Goal: Task Accomplishment & Management: Complete application form

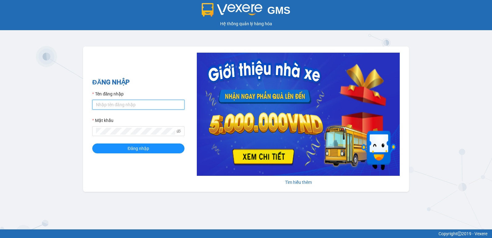
click at [115, 102] on input "Tên đăng nhập" at bounding box center [138, 105] width 92 height 10
type input "thaotv.kimhoang"
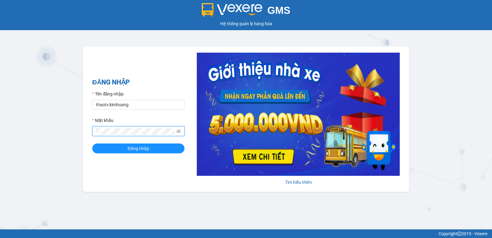
click at [92, 143] on button "Đăng nhập" at bounding box center [138, 148] width 92 height 10
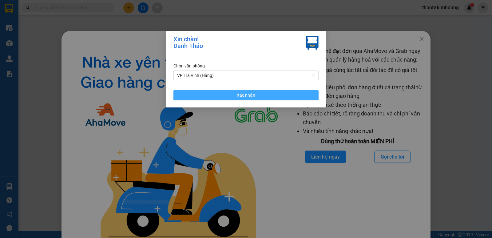
click at [234, 99] on button "Xác nhận" at bounding box center [246, 95] width 145 height 10
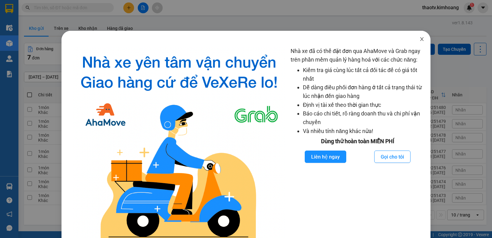
click at [420, 41] on icon "close" at bounding box center [422, 39] width 5 height 5
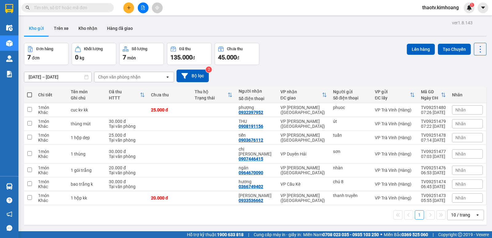
click at [74, 8] on input "text" at bounding box center [70, 7] width 73 height 7
click at [328, 36] on div at bounding box center [255, 36] width 463 height 1
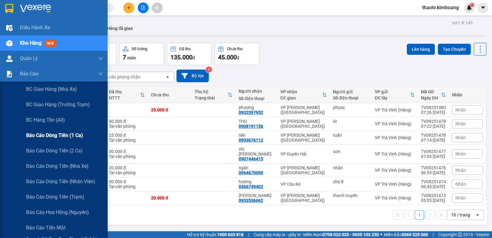
click at [57, 139] on span "Báo cáo dòng tiền (1 ca)" at bounding box center [54, 135] width 57 height 8
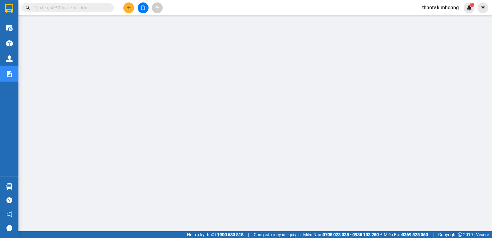
click at [48, 10] on input "text" at bounding box center [70, 7] width 73 height 7
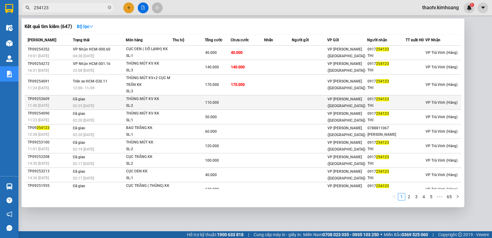
type input "254123"
click at [150, 100] on div "THÙNG MÚT KV KK" at bounding box center [149, 99] width 46 height 7
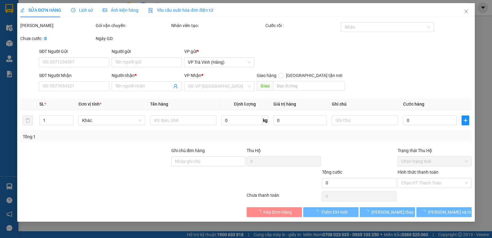
type input "0917254123"
type input "THI"
type input "110.000"
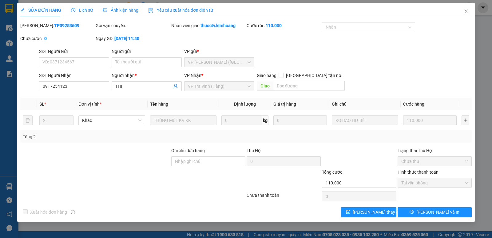
click at [85, 11] on span "Lịch sử" at bounding box center [82, 10] width 22 height 5
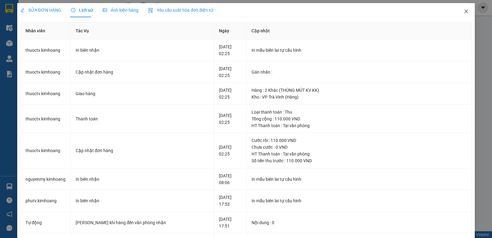
click at [464, 13] on icon "close" at bounding box center [466, 11] width 5 height 5
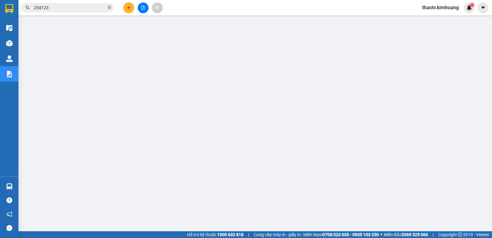
click at [55, 9] on input "254123" at bounding box center [70, 7] width 73 height 7
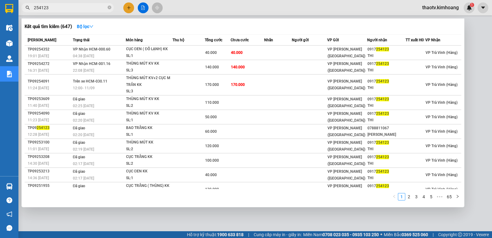
click at [55, 7] on input "254123" at bounding box center [70, 7] width 73 height 7
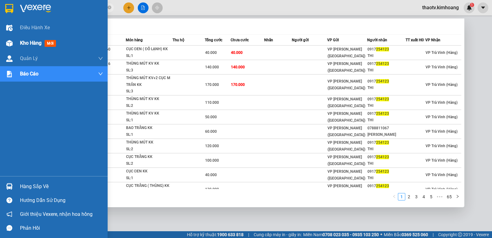
click at [37, 44] on span "Kho hàng" at bounding box center [31, 43] width 22 height 6
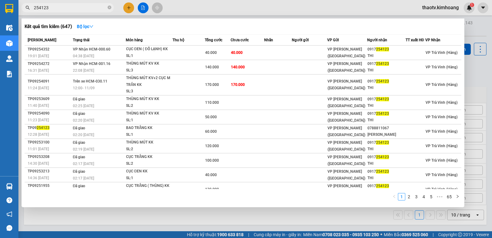
click at [194, 214] on div at bounding box center [246, 119] width 492 height 238
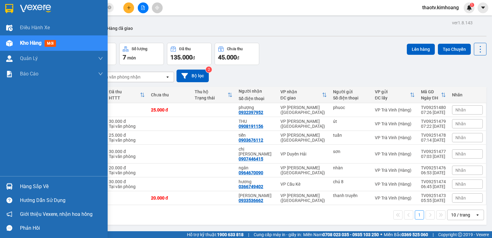
click at [34, 44] on span "Kho hàng" at bounding box center [31, 43] width 22 height 6
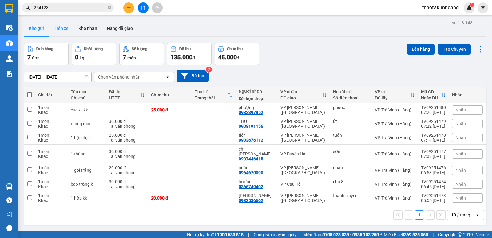
click at [59, 28] on button "Trên xe" at bounding box center [61, 28] width 25 height 15
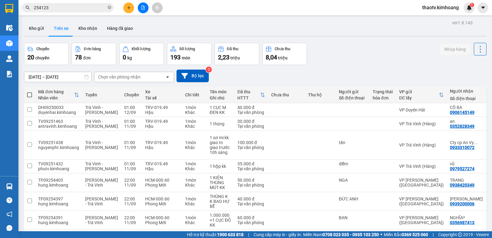
click at [59, 78] on input "[DATE] – [DATE]" at bounding box center [57, 77] width 67 height 10
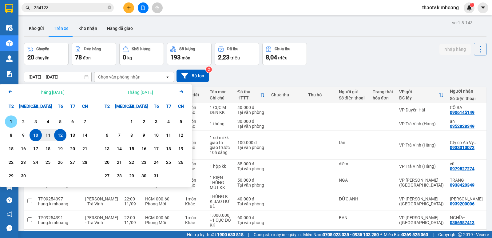
click at [10, 123] on div "1" at bounding box center [11, 121] width 9 height 7
type input "[DATE] – [DATE]"
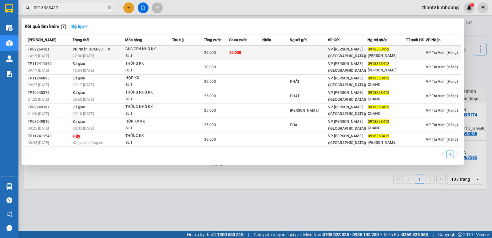
type input "0918353412"
click at [135, 46] on div "CỤC ĐEN NHỎ KK" at bounding box center [149, 49] width 46 height 7
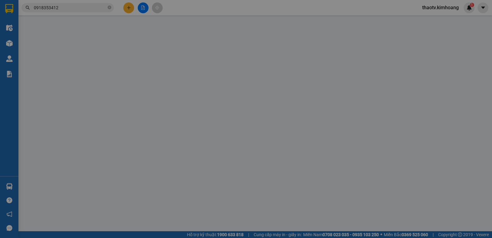
type input "0918353412"
type input "[PERSON_NAME]"
type input "20.000"
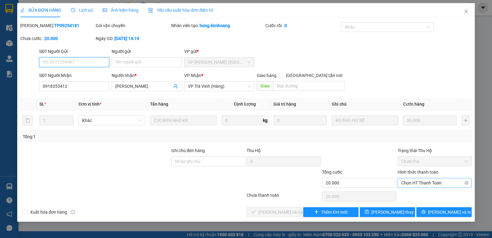
click at [422, 183] on span "Chọn HT Thanh Toán" at bounding box center [434, 182] width 67 height 9
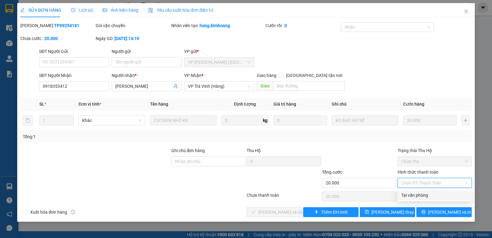
click at [409, 197] on div "Tại văn phòng" at bounding box center [434, 195] width 67 height 7
type input "0"
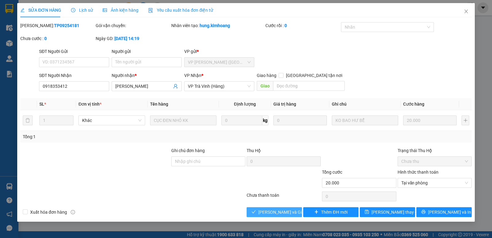
click at [277, 213] on span "[PERSON_NAME] và Giao hàng" at bounding box center [287, 212] width 59 height 7
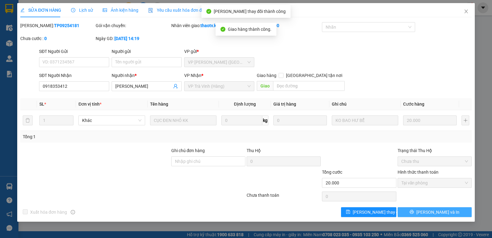
click at [442, 214] on span "[PERSON_NAME] và In" at bounding box center [438, 212] width 43 height 7
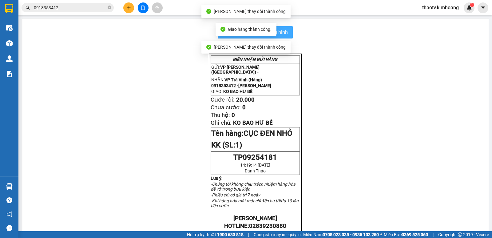
click at [285, 34] on span "In mẫu biên lai tự cấu hình" at bounding box center [259, 32] width 58 height 8
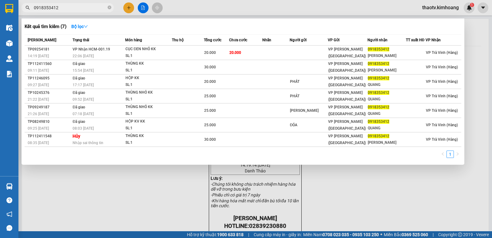
click at [85, 10] on input "0918353412" at bounding box center [70, 7] width 73 height 7
click at [138, 182] on div at bounding box center [246, 119] width 492 height 238
click at [74, 6] on input "0918353412" at bounding box center [70, 7] width 73 height 7
click at [172, 178] on div at bounding box center [246, 119] width 492 height 238
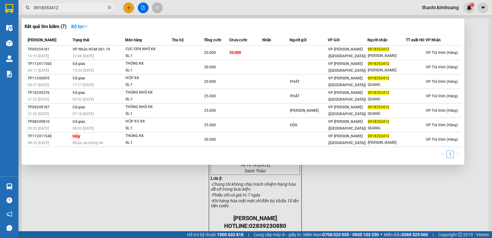
click at [62, 10] on input "0918353412" at bounding box center [70, 7] width 73 height 7
click at [62, 9] on input "0918353412" at bounding box center [70, 7] width 73 height 7
click at [323, 190] on div at bounding box center [246, 119] width 492 height 238
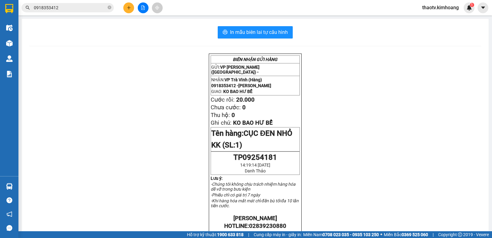
click at [104, 78] on div "BIÊN NHẬN GỬI HÀNG GỬI: VP [PERSON_NAME] ([GEOGRAPHIC_DATA]) - NHẬN: VP [PERSON…" at bounding box center [255, 228] width 452 height 348
click at [149, 51] on div "In mẫu biên lai tự cấu hình BIÊN NHẬN GỬI HÀNG GỬI: VP [PERSON_NAME] ([GEOGRAPH…" at bounding box center [255, 214] width 467 height 390
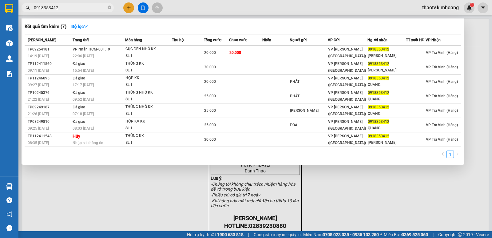
click at [71, 9] on input "0918353412" at bounding box center [70, 7] width 73 height 7
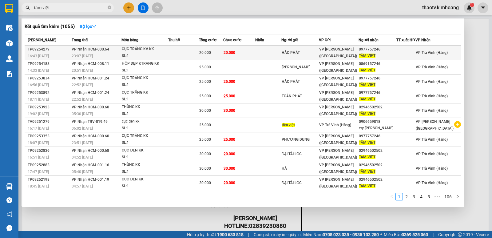
type input "tâm việt"
click at [89, 57] on span "23:07 [DATE]" at bounding box center [82, 56] width 21 height 4
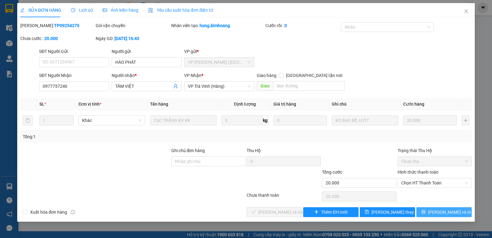
click at [426, 211] on icon "printer" at bounding box center [423, 212] width 4 height 4
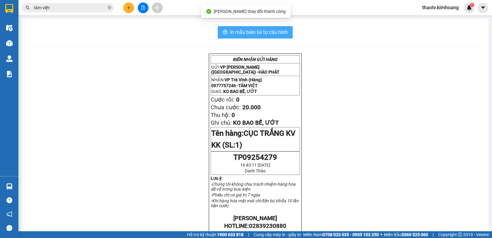
click at [261, 34] on span "In mẫu biên lai tự cấu hình" at bounding box center [259, 32] width 58 height 8
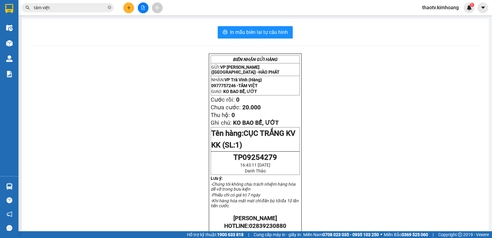
click at [53, 2] on div "Kết quả tìm kiếm ( 1055 ) Bộ lọc Mã ĐH Trạng thái Món hàng Thu hộ Tổng cước Chư…" at bounding box center [246, 7] width 492 height 15
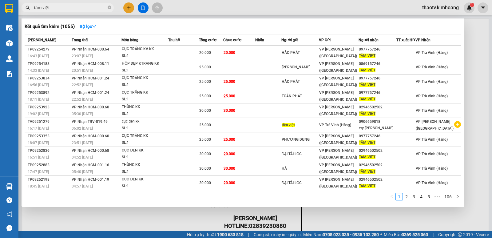
click at [55, 8] on input "tâm việt" at bounding box center [70, 7] width 73 height 7
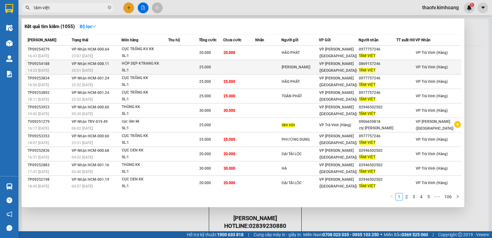
click at [65, 65] on div "TP09254188" at bounding box center [49, 64] width 42 height 6
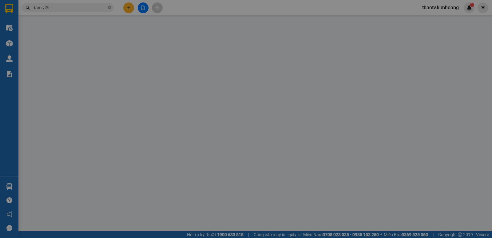
type input "[PERSON_NAME]"
type input "0869157246"
type input "TÂM VIỆT"
type input "25.000"
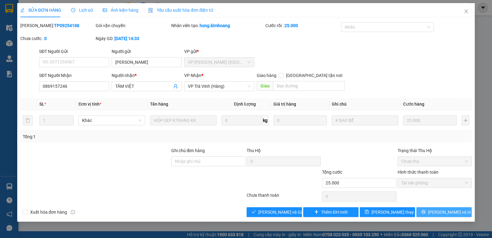
click at [454, 212] on span "[PERSON_NAME] và In" at bounding box center [449, 212] width 43 height 7
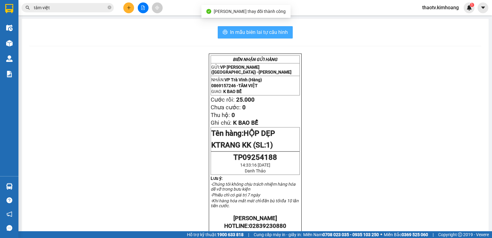
click at [270, 38] on div "In mẫu biên lai tự cấu hình BIÊN NHẬN GỬI HÀNG GỬI: VP [PERSON_NAME] ([GEOGRAPH…" at bounding box center [255, 217] width 467 height 397
click at [279, 33] on span "In mẫu biên lai tự cấu hình" at bounding box center [259, 32] width 58 height 8
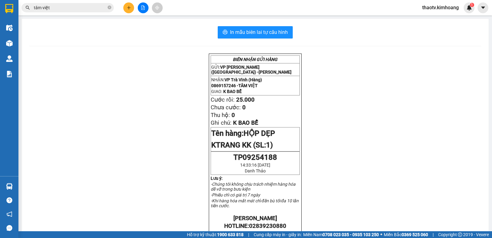
click at [78, 9] on input "tâm việt" at bounding box center [70, 7] width 73 height 7
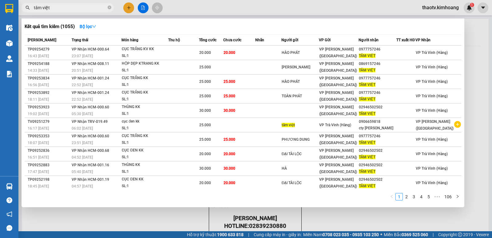
drag, startPoint x: 196, startPoint y: 213, endPoint x: 200, endPoint y: 213, distance: 3.7
click at [198, 213] on div at bounding box center [246, 119] width 492 height 238
click at [66, 3] on span "tâm việt" at bounding box center [68, 7] width 92 height 9
click at [66, 6] on input "tâm việt" at bounding box center [70, 7] width 73 height 7
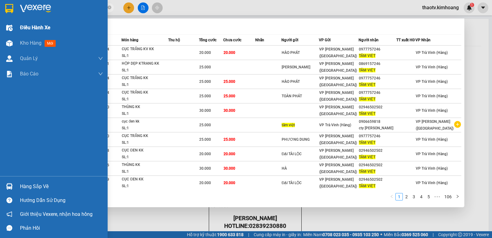
drag, startPoint x: 65, startPoint y: 10, endPoint x: 2, endPoint y: 30, distance: 65.9
click at [0, 33] on section "Kết quả tìm kiếm ( 1055 ) Bộ lọc Mã ĐH Trạng thái Món hàng Thu hộ Tổng cước Chư…" at bounding box center [246, 119] width 492 height 238
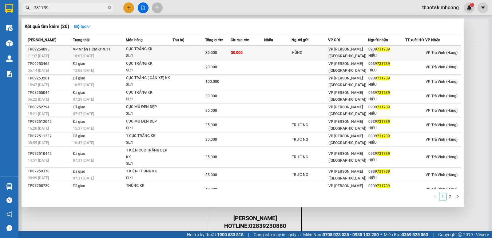
type input "731739"
click at [193, 54] on td at bounding box center [189, 53] width 33 height 14
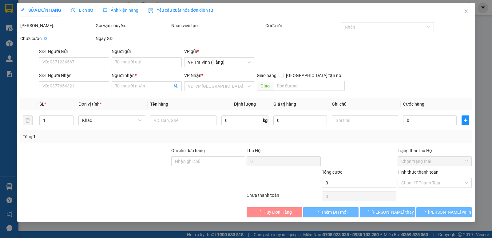
type input "HÙNG"
type input "0939731739"
type input "HIẾU"
type input "30.000"
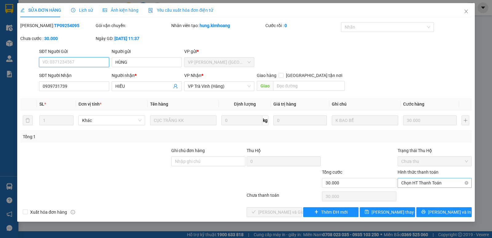
click at [432, 185] on span "Chọn HT Thanh Toán" at bounding box center [434, 182] width 67 height 9
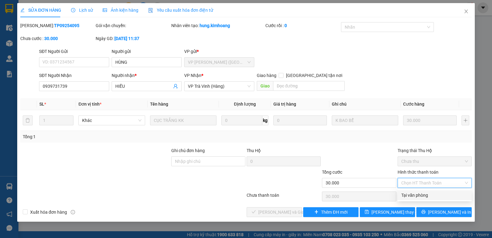
click at [426, 198] on div "Tại văn phòng" at bounding box center [434, 195] width 67 height 7
type input "0"
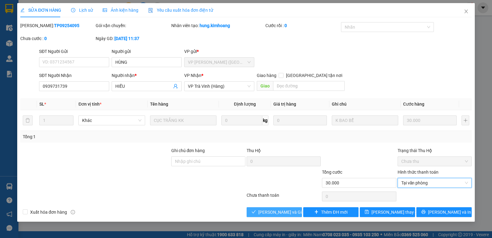
click at [295, 210] on button "[PERSON_NAME] và Giao hàng" at bounding box center [274, 212] width 55 height 10
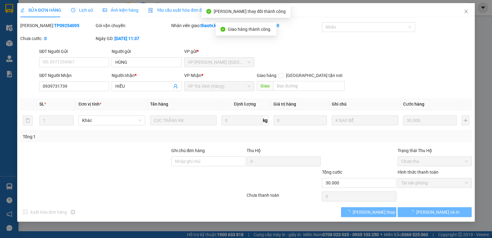
click at [432, 216] on button "[PERSON_NAME] và In" at bounding box center [435, 212] width 74 height 10
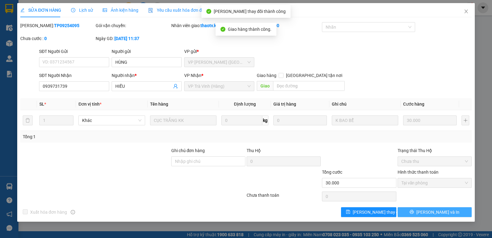
click at [433, 216] on button "[PERSON_NAME] và In" at bounding box center [435, 212] width 74 height 10
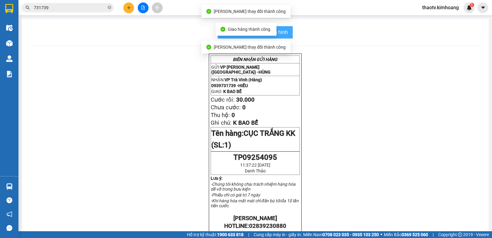
click at [283, 36] on span "In mẫu biên lai tự cấu hình" at bounding box center [259, 32] width 58 height 8
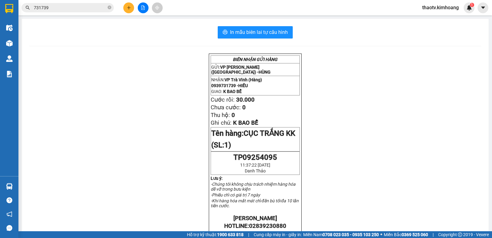
click at [132, 8] on button at bounding box center [128, 7] width 11 height 11
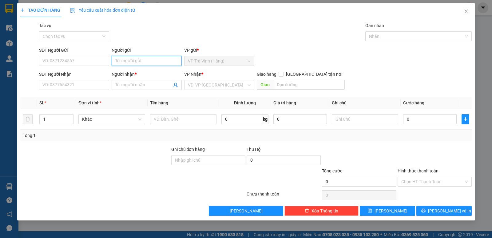
click at [123, 63] on input "Người gửi" at bounding box center [147, 61] width 70 height 10
type input "d"
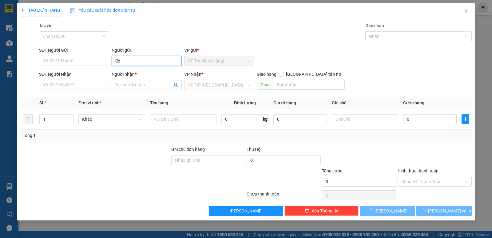
type input "đỏ"
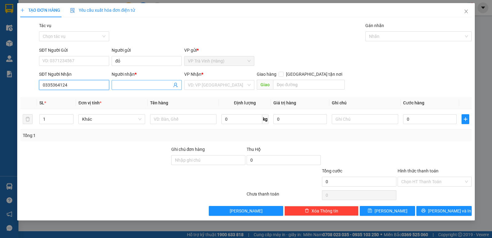
type input "0335364124"
click at [128, 86] on input "Người nhận *" at bounding box center [143, 85] width 57 height 7
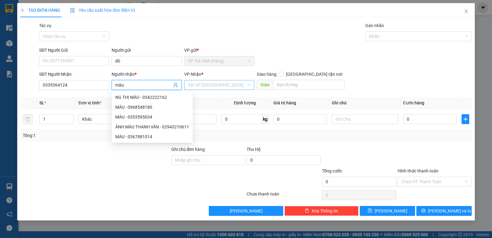
type input "màu"
click at [199, 85] on input "search" at bounding box center [217, 84] width 58 height 9
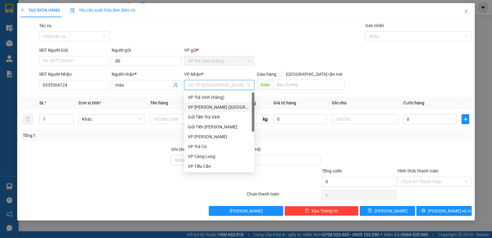
click at [208, 107] on div "VP [PERSON_NAME] ([GEOGRAPHIC_DATA])" at bounding box center [219, 107] width 63 height 7
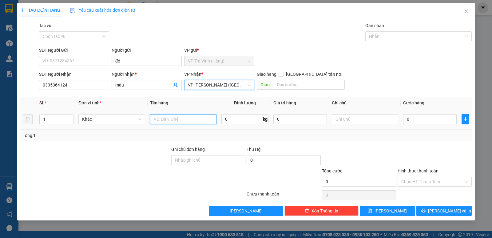
click at [161, 122] on input "text" at bounding box center [183, 119] width 66 height 10
type input "1 túi m xanh kk"
click at [436, 115] on input "0" at bounding box center [430, 119] width 54 height 10
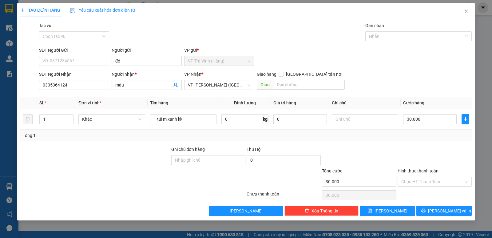
click at [451, 204] on div "Transit Pickup Surcharge Ids Transit Deliver Surcharge Ids Transit Deliver Surc…" at bounding box center [246, 119] width 452 height 194
click at [451, 212] on span "[PERSON_NAME] và In" at bounding box center [449, 210] width 43 height 7
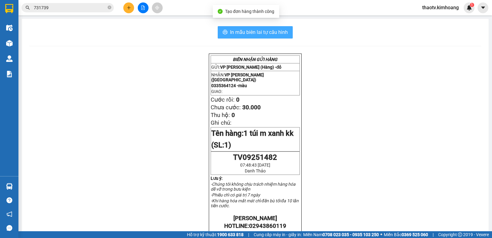
click at [239, 33] on span "In mẫu biên lai tự cấu hình" at bounding box center [259, 32] width 58 height 8
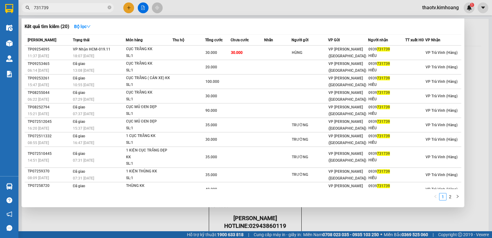
drag, startPoint x: 58, startPoint y: 5, endPoint x: 0, endPoint y: 38, distance: 67.2
click at [0, 38] on section "Kết quả tìm kiếm ( 20 ) Bộ lọc Mã ĐH Trạng thái Món hàng Thu hộ Tổng cước Chưa …" at bounding box center [246, 119] width 492 height 238
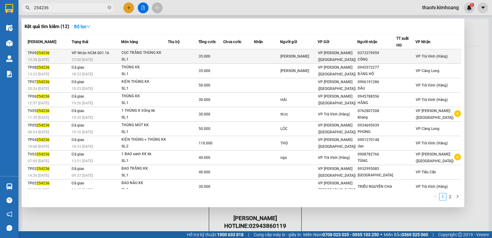
click at [106, 56] on div "23:08 [DATE]" at bounding box center [96, 59] width 49 height 7
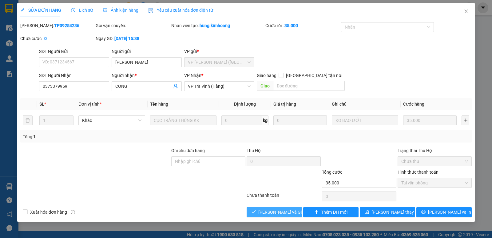
click at [284, 209] on span "[PERSON_NAME] và Giao hàng" at bounding box center [287, 212] width 59 height 7
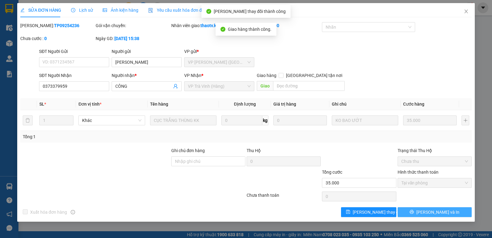
click at [447, 214] on button "[PERSON_NAME] và In" at bounding box center [435, 212] width 74 height 10
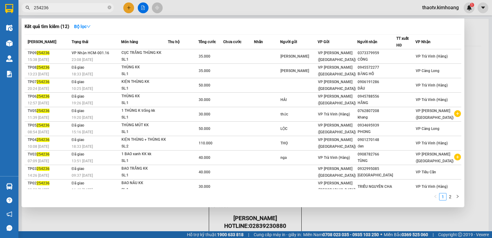
drag, startPoint x: 51, startPoint y: 7, endPoint x: 0, endPoint y: 19, distance: 52.4
click at [0, 19] on section "Kết quả tìm kiếm ( 12 ) Bộ lọc Mã ĐH Trạng thái Món hàng Thu hộ Tổng cước Chưa …" at bounding box center [246, 119] width 492 height 238
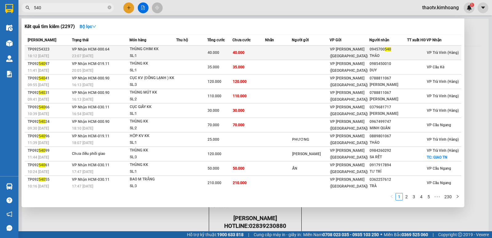
type input "540"
click at [151, 56] on div "SL: 1" at bounding box center [153, 56] width 46 height 7
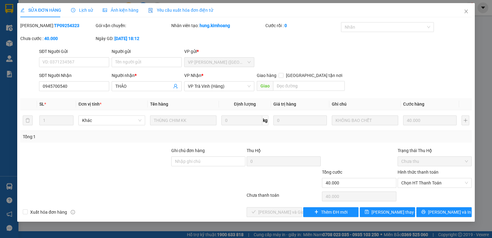
type input "0945700540"
type input "THẢO"
type input "40.000"
drag, startPoint x: 420, startPoint y: 184, endPoint x: 420, endPoint y: 188, distance: 4.3
click at [420, 184] on span "Chọn HT Thanh Toán" at bounding box center [434, 182] width 67 height 9
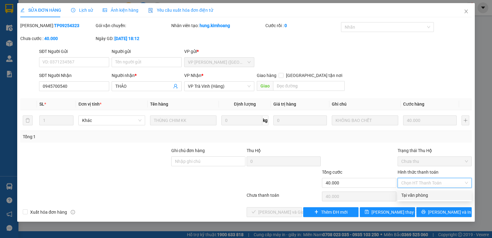
click at [419, 192] on div "Tại văn phòng" at bounding box center [434, 195] width 67 height 7
type input "0"
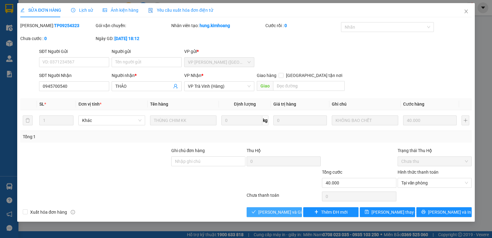
click at [284, 209] on span "[PERSON_NAME] và Giao hàng" at bounding box center [287, 212] width 59 height 7
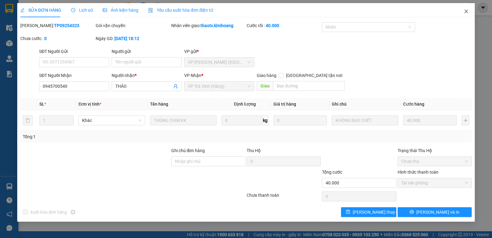
click at [465, 12] on icon "close" at bounding box center [466, 11] width 5 height 5
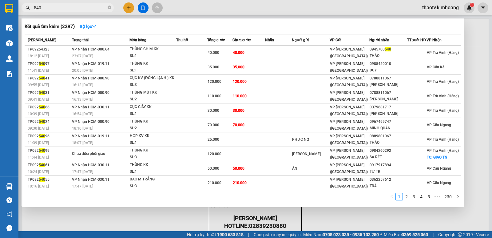
drag, startPoint x: 55, startPoint y: 11, endPoint x: 5, endPoint y: 27, distance: 53.0
click at [0, 30] on section "Kết quả tìm kiếm ( 2297 ) Bộ lọc Mã ĐH Trạng thái Món hàng Thu hộ Tổng cước Chư…" at bounding box center [246, 119] width 492 height 238
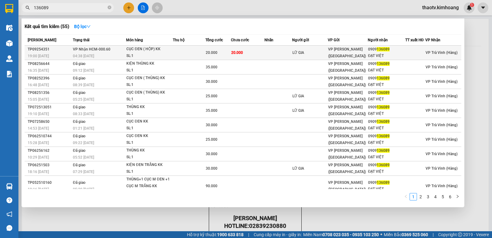
type input "136089"
click at [128, 54] on div "SL: 1" at bounding box center [149, 56] width 46 height 7
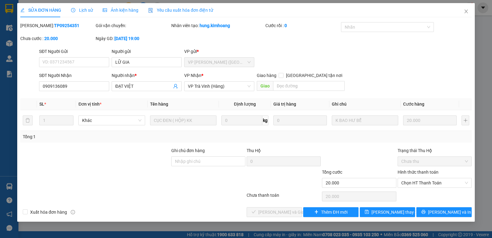
type input "LỮ GIA"
type input "0909136089"
type input "ĐẠT VIỆT"
type input "20.000"
click at [430, 185] on span "Chọn HT Thanh Toán" at bounding box center [434, 182] width 67 height 9
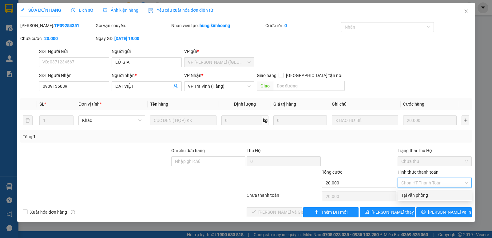
click at [414, 196] on div "Tại văn phòng" at bounding box center [434, 195] width 67 height 7
type input "0"
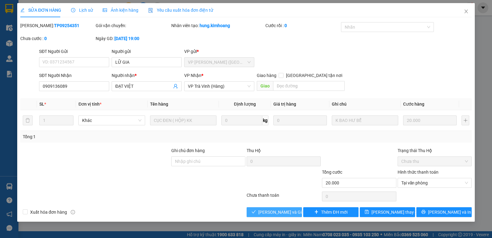
click at [288, 212] on span "[PERSON_NAME] và Giao hàng" at bounding box center [287, 212] width 59 height 7
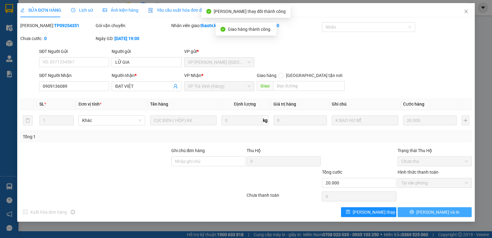
click at [453, 216] on button "[PERSON_NAME] và In" at bounding box center [435, 212] width 74 height 10
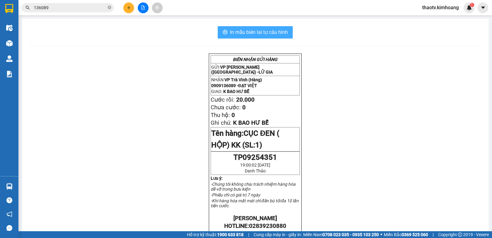
click at [262, 32] on span "In mẫu biên lai tự cấu hình" at bounding box center [259, 32] width 58 height 8
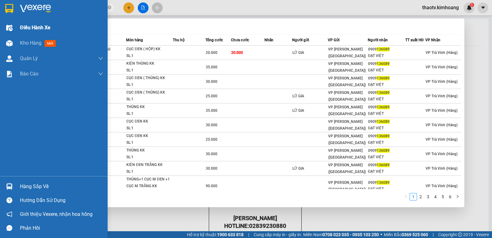
drag, startPoint x: 65, startPoint y: 10, endPoint x: 4, endPoint y: 23, distance: 62.9
click at [0, 24] on section "Kết quả tìm kiếm ( 55 ) Bộ lọc Mã ĐH Trạng thái Món hàng Thu hộ Tổng cước Chưa …" at bounding box center [246, 119] width 492 height 238
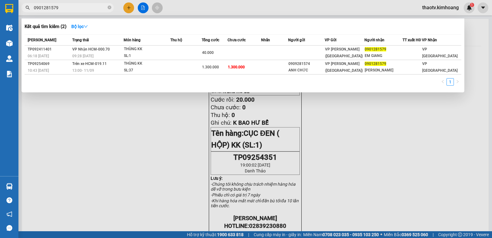
drag, startPoint x: 84, startPoint y: 6, endPoint x: 26, endPoint y: 16, distance: 58.7
click at [28, 13] on div "Kết quả tìm kiếm ( 2 ) Bộ lọc Mã ĐH Trạng thái Món hàng Thu hộ Tổng cước Chưa c…" at bounding box center [60, 7] width 120 height 11
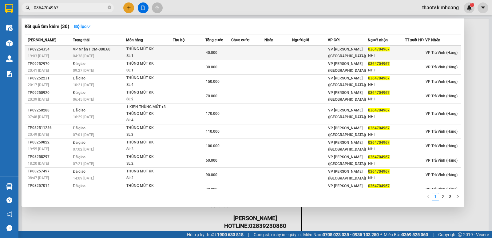
type input "0364704967"
click at [115, 51] on td "VP Nhận HCM-000.60 04:38 [DATE]" at bounding box center [98, 53] width 55 height 14
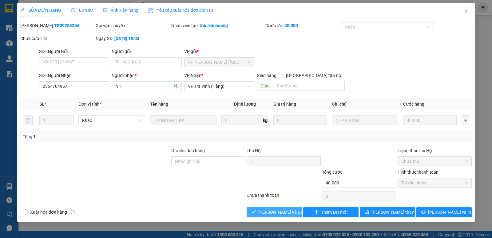
click at [285, 212] on span "[PERSON_NAME] và Giao hàng" at bounding box center [287, 212] width 59 height 7
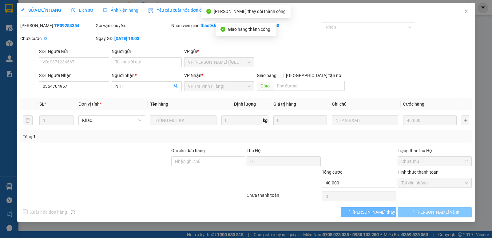
click at [439, 214] on span "[PERSON_NAME] và In" at bounding box center [438, 212] width 43 height 7
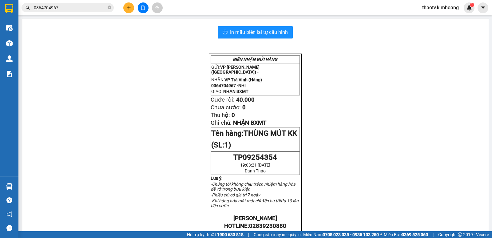
click at [67, 8] on input "0364704967" at bounding box center [70, 7] width 73 height 7
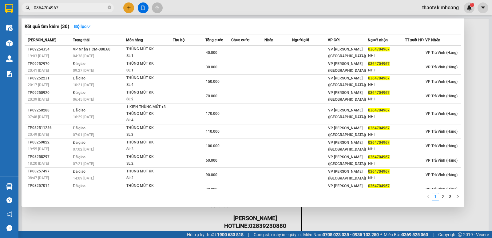
click at [67, 8] on input "0364704967" at bounding box center [70, 7] width 73 height 7
click at [88, 10] on input "0364704967" at bounding box center [70, 7] width 73 height 7
click at [94, 45] on div "Thời gian nhập kho" at bounding box center [83, 43] width 42 height 10
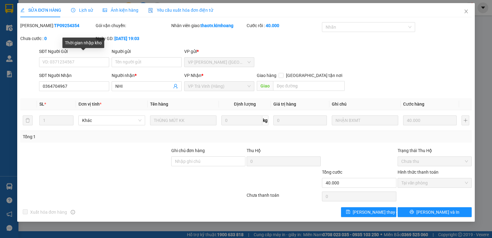
type input "0364704967"
type input "NHI"
type input "40.000"
click at [465, 13] on icon "close" at bounding box center [466, 12] width 3 height 4
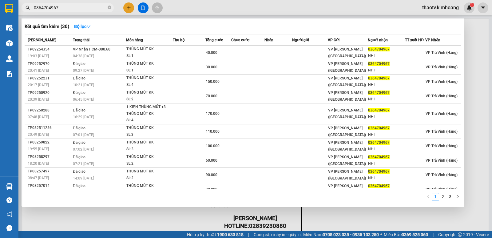
drag, startPoint x: 61, startPoint y: 10, endPoint x: 0, endPoint y: 30, distance: 63.8
click at [0, 31] on section "Kết quả tìm kiếm ( 30 ) Bộ lọc Mã ĐH Trạng thái Món hàng Thu hộ Tổng cước Chưa …" at bounding box center [246, 119] width 492 height 238
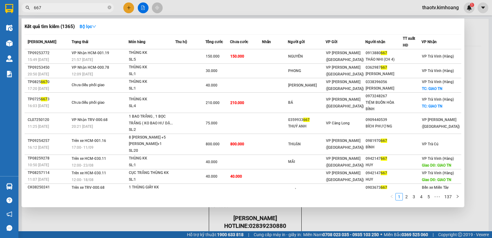
drag, startPoint x: 54, startPoint y: 10, endPoint x: 0, endPoint y: 18, distance: 55.1
click at [0, 18] on section "Kết quả tìm kiếm ( 1365 ) Bộ lọc Mã ĐH Trạng thái Món hàng Thu hộ Tổng cước Chư…" at bounding box center [246, 119] width 492 height 238
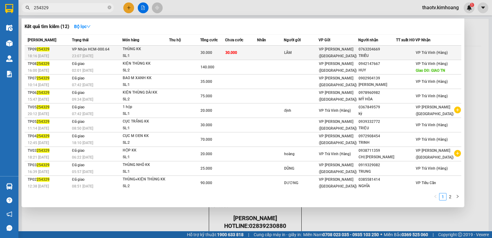
type input "254329"
click at [100, 51] on span "VP Nhận HCM-000.64" at bounding box center [91, 49] width 38 height 4
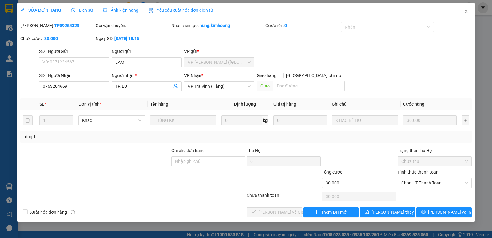
type input "LÂM"
type input "0763204669"
type input "TRIỀU"
type input "30.000"
click at [422, 182] on span "Chọn HT Thanh Toán" at bounding box center [434, 182] width 67 height 9
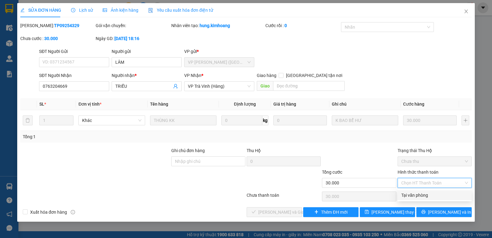
click at [416, 195] on div "Tại văn phòng" at bounding box center [434, 195] width 67 height 7
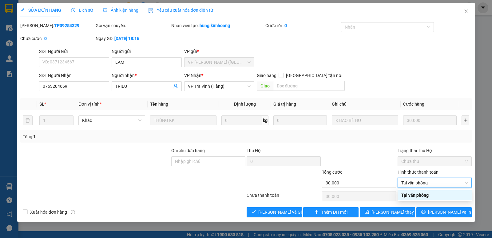
type input "0"
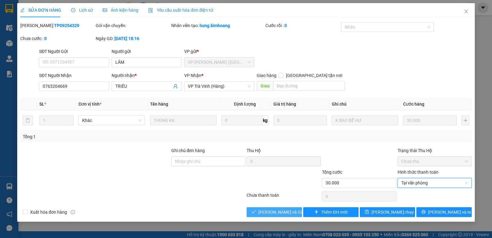
click at [289, 212] on span "[PERSON_NAME] và Giao hàng" at bounding box center [287, 212] width 59 height 7
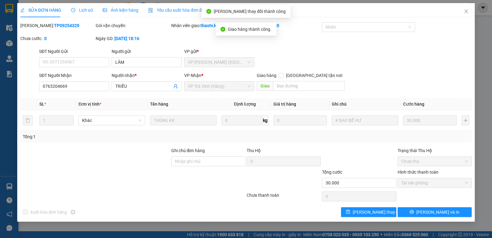
click at [313, 144] on div "Total Paid Fee 30.000 Total UnPaid Fee 0 Cash Collection Total Fee Mã ĐH: TP092…" at bounding box center [246, 119] width 452 height 195
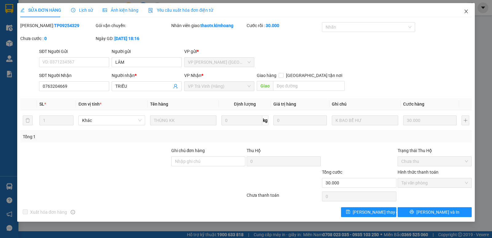
click at [466, 14] on icon "close" at bounding box center [466, 11] width 5 height 5
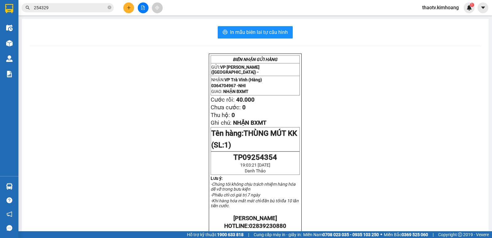
click at [67, 6] on input "254329" at bounding box center [70, 7] width 73 height 7
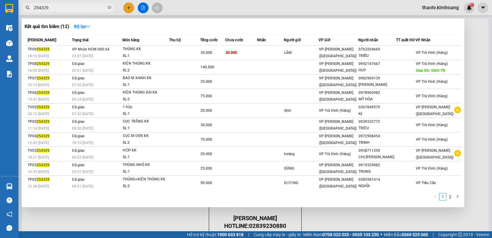
click at [54, 10] on input "254329" at bounding box center [70, 7] width 73 height 7
click at [54, 9] on input "254329" at bounding box center [70, 7] width 73 height 7
click at [53, 8] on input "254329" at bounding box center [70, 7] width 73 height 7
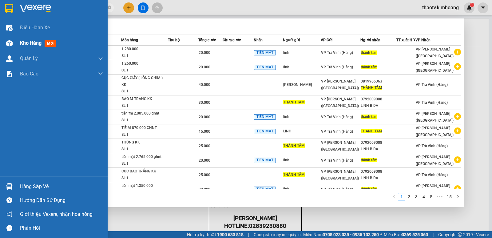
drag, startPoint x: 75, startPoint y: 9, endPoint x: 0, endPoint y: 42, distance: 81.8
click at [0, 42] on section "Kết quả tìm kiếm ( 148 ) Bộ lọc Mã ĐH Trạng thái Món hàng Thu hộ Tổng cước Chưa…" at bounding box center [246, 119] width 492 height 238
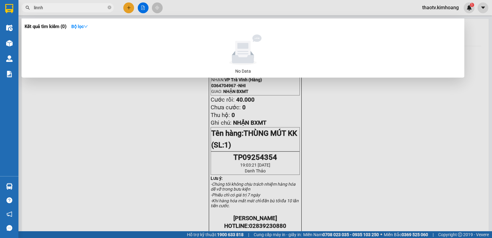
click at [48, 8] on input "linnh" at bounding box center [70, 7] width 73 height 7
drag, startPoint x: 48, startPoint y: 8, endPoint x: 0, endPoint y: 26, distance: 51.4
click at [0, 26] on section "Kết quả tìm kiếm ( 0 ) Bộ lọc No Data linnh thaotv.kimhoang 1 Điều hành xe Kho …" at bounding box center [246, 119] width 492 height 238
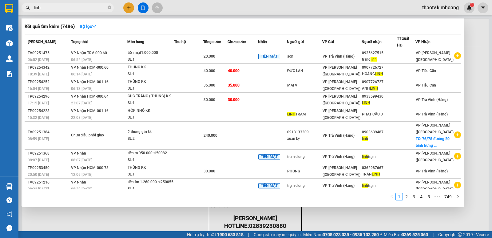
drag, startPoint x: 49, startPoint y: 10, endPoint x: 0, endPoint y: 26, distance: 51.5
click at [0, 26] on section "Kết quả tìm kiếm ( 7486 ) Bộ lọc Mã ĐH Trạng thái Món hàng Thu hộ Tổng cước Chư…" at bounding box center [246, 119] width 492 height 238
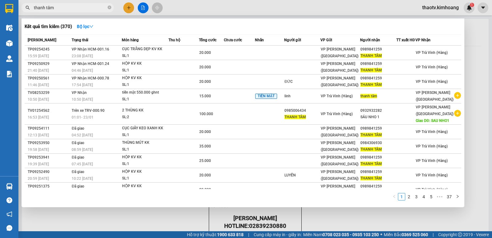
drag, startPoint x: 60, startPoint y: 9, endPoint x: 2, endPoint y: 31, distance: 61.9
click at [0, 31] on section "Kết quả tìm kiếm ( 370 ) Bộ lọc Mã ĐH Trạng thái Món hàng Thu hộ Tổng cước Chưa…" at bounding box center [246, 119] width 492 height 238
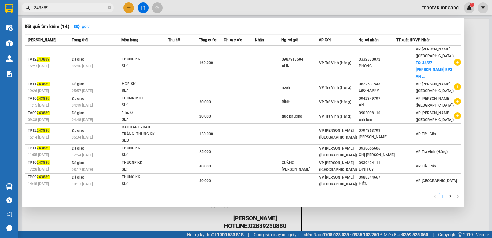
click at [57, 10] on input "243889" at bounding box center [70, 7] width 73 height 7
click at [55, 9] on input "243889" at bounding box center [70, 7] width 73 height 7
click at [57, 7] on input "243889" at bounding box center [70, 7] width 73 height 7
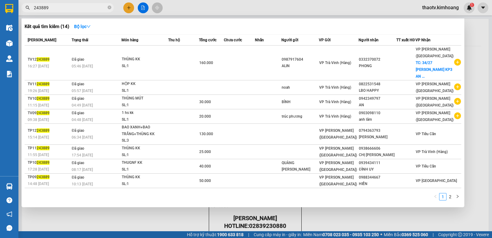
click at [57, 7] on input "243889" at bounding box center [70, 7] width 73 height 7
click at [57, 10] on input "243889" at bounding box center [70, 7] width 73 height 7
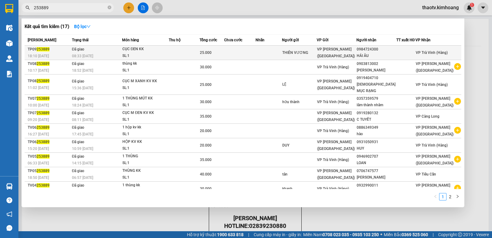
click at [80, 49] on span "Đã giao" at bounding box center [78, 49] width 13 height 4
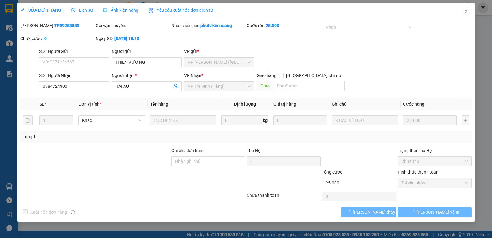
click at [82, 11] on span "Lịch sử" at bounding box center [82, 10] width 22 height 5
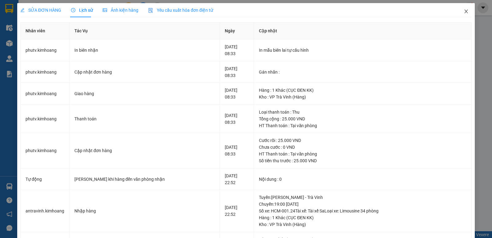
click at [464, 11] on icon "close" at bounding box center [466, 11] width 5 height 5
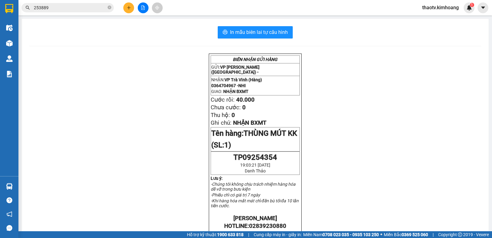
click at [75, 8] on input "253889" at bounding box center [70, 7] width 73 height 7
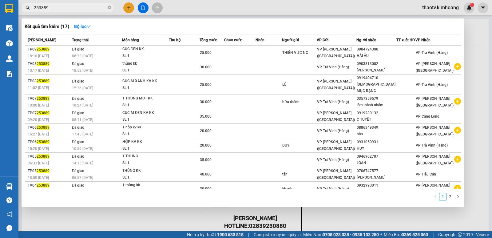
drag, startPoint x: 50, startPoint y: 8, endPoint x: 1, endPoint y: 5, distance: 49.0
click at [0, 7] on section "Kết quả tìm kiếm ( 17 ) Bộ lọc Mã ĐH Trạng thái Món hàng Thu hộ Tổng cước Chưa …" at bounding box center [246, 119] width 492 height 238
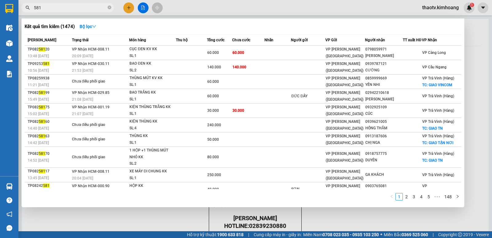
drag, startPoint x: 51, startPoint y: 7, endPoint x: 0, endPoint y: 7, distance: 50.8
click at [0, 7] on section "Kết quả tìm kiếm ( 1474 ) Bộ lọc Mã ĐH Trạng thái Món hàng Thu hộ Tổng cước Chư…" at bounding box center [246, 119] width 492 height 238
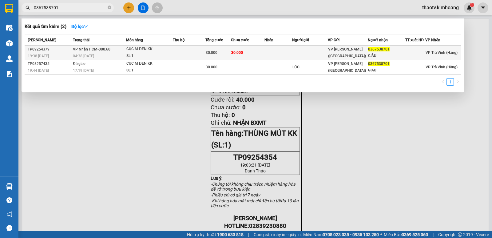
type input "0367538701"
click at [117, 49] on td "VP Nhận HCM-000.60 04:38 [DATE]" at bounding box center [98, 53] width 55 height 14
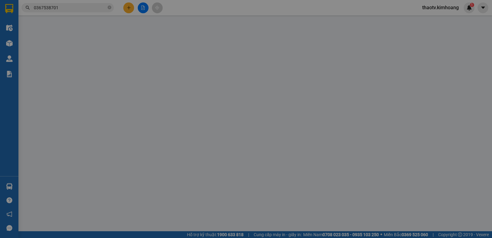
type input "0367538701"
type input "GIÀU"
type input "30.000"
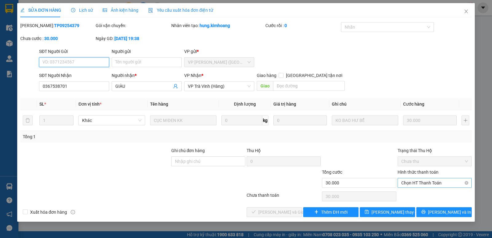
click at [428, 181] on span "Chọn HT Thanh Toán" at bounding box center [434, 182] width 67 height 9
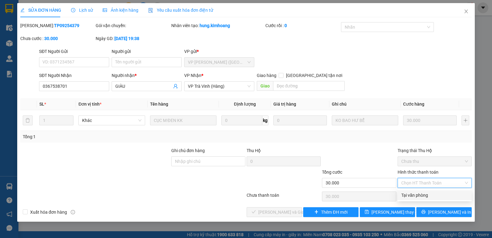
drag, startPoint x: 425, startPoint y: 196, endPoint x: 417, endPoint y: 196, distance: 7.4
click at [424, 196] on div "Tại văn phòng" at bounding box center [434, 195] width 67 height 7
type input "0"
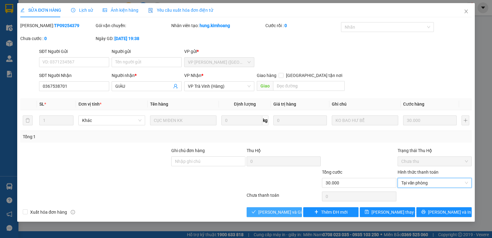
click at [296, 213] on button "[PERSON_NAME] và Giao hàng" at bounding box center [274, 212] width 55 height 10
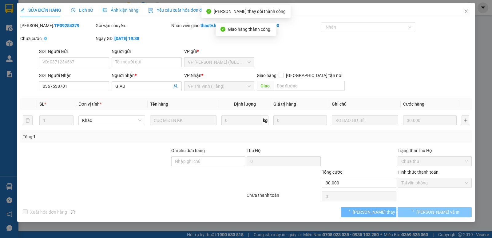
click at [439, 215] on span "[PERSON_NAME] và In" at bounding box center [438, 212] width 43 height 7
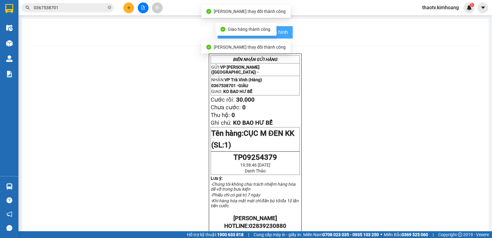
click at [290, 35] on button "In mẫu biên lai tự cấu hình" at bounding box center [255, 32] width 75 height 12
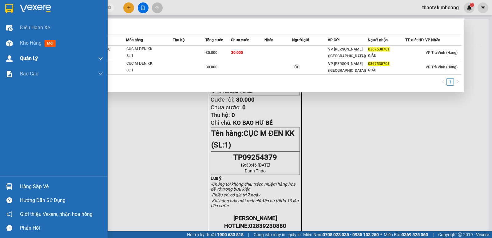
drag, startPoint x: 67, startPoint y: 10, endPoint x: 1, endPoint y: 54, distance: 79.4
click at [0, 54] on section "Kết quả tìm kiếm ( 2 ) Bộ lọc Mã ĐH Trạng thái Món hàng Thu hộ Tổng cước Chưa c…" at bounding box center [246, 119] width 492 height 238
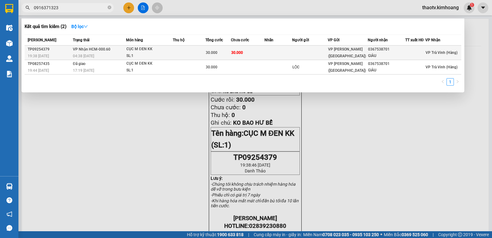
click at [136, 50] on div "CỤC M ĐEN KK" at bounding box center [149, 49] width 46 height 7
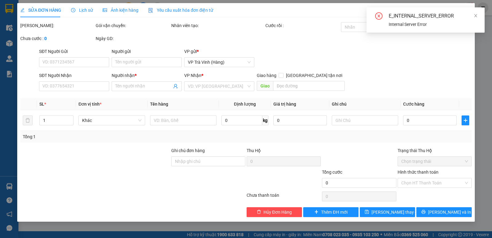
click at [478, 15] on div "E_INTERNAL_SERVER_ERROR Internal Server Error" at bounding box center [426, 19] width 118 height 25
click at [477, 15] on icon "close" at bounding box center [476, 16] width 4 height 4
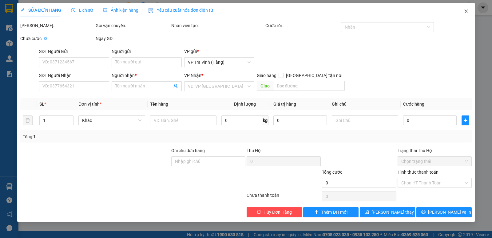
click at [463, 12] on span "Close" at bounding box center [466, 11] width 17 height 17
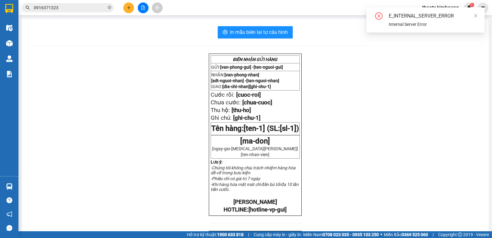
click at [62, 10] on input "0916371323" at bounding box center [70, 7] width 73 height 7
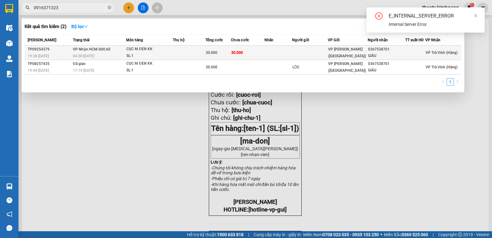
click at [190, 54] on td at bounding box center [189, 53] width 33 height 14
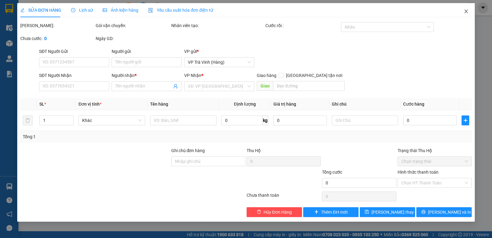
click at [468, 12] on icon "close" at bounding box center [466, 11] width 5 height 5
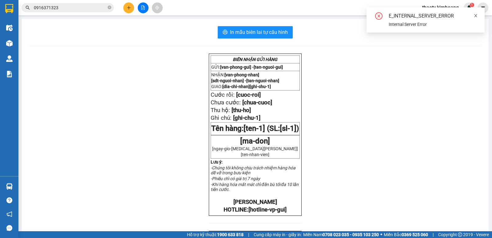
click at [475, 15] on icon "close" at bounding box center [476, 16] width 4 height 4
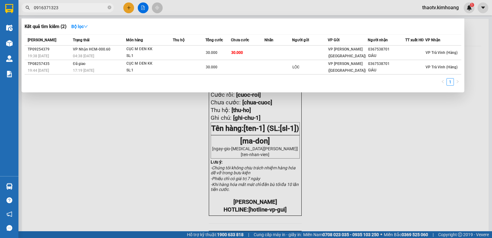
click at [58, 9] on input "0916371323" at bounding box center [70, 7] width 73 height 7
click at [76, 9] on input "0916371323" at bounding box center [70, 7] width 73 height 7
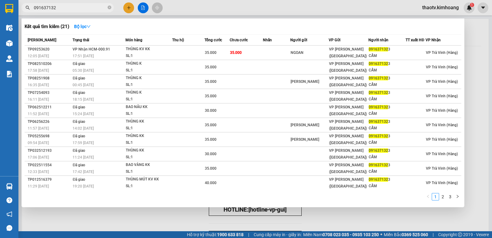
type input "0916371323"
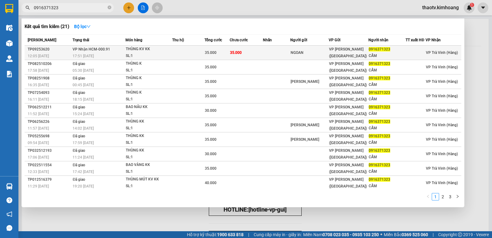
click at [140, 53] on div "SL: 1" at bounding box center [149, 56] width 46 height 7
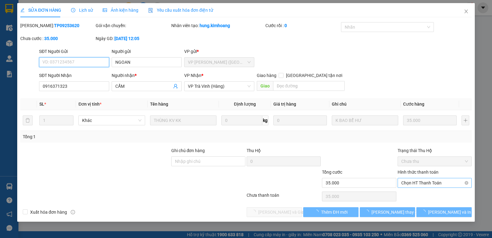
click at [428, 185] on span "Chọn HT Thanh Toán" at bounding box center [434, 182] width 67 height 9
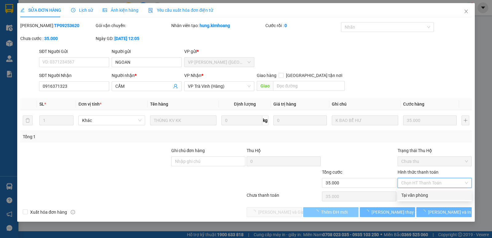
drag, startPoint x: 419, startPoint y: 196, endPoint x: 342, endPoint y: 207, distance: 77.7
click at [417, 196] on div "Tại văn phòng" at bounding box center [434, 195] width 67 height 7
type input "0"
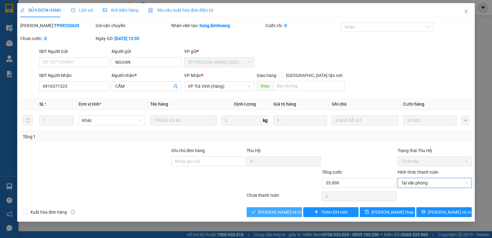
click at [284, 213] on span "[PERSON_NAME] và Giao hàng" at bounding box center [287, 212] width 59 height 7
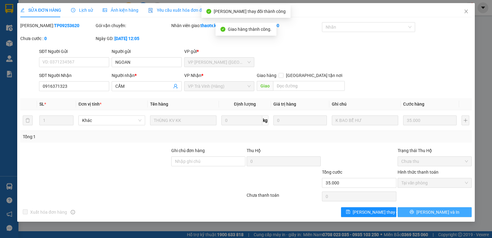
click at [440, 213] on span "[PERSON_NAME] và In" at bounding box center [438, 212] width 43 height 7
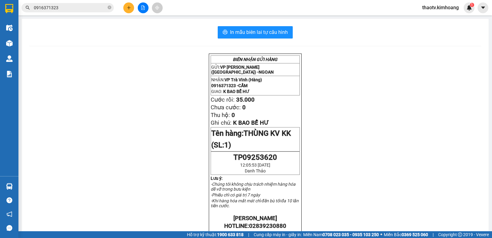
drag, startPoint x: 61, startPoint y: 10, endPoint x: 0, endPoint y: 38, distance: 67.2
click at [0, 38] on section "Kết quả tìm kiếm ( 21 ) Bộ lọc Mã ĐH Trạng thái Món hàng Thu hộ Tổng cước Chưa …" at bounding box center [246, 119] width 492 height 238
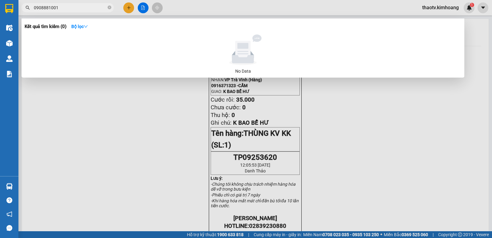
click at [61, 8] on input "0908881001" at bounding box center [70, 7] width 73 height 7
click at [44, 9] on input "0908881001" at bounding box center [70, 7] width 73 height 7
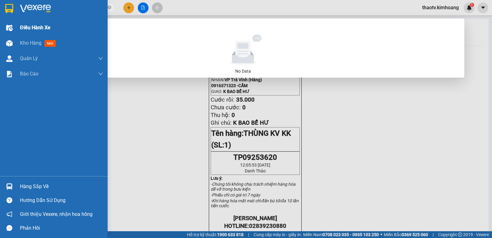
drag, startPoint x: 58, startPoint y: 9, endPoint x: 0, endPoint y: 20, distance: 59.3
click at [0, 20] on section "Kết quả tìm kiếm ( 0 ) Bộ lọc No Data 0908881001 thaotv.kimhoang 1 Điều hành xe…" at bounding box center [246, 119] width 492 height 238
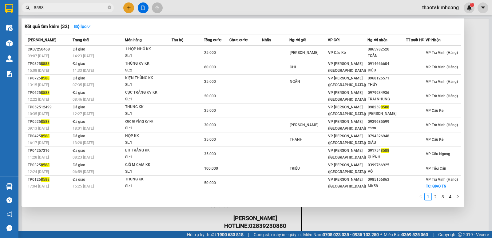
drag, startPoint x: 52, startPoint y: 9, endPoint x: 0, endPoint y: 35, distance: 58.2
click at [0, 35] on section "Kết quả tìm kiếm ( 32 ) Bộ lọc Mã ĐH Trạng thái Món hàng Thu hộ Tổng cước Chưa …" at bounding box center [246, 119] width 492 height 238
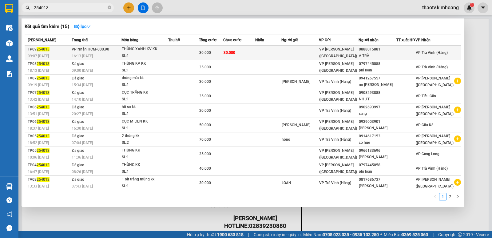
type input "254013"
click at [134, 54] on div "SL: 1" at bounding box center [145, 56] width 46 height 7
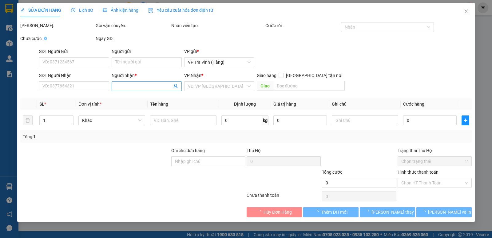
type input "0888015881"
type input "A TRÀ"
type input "30.000"
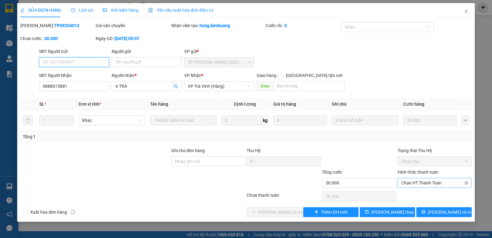
click at [430, 187] on span "Chọn HT Thanh Toán" at bounding box center [434, 182] width 67 height 9
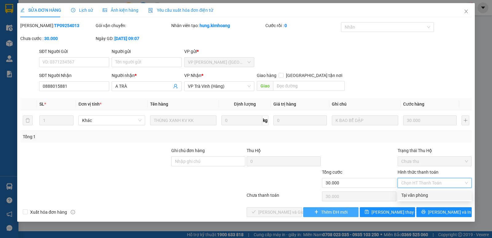
drag, startPoint x: 418, startPoint y: 196, endPoint x: 313, endPoint y: 214, distance: 106.1
click at [417, 196] on div "Tại văn phòng" at bounding box center [434, 195] width 67 height 7
type input "0"
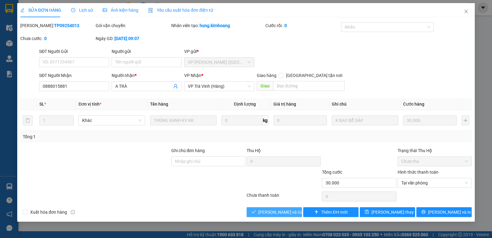
click at [279, 213] on span "[PERSON_NAME] và Giao hàng" at bounding box center [287, 212] width 59 height 7
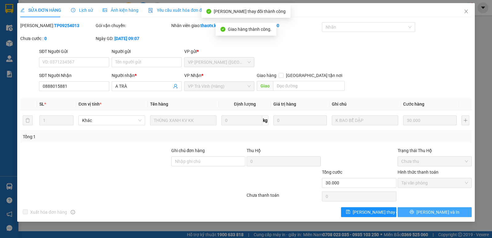
click at [438, 212] on span "[PERSON_NAME] và In" at bounding box center [438, 212] width 43 height 7
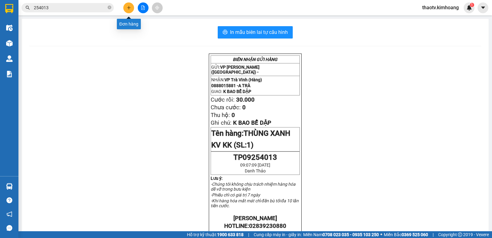
click at [129, 9] on icon "plus" at bounding box center [129, 8] width 4 height 4
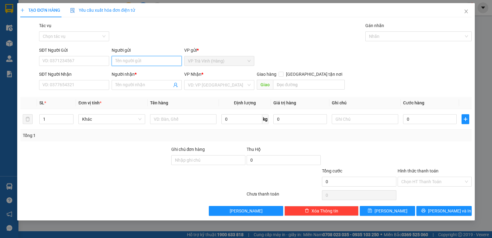
click at [119, 63] on input "Người gửi" at bounding box center [147, 61] width 70 height 10
type input "pha liên hoàn"
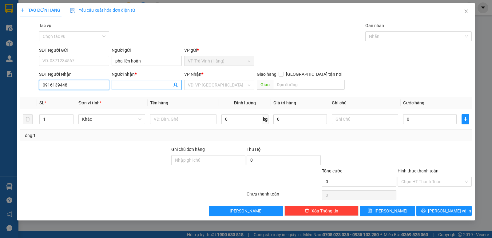
type input "0916139448"
click at [130, 83] on input "Người nhận *" at bounding box center [143, 85] width 57 height 7
type input "hùng hạnh"
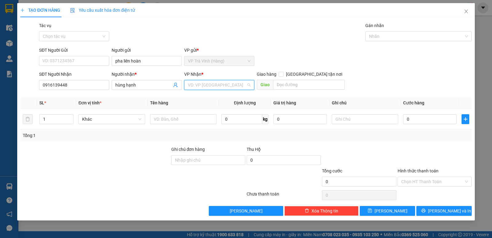
click at [193, 86] on input "search" at bounding box center [217, 84] width 58 height 9
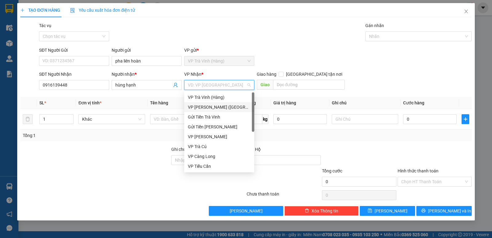
click at [203, 107] on div "VP [PERSON_NAME] ([GEOGRAPHIC_DATA])" at bounding box center [219, 107] width 63 height 7
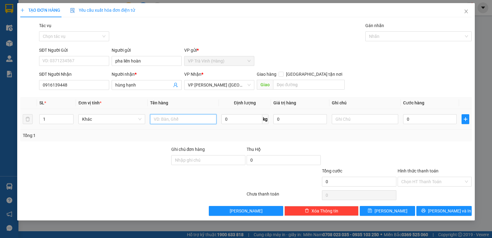
click at [165, 121] on input "text" at bounding box center [183, 119] width 66 height 10
type input "1 cục trắng bánh kk"
click at [412, 122] on input "0" at bounding box center [430, 119] width 54 height 10
click at [430, 180] on input "Hình thức thanh toán" at bounding box center [432, 181] width 62 height 9
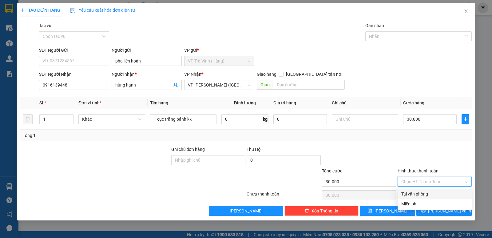
click at [426, 190] on div "Tại văn phòng" at bounding box center [435, 194] width 74 height 10
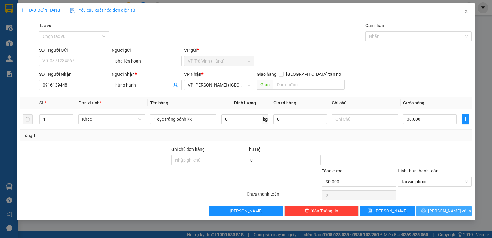
click at [442, 208] on span "[PERSON_NAME] và In" at bounding box center [449, 210] width 43 height 7
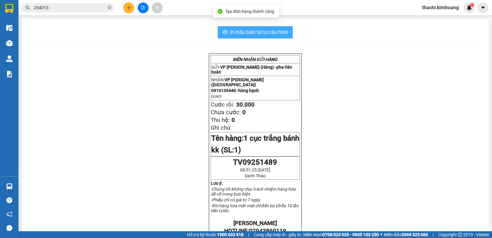
click at [239, 34] on span "In mẫu biên lai tự cấu hình" at bounding box center [259, 32] width 58 height 8
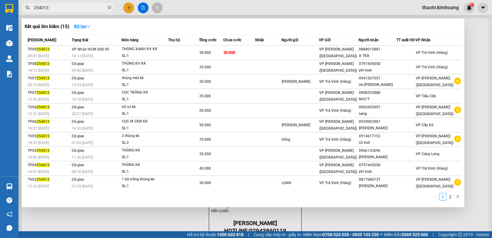
drag, startPoint x: 52, startPoint y: 7, endPoint x: 0, endPoint y: 9, distance: 52.0
click at [0, 9] on section "Kết quả tìm kiếm ( 15 ) Bộ lọc Mã ĐH Trạng thái Món hàng Thu hộ Tổng cước Chưa …" at bounding box center [246, 119] width 492 height 238
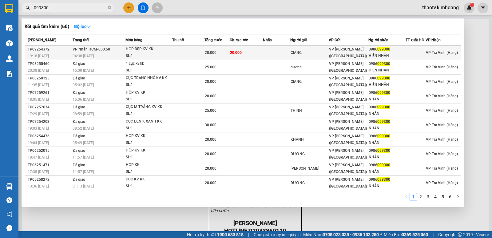
type input "099300"
click at [178, 52] on td at bounding box center [188, 53] width 32 height 14
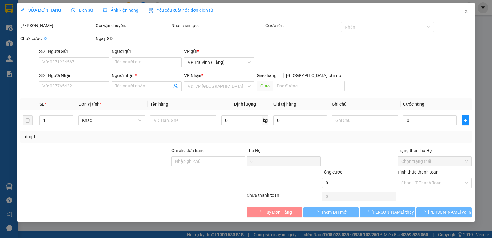
type input "GIANG"
type input "0986099300"
type input "HIỀN NHÂN"
type input "20.000"
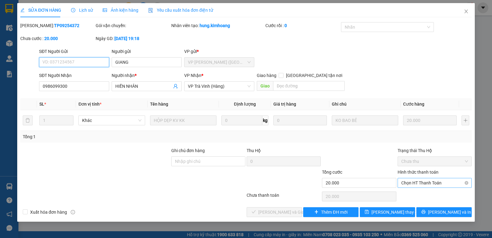
click at [427, 184] on span "Chọn HT Thanh Toán" at bounding box center [434, 182] width 67 height 9
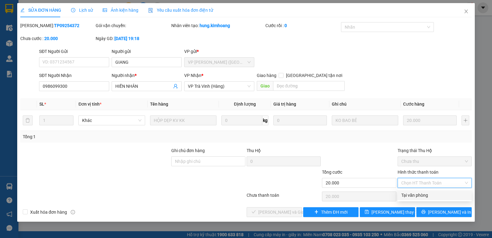
drag, startPoint x: 423, startPoint y: 194, endPoint x: 416, endPoint y: 193, distance: 7.7
click at [422, 194] on div "Tại văn phòng" at bounding box center [434, 195] width 67 height 7
type input "0"
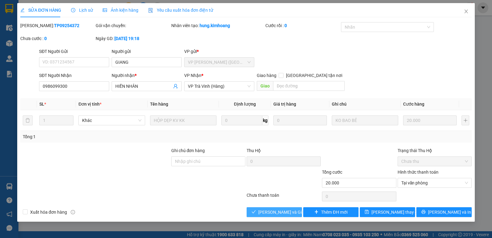
click at [286, 211] on span "[PERSON_NAME] và Giao hàng" at bounding box center [287, 212] width 59 height 7
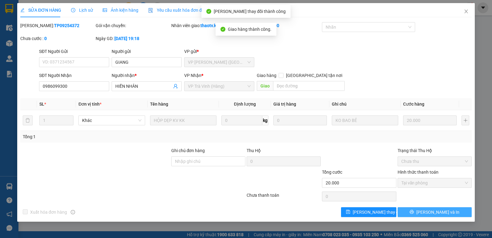
click at [430, 209] on span "[PERSON_NAME] và In" at bounding box center [438, 212] width 43 height 7
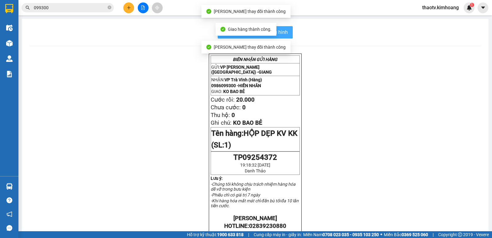
click at [284, 34] on span "In mẫu biên lai tự cấu hình" at bounding box center [259, 32] width 58 height 8
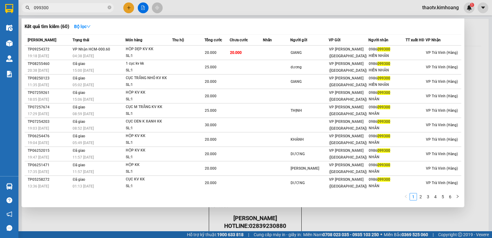
click at [66, 7] on input "099300" at bounding box center [70, 7] width 73 height 7
click at [112, 220] on div at bounding box center [246, 119] width 492 height 238
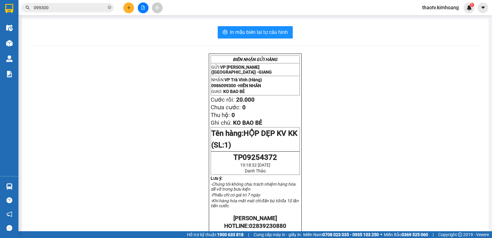
click at [56, 9] on input "099300" at bounding box center [70, 7] width 73 height 7
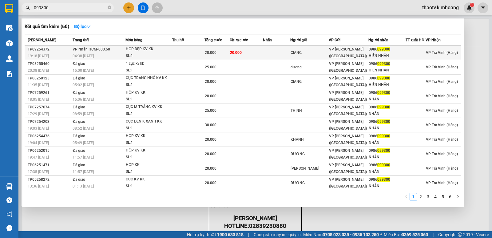
click at [130, 53] on div "SL: 1" at bounding box center [149, 56] width 46 height 7
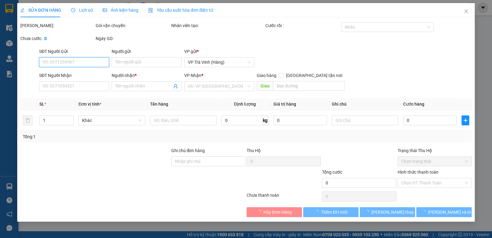
type input "GIANG"
type input "0986099300"
type input "HIỀN NHÂN"
type input "20.000"
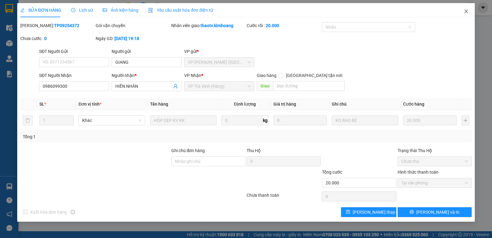
click at [467, 12] on icon "close" at bounding box center [466, 11] width 5 height 5
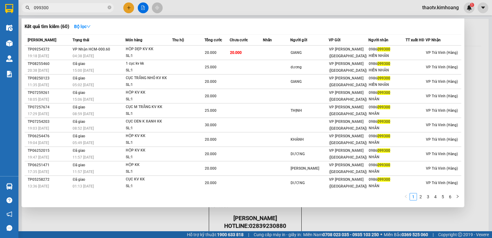
drag, startPoint x: 59, startPoint y: 11, endPoint x: 35, endPoint y: 14, distance: 24.1
click at [0, 20] on section "Kết quả tìm kiếm ( 60 ) Bộ lọc Mã ĐH Trạng thái Món hàng Thu hộ Tổng cước Chưa …" at bounding box center [246, 119] width 492 height 238
click at [54, 8] on input "099300" at bounding box center [70, 7] width 73 height 7
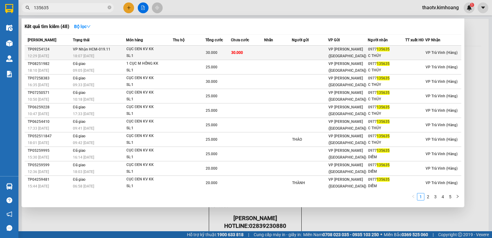
type input "135635"
click at [195, 53] on td at bounding box center [189, 53] width 33 height 14
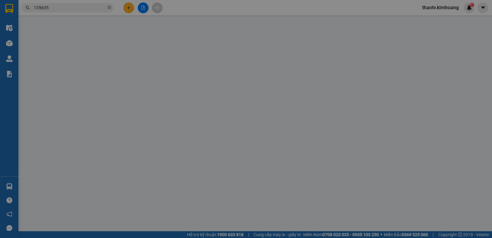
type input "0977135635"
type input "C THÚY"
type input "30.000"
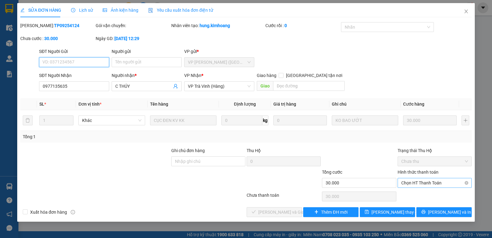
click at [420, 181] on span "Chọn HT Thanh Toán" at bounding box center [434, 182] width 67 height 9
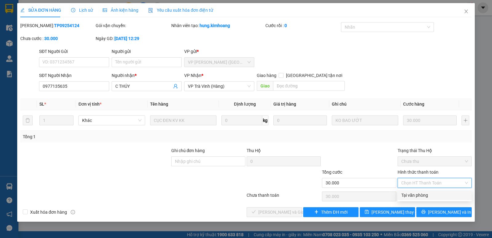
drag, startPoint x: 410, startPoint y: 197, endPoint x: 400, endPoint y: 200, distance: 10.5
click at [410, 197] on div "Tại văn phòng" at bounding box center [434, 195] width 67 height 7
type input "0"
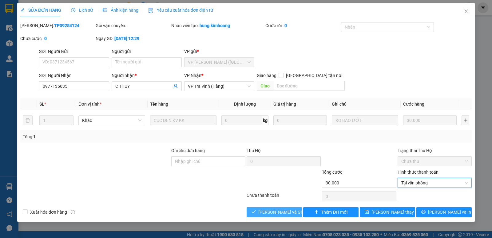
click at [286, 213] on span "[PERSON_NAME] và Giao hàng" at bounding box center [287, 212] width 59 height 7
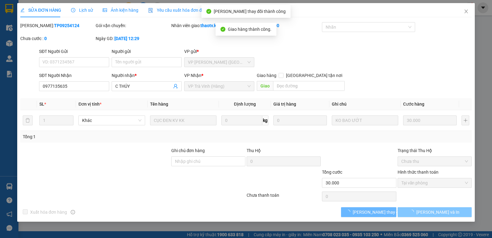
click at [440, 212] on span "[PERSON_NAME] và In" at bounding box center [438, 212] width 43 height 7
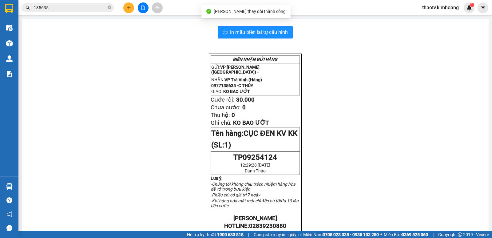
click at [61, 6] on input "135635" at bounding box center [70, 7] width 73 height 7
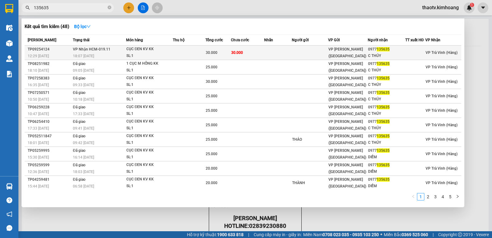
click at [133, 52] on div "CỤC ĐEN KV KK" at bounding box center [149, 49] width 46 height 7
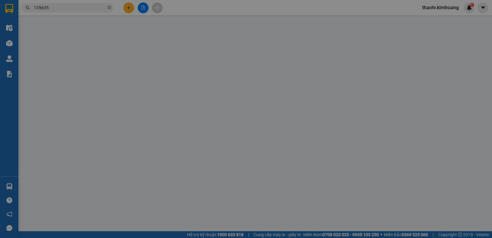
type input "0977135635"
type input "C THÚY"
type input "30.000"
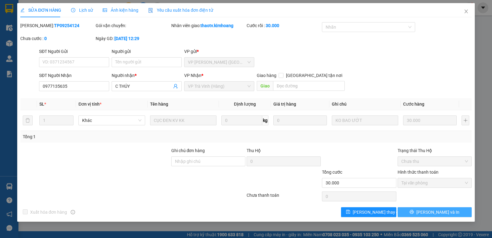
click at [439, 213] on span "[PERSON_NAME] và In" at bounding box center [438, 212] width 43 height 7
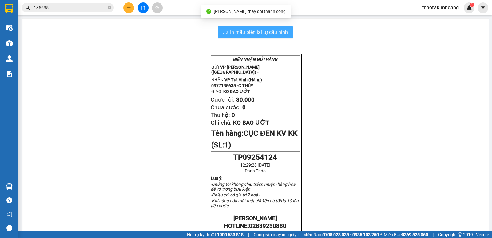
click at [268, 36] on span "In mẫu biên lai tự cấu hình" at bounding box center [259, 32] width 58 height 8
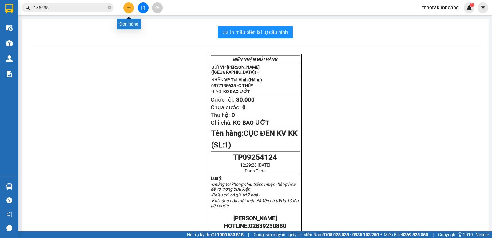
click at [129, 8] on icon "plus" at bounding box center [129, 8] width 4 height 4
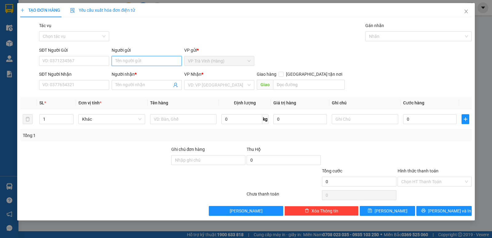
click at [121, 61] on input "Người gửi" at bounding box center [147, 61] width 70 height 10
type input "nga"
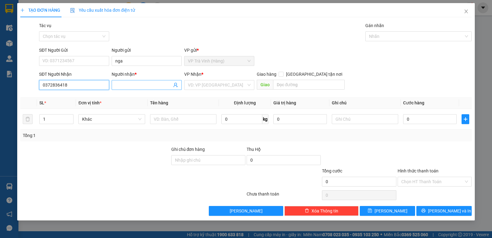
type input "0372836418"
click at [132, 86] on input "Người nhận *" at bounding box center [143, 85] width 57 height 7
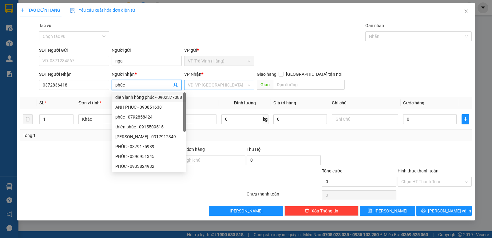
type input "phúc"
click at [213, 86] on input "search" at bounding box center [217, 84] width 58 height 9
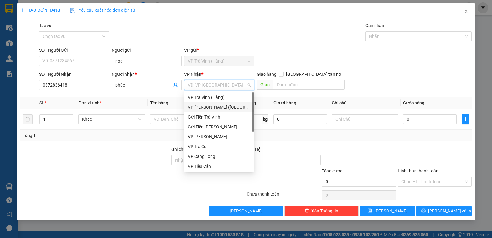
click at [214, 109] on div "VP [PERSON_NAME] ([GEOGRAPHIC_DATA])" at bounding box center [219, 107] width 63 height 7
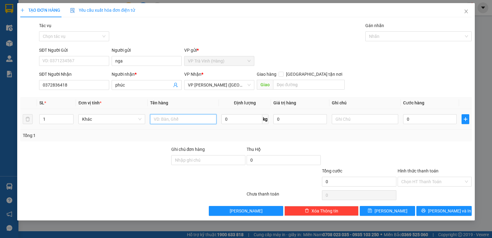
click at [168, 121] on input "text" at bounding box center [183, 119] width 66 height 10
type input "1 giỏ trắng kk"
click at [413, 119] on input "0" at bounding box center [430, 119] width 54 height 10
type input "2"
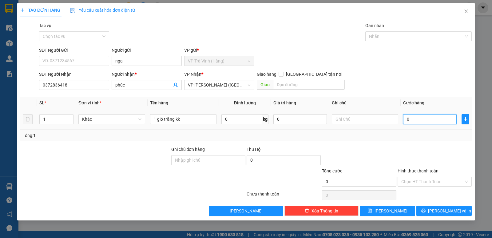
type input "2"
type input "25"
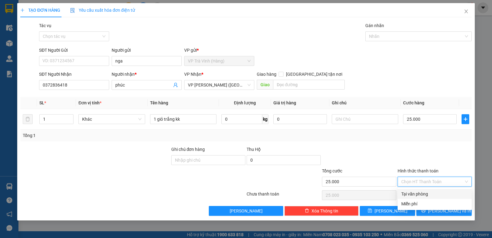
click at [438, 183] on input "Hình thức thanh toán" at bounding box center [432, 181] width 62 height 9
click at [429, 193] on div "Tại văn phòng" at bounding box center [434, 193] width 67 height 7
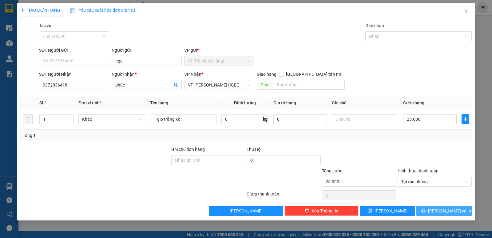
click at [433, 207] on button "[PERSON_NAME] và In" at bounding box center [444, 211] width 55 height 10
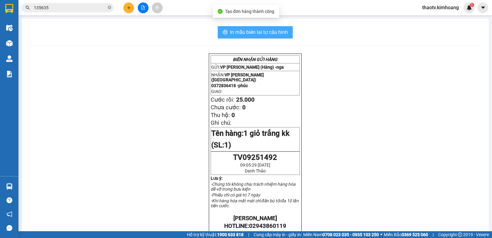
click at [255, 33] on span "In mẫu biên lai tự cấu hình" at bounding box center [259, 32] width 58 height 8
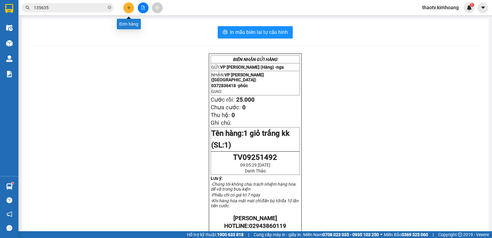
click at [128, 8] on icon "plus" at bounding box center [129, 8] width 4 height 4
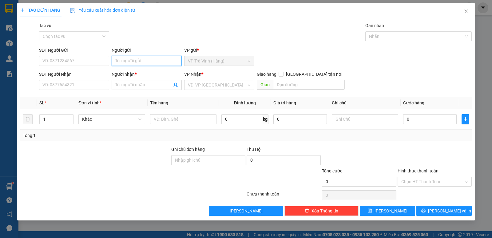
click at [136, 60] on input "Người gửi" at bounding box center [147, 61] width 70 height 10
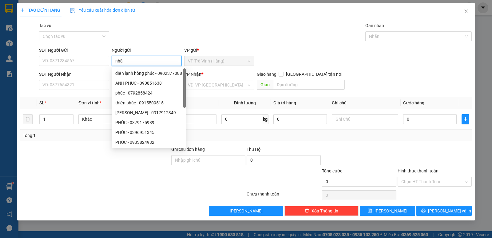
type input "nhã"
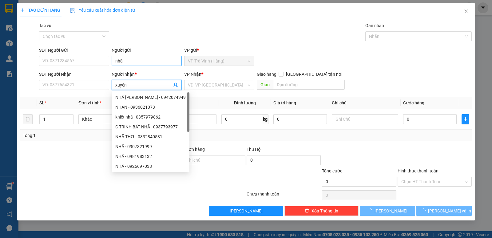
type input "xuyên"
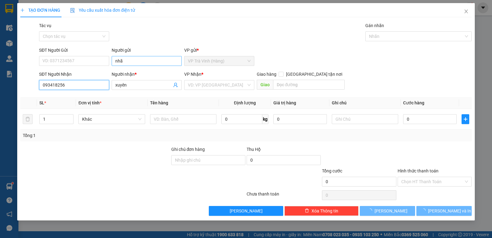
type input "0934182564"
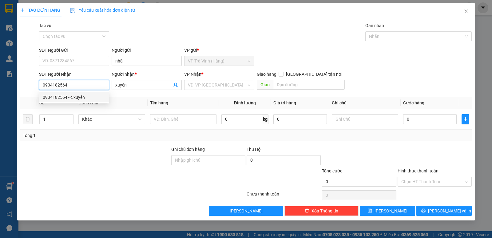
click at [77, 101] on div "0934182564 - c xuyên" at bounding box center [74, 97] width 70 height 10
type input "c xuyên"
type input "35.000"
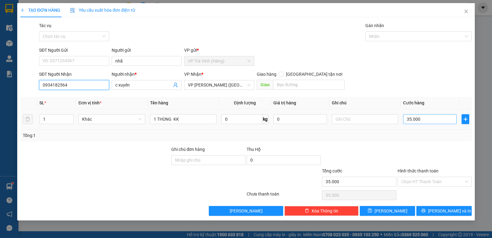
type input "0934182564"
click at [425, 123] on input "35.000" at bounding box center [430, 119] width 54 height 10
type input "4"
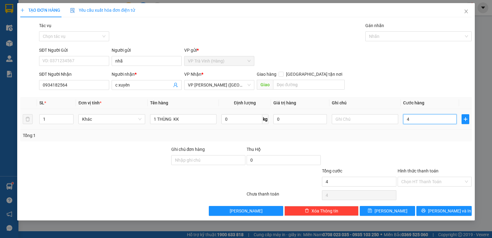
type input "40"
type input "40.000"
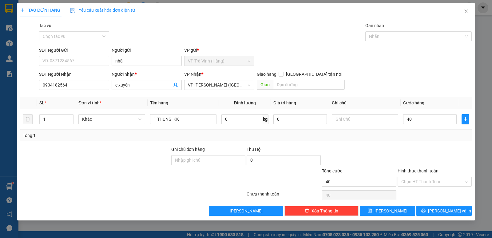
type input "40.000"
click at [414, 144] on div "Transit Pickup Surcharge Ids Transit Deliver Surcharge Ids Transit Deliver Surc…" at bounding box center [246, 119] width 452 height 194
click at [442, 185] on input "Hình thức thanh toán" at bounding box center [432, 181] width 62 height 9
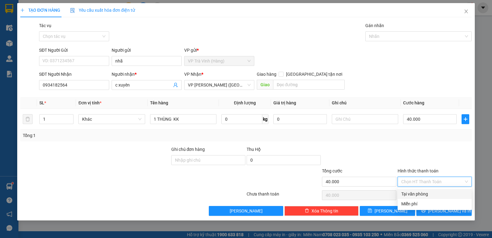
click at [429, 194] on div "Tại văn phòng" at bounding box center [434, 193] width 67 height 7
type input "0"
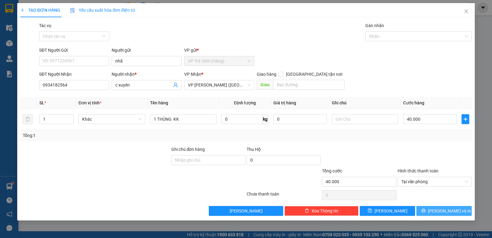
click at [440, 210] on span "[PERSON_NAME] và In" at bounding box center [449, 210] width 43 height 7
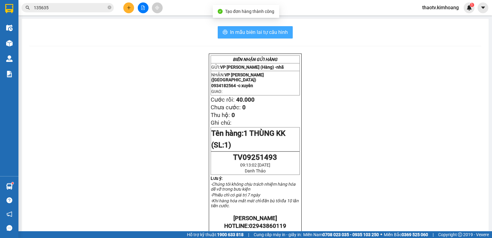
click at [248, 35] on span "In mẫu biên lai tự cấu hình" at bounding box center [259, 32] width 58 height 8
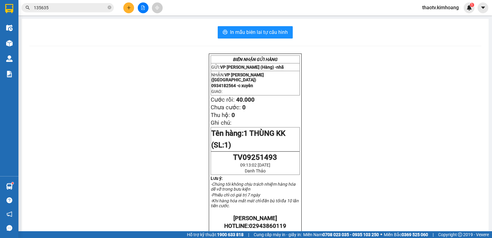
click at [127, 11] on button at bounding box center [128, 7] width 11 height 11
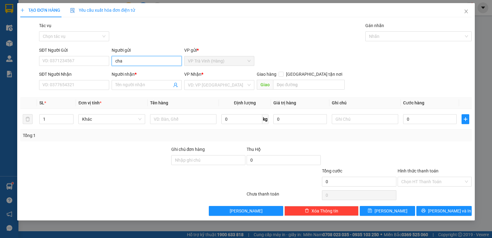
type input "cha"
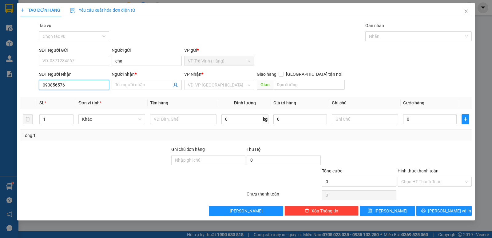
type input "0938565760"
click at [80, 102] on div "0938565760 - PHƯƠNG" at bounding box center [74, 97] width 70 height 10
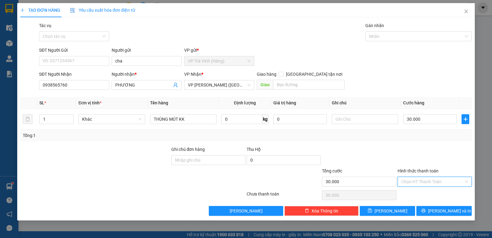
click at [432, 183] on input "Hình thức thanh toán" at bounding box center [432, 181] width 62 height 9
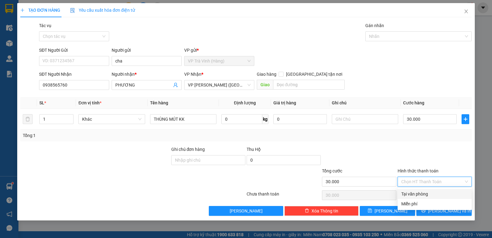
click at [426, 192] on div "Tại văn phòng" at bounding box center [434, 193] width 67 height 7
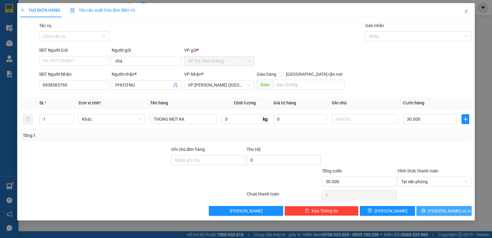
click at [440, 213] on span "[PERSON_NAME] và In" at bounding box center [449, 210] width 43 height 7
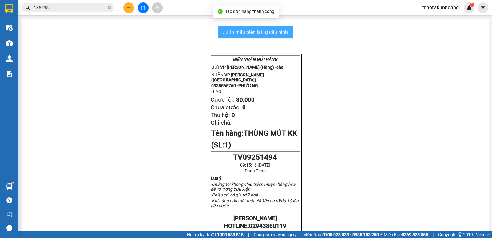
click at [257, 37] on button "In mẫu biên lai tự cấu hình" at bounding box center [255, 32] width 75 height 12
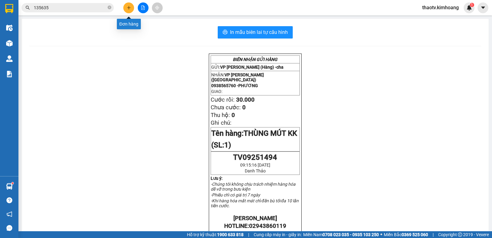
click at [127, 11] on button at bounding box center [128, 7] width 11 height 11
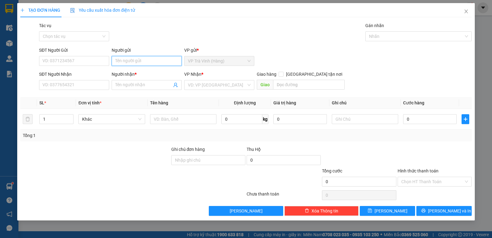
click at [120, 59] on input "Người gửi" at bounding box center [147, 61] width 70 height 10
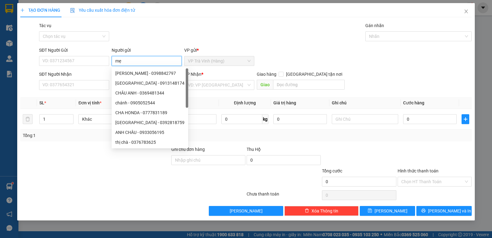
type input "mẹ"
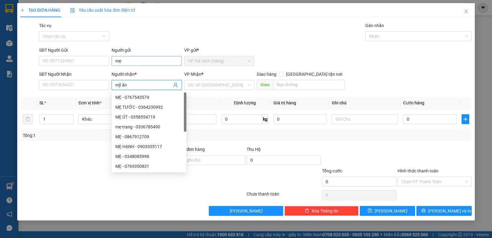
type input "mỹ ân"
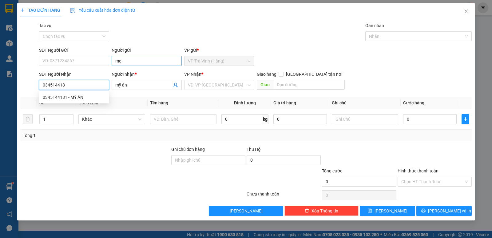
type input "0345144181"
click at [79, 97] on div "0345144181 - MỸ ÂN" at bounding box center [74, 97] width 63 height 7
type input "MỸ ÂN"
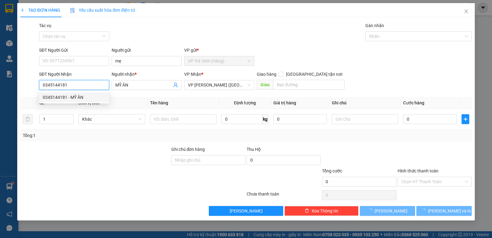
type input "25.000"
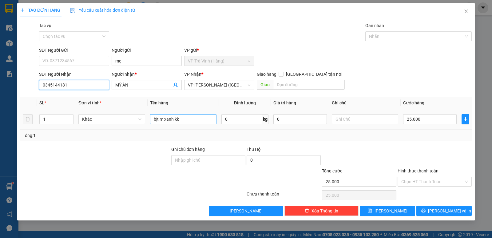
type input "0345144181"
drag, startPoint x: 182, startPoint y: 121, endPoint x: 0, endPoint y: 119, distance: 182.1
click at [0, 119] on div "TẠO ĐƠN HÀNG Yêu cầu xuất hóa đơn điện tử Transit Pickup Surcharge Ids Transit …" at bounding box center [246, 119] width 492 height 238
type input "1 bịt m"
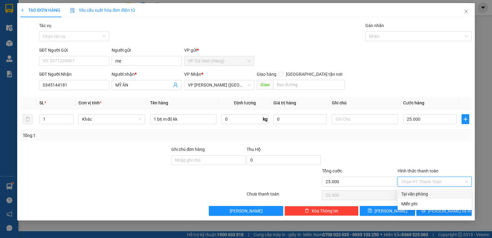
click at [420, 178] on input "Hình thức thanh toán" at bounding box center [432, 181] width 62 height 9
click at [423, 195] on div "Tại văn phòng" at bounding box center [434, 193] width 67 height 7
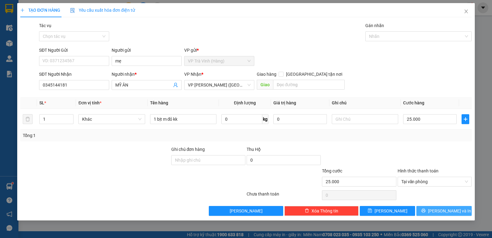
click at [455, 208] on span "[PERSON_NAME] và In" at bounding box center [449, 210] width 43 height 7
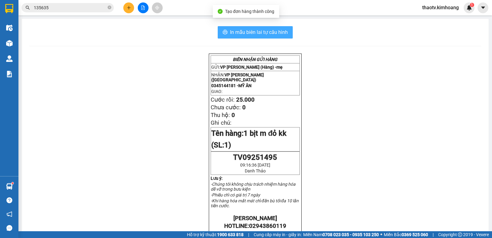
click at [257, 36] on button "In mẫu biên lai tự cấu hình" at bounding box center [255, 32] width 75 height 12
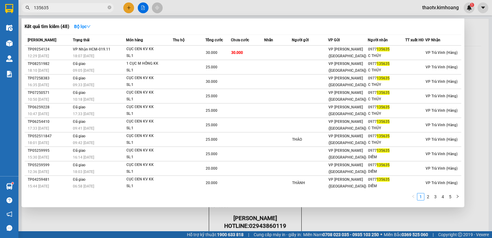
drag, startPoint x: 53, startPoint y: 9, endPoint x: 0, endPoint y: 26, distance: 55.7
click at [0, 26] on section "Kết quả tìm kiếm ( 48 ) Bộ lọc Mã ĐH Trạng thái Món hàng Thu hộ Tổng cước Chưa …" at bounding box center [246, 119] width 492 height 238
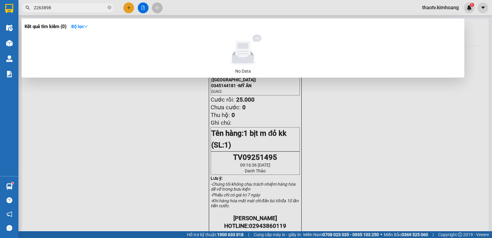
click at [36, 9] on input "2263898" at bounding box center [70, 7] width 73 height 7
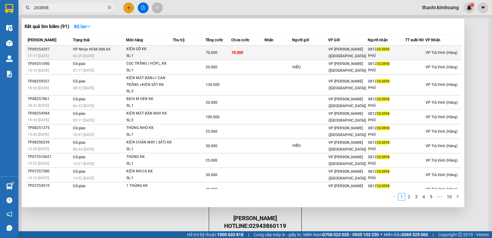
type input "263898"
click at [106, 50] on span "VP Nhận HCM-000.64" at bounding box center [92, 49] width 38 height 4
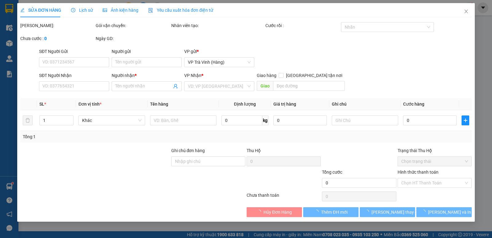
type input "0812263898"
type input "PHÚ"
type input "70.000"
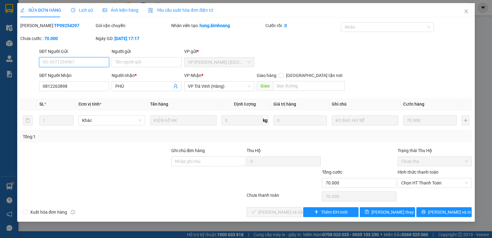
drag, startPoint x: 419, startPoint y: 182, endPoint x: 417, endPoint y: 188, distance: 6.2
click at [418, 183] on span "Chọn HT Thanh Toán" at bounding box center [434, 182] width 67 height 9
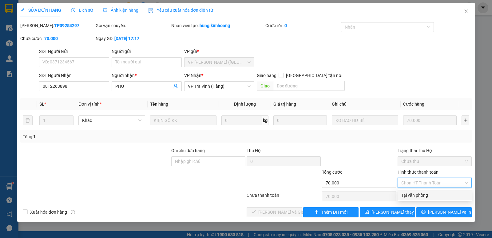
click at [415, 196] on div "Tại văn phòng" at bounding box center [434, 195] width 67 height 7
type input "0"
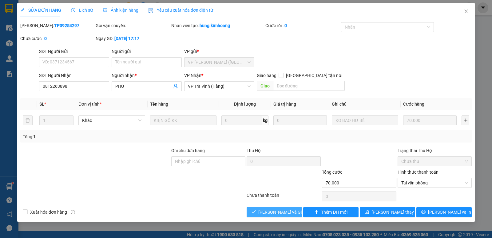
click at [285, 209] on span "[PERSON_NAME] và Giao hàng" at bounding box center [287, 212] width 59 height 7
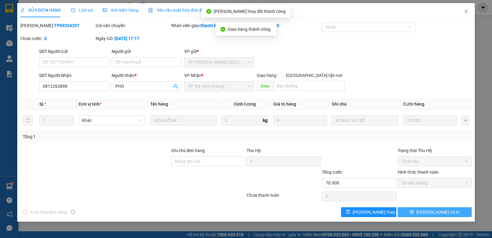
drag, startPoint x: 428, startPoint y: 210, endPoint x: 438, endPoint y: 213, distance: 9.8
click at [438, 213] on span "[PERSON_NAME] và In" at bounding box center [438, 212] width 43 height 7
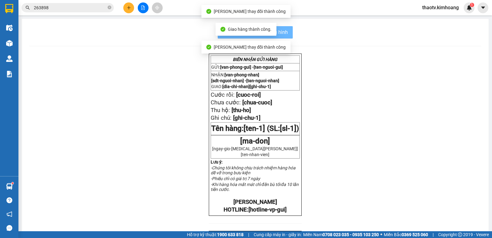
click at [434, 213] on div "BIÊN NHẬN GỬI HÀNG GỬI: [van-phong-gui] - [ten-[PERSON_NAME]] NHẬN: [van-phong-…" at bounding box center [255, 213] width 452 height 319
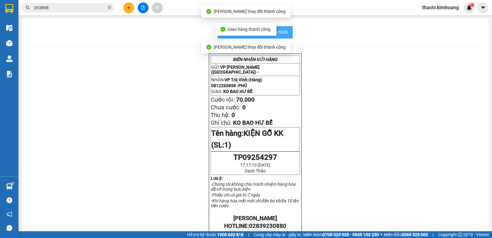
click at [286, 29] on button "In mẫu biên lai tự cấu hình" at bounding box center [255, 32] width 75 height 12
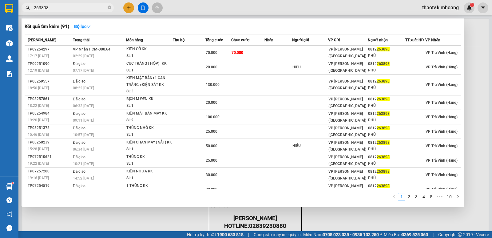
click at [62, 9] on input "263898" at bounding box center [70, 7] width 73 height 7
click at [62, 10] on input "263898" at bounding box center [70, 7] width 73 height 7
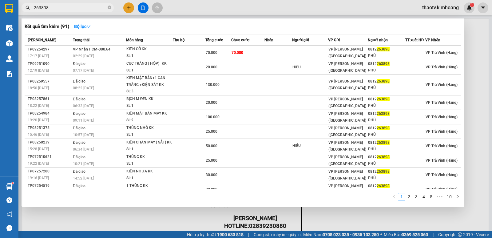
click at [62, 10] on input "263898" at bounding box center [70, 7] width 73 height 7
click at [129, 8] on div at bounding box center [246, 119] width 492 height 238
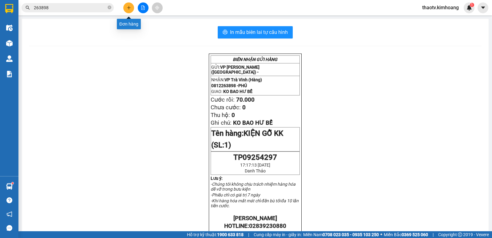
click at [127, 7] on icon "plus" at bounding box center [129, 8] width 4 height 4
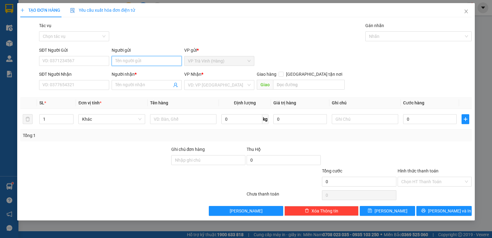
click at [124, 61] on input "Người gửi" at bounding box center [147, 61] width 70 height 10
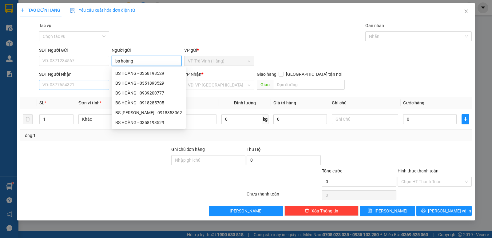
type input "bs hoàng"
click at [74, 87] on input "SĐT Người Nhận" at bounding box center [74, 85] width 70 height 10
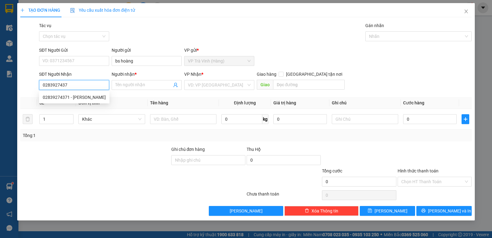
type input "02839274371"
click at [90, 96] on div "02839274371 - [PERSON_NAME]" at bounding box center [74, 97] width 63 height 7
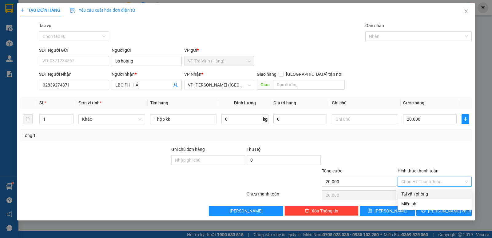
click at [420, 181] on input "Hình thức thanh toán" at bounding box center [432, 181] width 62 height 9
click at [424, 196] on div "Tại văn phòng" at bounding box center [434, 193] width 67 height 7
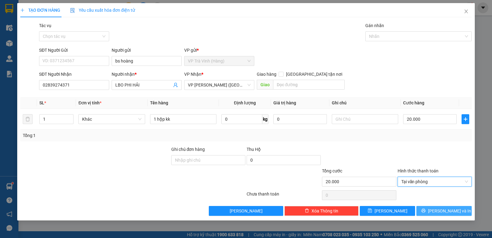
click at [429, 209] on button "[PERSON_NAME] và In" at bounding box center [444, 211] width 55 height 10
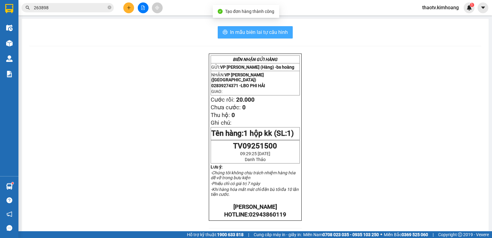
click at [257, 33] on span "In mẫu biên lai tự cấu hình" at bounding box center [259, 32] width 58 height 8
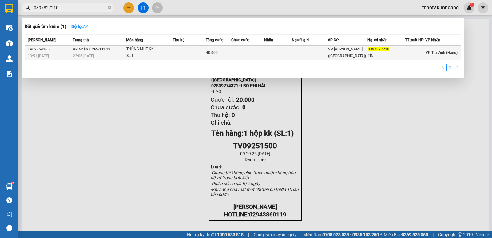
click at [154, 50] on div "THÙNG MÚT KK" at bounding box center [149, 49] width 46 height 7
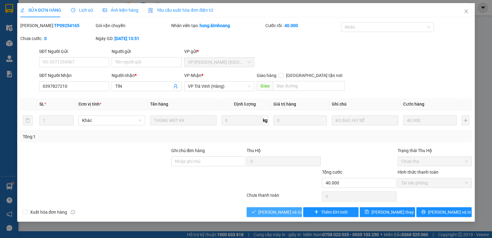
click at [277, 214] on span "[PERSON_NAME] và Giao hàng" at bounding box center [287, 212] width 59 height 7
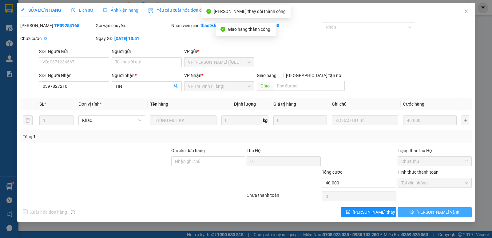
click at [433, 213] on span "[PERSON_NAME] và In" at bounding box center [438, 212] width 43 height 7
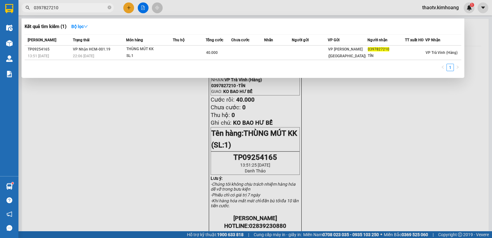
drag, startPoint x: 62, startPoint y: 10, endPoint x: 0, endPoint y: 28, distance: 64.7
click at [0, 29] on section "Kết quả tìm kiếm ( 1 ) Bộ lọc Mã ĐH Trạng thái Món hàng Thu hộ Tổng cước Chưa c…" at bounding box center [246, 119] width 492 height 238
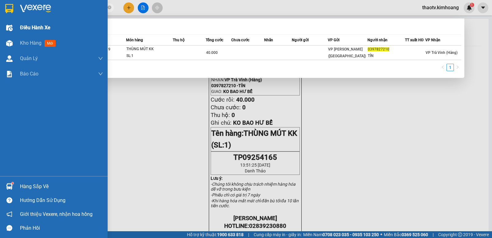
type input "8"
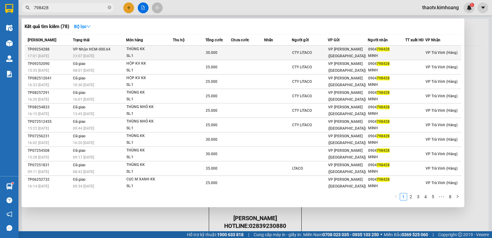
type input "798428"
click at [124, 51] on td "VP Nhận HCM-000.64 23:07 [DATE]" at bounding box center [98, 53] width 55 height 14
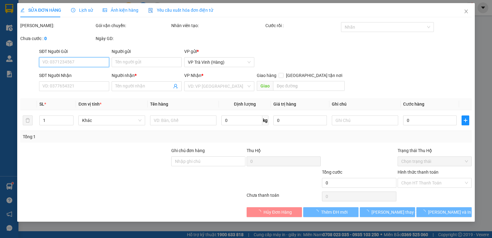
type input "CTY LITACO"
type input "0904798428"
type input "MINH"
type input "30.000"
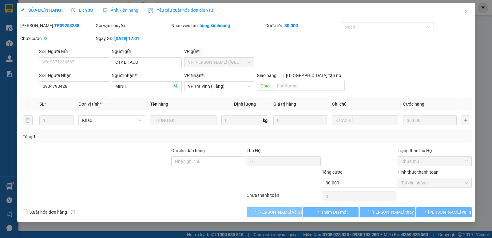
click at [284, 213] on span "[PERSON_NAME] và Giao hàng" at bounding box center [287, 212] width 59 height 7
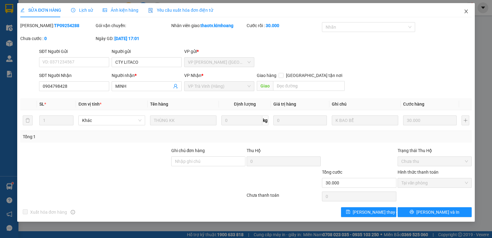
click at [467, 11] on icon "close" at bounding box center [466, 12] width 3 height 4
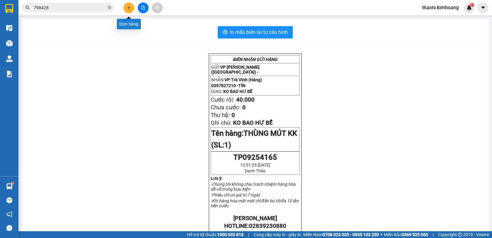
click at [127, 8] on icon "plus" at bounding box center [129, 8] width 4 height 4
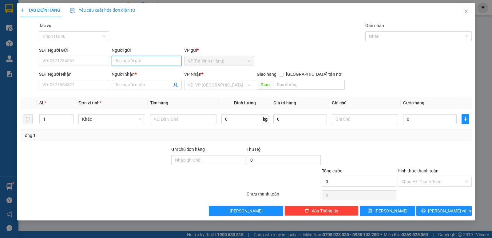
click at [122, 62] on input "Người gửi" at bounding box center [147, 61] width 70 height 10
type input "hồng"
click at [67, 62] on input "SĐT Người Gửi" at bounding box center [74, 61] width 70 height 10
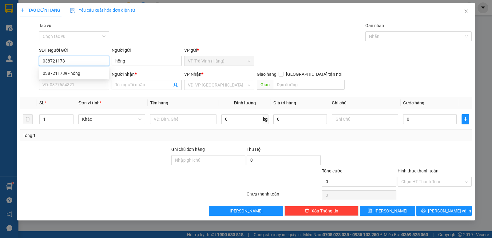
type input "0387211789"
click at [60, 75] on div "0387211789 - hồng" at bounding box center [74, 73] width 63 height 7
type input "0939720850"
type input "TRANG"
checkbox input "true"
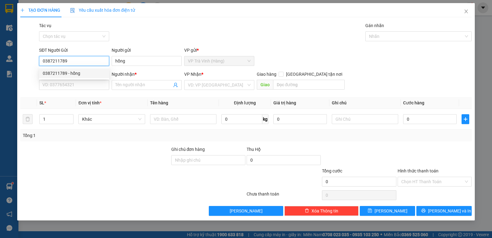
type input "108 hồng hà p2 tân bình"
type input "90.000"
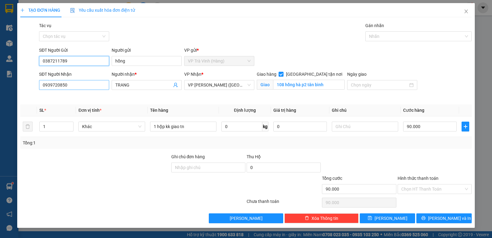
type input "0387211789"
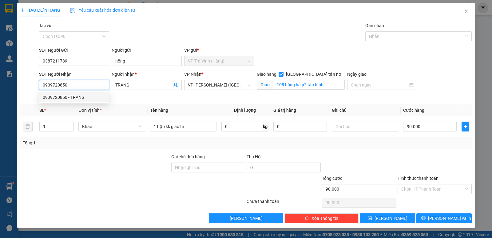
drag, startPoint x: 83, startPoint y: 86, endPoint x: 0, endPoint y: 106, distance: 85.0
click at [0, 106] on div "TẠO ĐƠN HÀNG Yêu cầu xuất hóa đơn điện tử Transit Pickup Surcharge Ids Transit …" at bounding box center [246, 119] width 492 height 238
type input "0939997755"
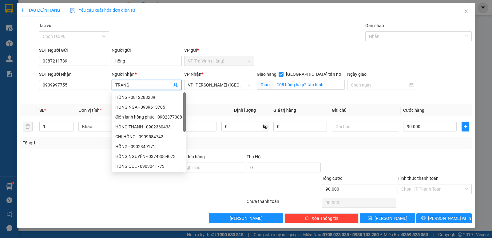
drag, startPoint x: 131, startPoint y: 84, endPoint x: 115, endPoint y: 87, distance: 16.3
click at [115, 87] on span "TRANG" at bounding box center [147, 85] width 70 height 10
type input "tân"
click at [317, 76] on span "[GEOGRAPHIC_DATA] tận nơi" at bounding box center [314, 74] width 61 height 7
click at [283, 76] on input "[GEOGRAPHIC_DATA] tận nơi" at bounding box center [281, 74] width 4 height 4
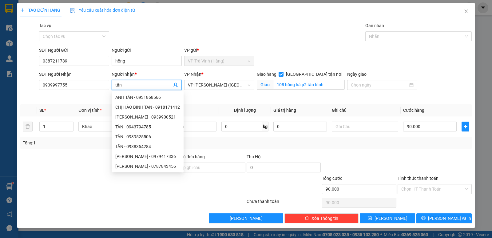
checkbox input "false"
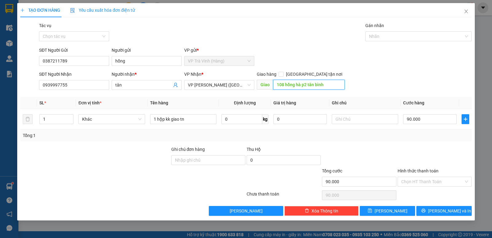
click at [331, 89] on input "108 hồng hà p2 tân bình" at bounding box center [309, 85] width 72 height 10
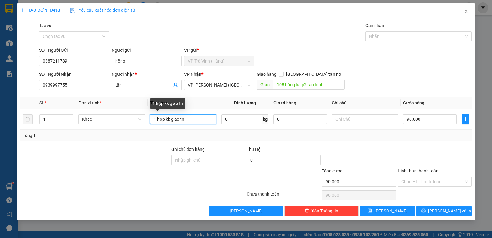
drag, startPoint x: 193, startPoint y: 118, endPoint x: 114, endPoint y: 144, distance: 83.3
click at [52, 146] on div "Transit Pickup Surcharge Ids Transit Deliver Surcharge Ids Transit Deliver Surc…" at bounding box center [246, 119] width 452 height 194
type input "1 thùng mút kk"
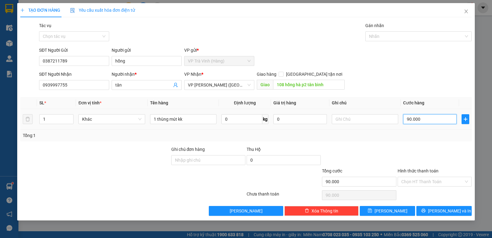
click at [420, 120] on input "90.000" at bounding box center [430, 119] width 54 height 10
type input "1"
type input "10"
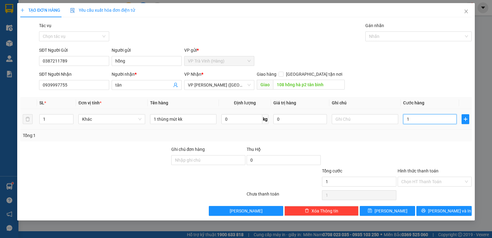
type input "10"
type input "100"
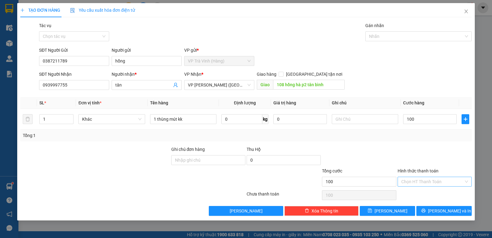
type input "100.000"
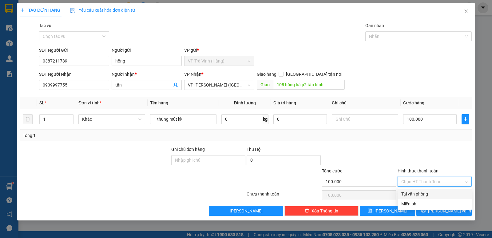
click at [422, 183] on input "Hình thức thanh toán" at bounding box center [432, 181] width 62 height 9
click at [422, 194] on div "Tại văn phòng" at bounding box center [434, 193] width 67 height 7
type input "0"
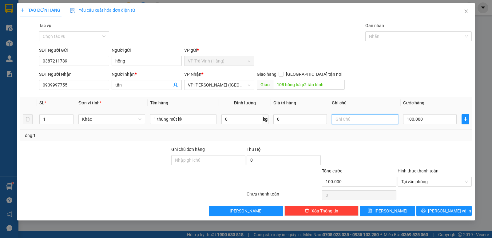
click at [347, 121] on input "text" at bounding box center [365, 119] width 66 height 10
type input "giao trong ng"
click at [379, 142] on div "Transit Pickup Surcharge Ids Transit Deliver Surcharge Ids Transit Deliver Surc…" at bounding box center [246, 119] width 452 height 194
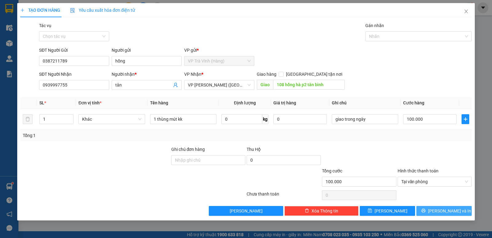
click at [439, 209] on button "[PERSON_NAME] và In" at bounding box center [444, 211] width 55 height 10
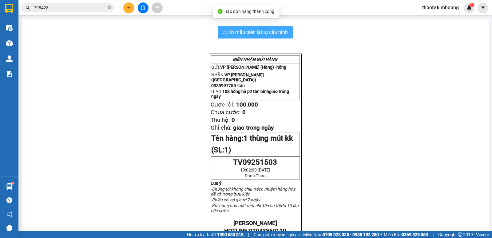
click at [264, 34] on span "In mẫu biên lai tự cấu hình" at bounding box center [259, 32] width 58 height 8
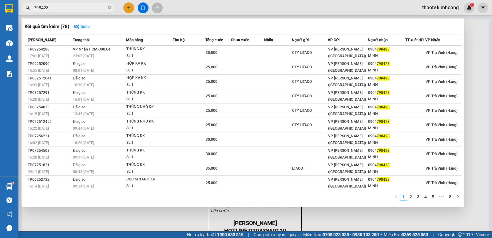
click at [74, 7] on input "798428" at bounding box center [70, 7] width 73 height 7
drag, startPoint x: 55, startPoint y: 8, endPoint x: 16, endPoint y: 0, distance: 39.9
click at [0, 10] on section "Kết quả tìm kiếm ( 78 ) Bộ lọc Mã ĐH Trạng thái Món hàng Thu hộ Tổng cước Chưa …" at bounding box center [246, 119] width 492 height 238
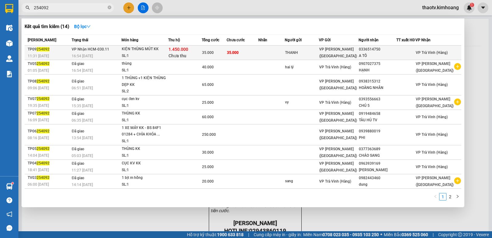
type input "254092"
click at [125, 49] on div "KIỆN THÙNG MÚT KK" at bounding box center [145, 49] width 46 height 7
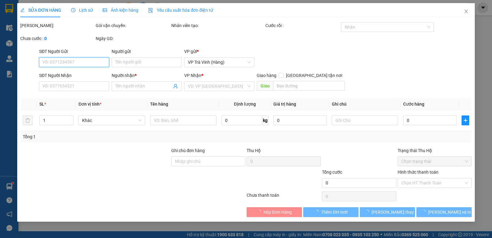
type input "THANH"
type input "0336514750"
type input "A TÔ"
type input "35.000"
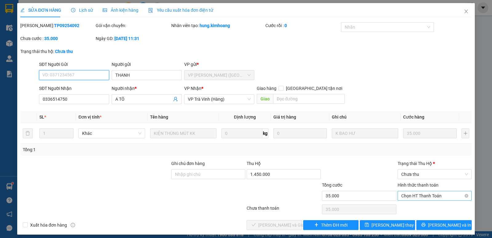
click at [413, 198] on span "Chọn HT Thanh Toán" at bounding box center [434, 195] width 67 height 9
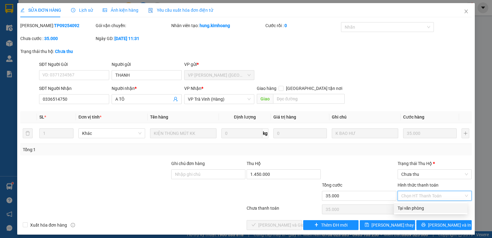
click at [414, 208] on div "Tại văn phòng" at bounding box center [431, 208] width 66 height 7
type input "0"
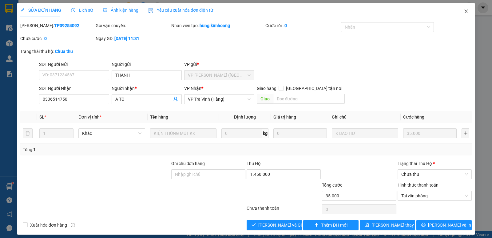
click at [464, 10] on icon "close" at bounding box center [466, 11] width 5 height 5
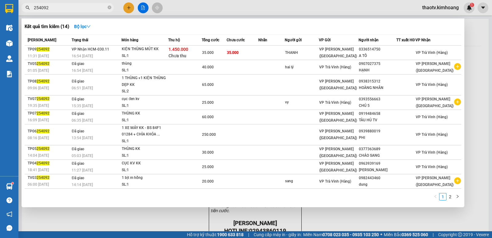
click at [58, 12] on span "254092" at bounding box center [68, 7] width 92 height 9
drag, startPoint x: 58, startPoint y: 9, endPoint x: 0, endPoint y: 17, distance: 58.4
click at [0, 17] on section "Kết quả tìm kiếm ( 14 ) Bộ lọc Mã ĐH Trạng thái Món hàng Thu hộ Tổng cước Chưa …" at bounding box center [246, 119] width 492 height 238
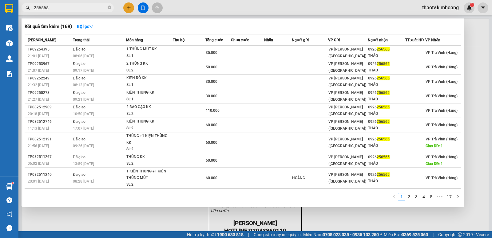
drag, startPoint x: 53, startPoint y: 8, endPoint x: 0, endPoint y: 19, distance: 53.8
click at [0, 19] on section "Kết quả tìm kiếm ( 169 ) Bộ lọc Mã ĐH Trạng thái Món hàng Thu hộ Tổng cước Chưa…" at bounding box center [246, 119] width 492 height 238
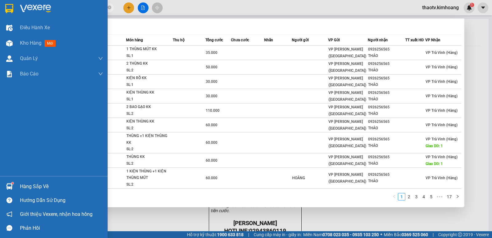
type input "254092"
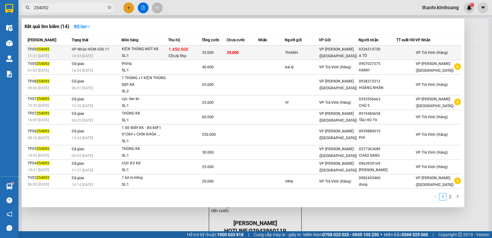
click at [156, 52] on div "KIỆN THÙNG MÚT KK" at bounding box center [145, 49] width 46 height 7
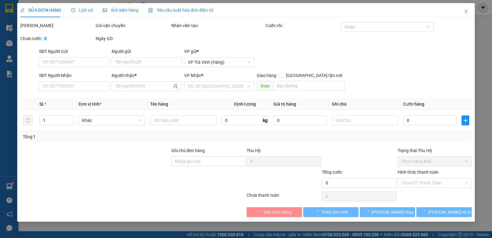
type input "THANH"
type input "0336514750"
type input "A TÔ"
type input "35.000"
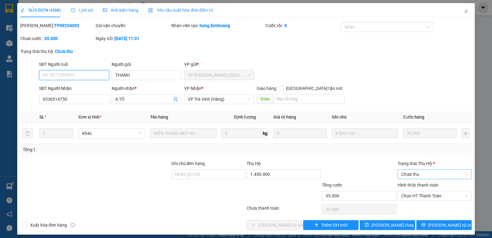
click at [418, 173] on span "Chưa thu" at bounding box center [434, 174] width 67 height 9
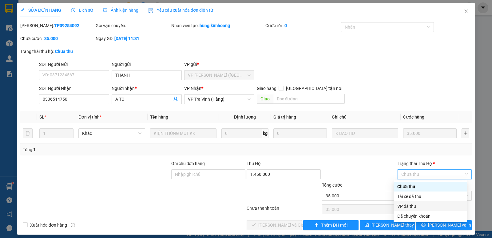
click at [409, 206] on div "VP đã thu" at bounding box center [430, 206] width 66 height 7
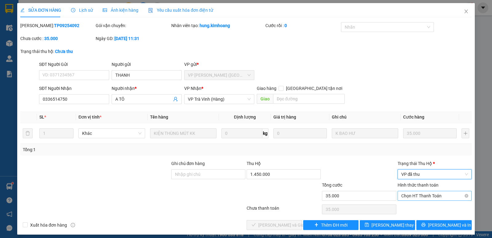
click at [410, 196] on span "Chọn HT Thanh Toán" at bounding box center [434, 195] width 67 height 9
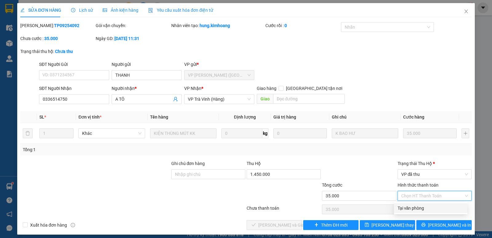
click at [407, 209] on div "Tại văn phòng" at bounding box center [431, 208] width 66 height 7
type input "0"
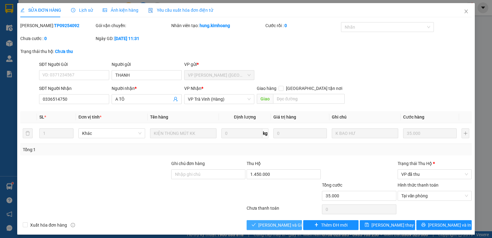
click at [281, 226] on span "[PERSON_NAME] và Giao hàng" at bounding box center [287, 225] width 59 height 7
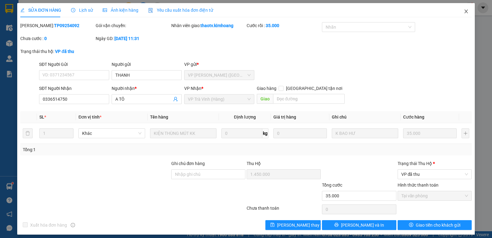
drag, startPoint x: 463, startPoint y: 12, endPoint x: 460, endPoint y: 8, distance: 4.8
click at [464, 11] on icon "close" at bounding box center [466, 11] width 5 height 5
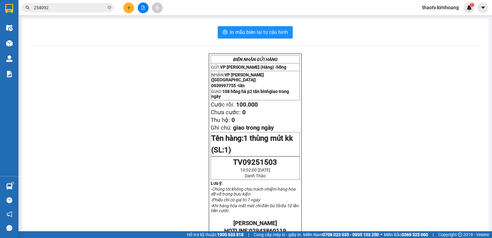
click at [126, 10] on button at bounding box center [128, 7] width 11 height 11
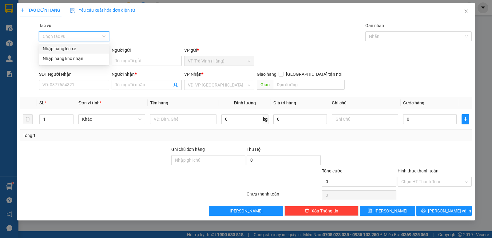
click at [73, 33] on input "Tác vụ" at bounding box center [72, 36] width 58 height 9
click at [78, 56] on div "Nhập hàng kho nhận" at bounding box center [74, 58] width 63 height 7
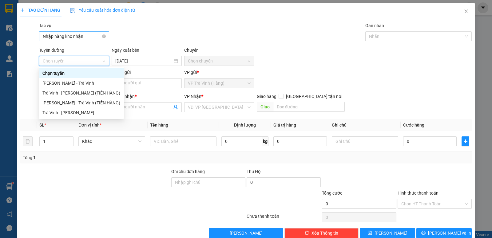
click at [88, 36] on span "Nhập hàng kho nhận" at bounding box center [74, 36] width 63 height 9
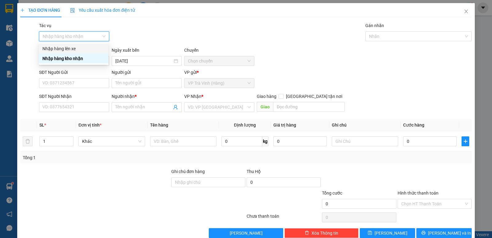
click at [82, 51] on div "Nhập hàng lên xe" at bounding box center [73, 48] width 62 height 7
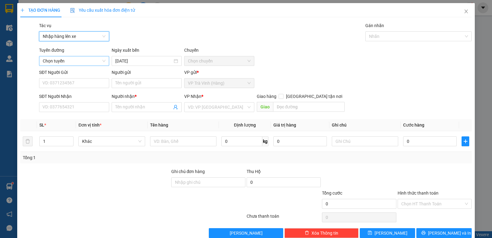
click at [81, 63] on span "Chọn tuyến" at bounding box center [74, 60] width 63 height 9
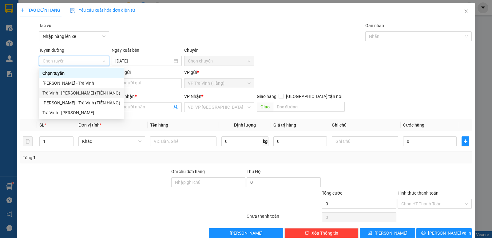
click at [80, 95] on div "Trà Vinh - [PERSON_NAME] (TIỀN HÀNG)" at bounding box center [81, 93] width 78 height 7
type input "[DATE]"
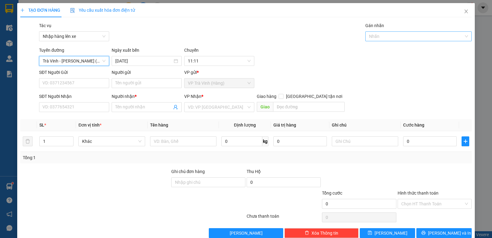
click at [382, 37] on div at bounding box center [415, 36] width 97 height 7
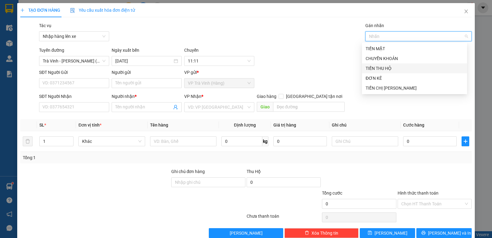
drag, startPoint x: 381, startPoint y: 60, endPoint x: 379, endPoint y: 69, distance: 9.7
click at [379, 69] on div "TIỀN MẶT CHUYỂN KHOẢN TIỀN THU HỘ ĐƠN KÊ TIỀN CHỊ THẢO" at bounding box center [414, 68] width 105 height 49
click at [379, 69] on div "TIỀN THU HỘ" at bounding box center [415, 68] width 98 height 7
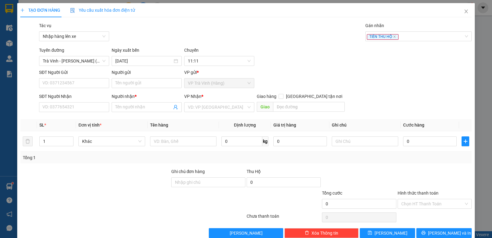
click at [298, 47] on div "Tuyến đường [GEOGRAPHIC_DATA][PERSON_NAME] (TIỀN HÀNG) Ngày xuất bến [DATE] [GE…" at bounding box center [255, 56] width 435 height 19
click at [125, 85] on input "Người gửi" at bounding box center [147, 83] width 70 height 10
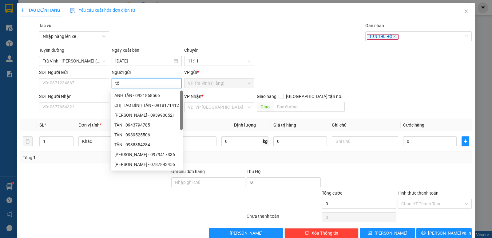
type input "tô"
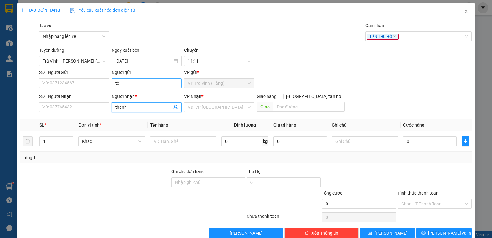
type input "thanh"
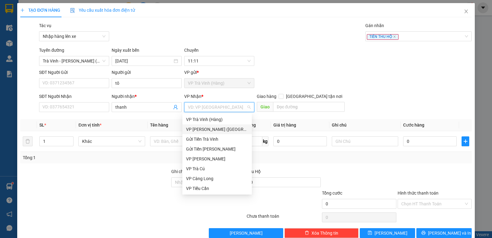
click at [208, 129] on div "VP [PERSON_NAME] ([GEOGRAPHIC_DATA])" at bounding box center [217, 129] width 62 height 7
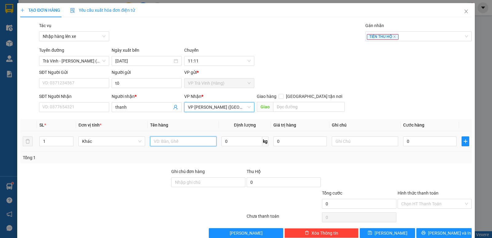
click at [180, 138] on input "text" at bounding box center [183, 141] width 66 height 10
type input "tsl 254092 1.450.000"
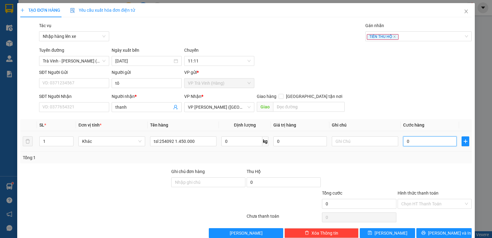
click at [420, 143] on input "0" at bounding box center [430, 141] width 54 height 10
type input "2"
type input "20"
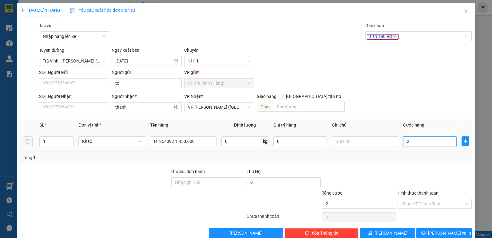
type input "20"
type input "20.000"
click at [413, 165] on div "Transit Pickup Surcharge Ids Transit Deliver Surcharge Ids Transit Deliver Surc…" at bounding box center [246, 130] width 452 height 216
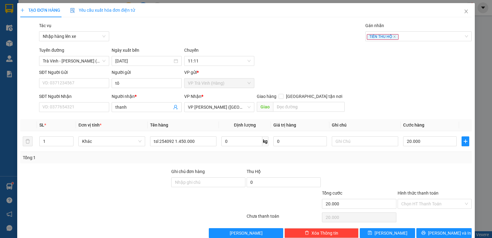
click at [415, 103] on div "SĐT Người Nhận VD: 0377654321 Người nhận * thanh VP Nhận * VP [PERSON_NAME] (Hà…" at bounding box center [255, 104] width 435 height 22
click at [412, 161] on div "Tổng: 1" at bounding box center [246, 157] width 447 height 7
click at [428, 172] on div at bounding box center [434, 179] width 75 height 22
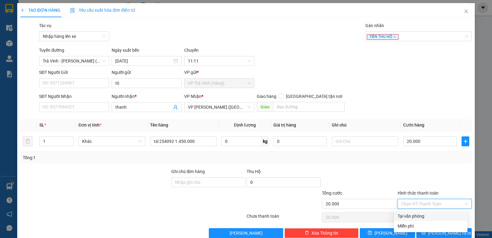
click at [426, 199] on input "Hình thức thanh toán" at bounding box center [432, 203] width 62 height 9
click at [421, 213] on div "Tại văn phòng" at bounding box center [431, 216] width 66 height 7
type input "0"
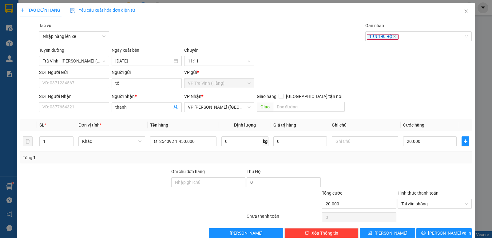
click at [405, 152] on div "Tổng: 1" at bounding box center [246, 158] width 452 height 12
click at [419, 154] on div "Transit Pickup Surcharge Ids Transit Deliver Surcharge Ids Transit Deliver Surc…" at bounding box center [246, 130] width 452 height 216
click at [428, 168] on div at bounding box center [434, 179] width 75 height 22
click at [409, 78] on form "SĐT Người Gửi VD: 0371234567 Người gửi tô VP gửi * VP [PERSON_NAME] (Hàng) SĐT …" at bounding box center [246, 92] width 452 height 46
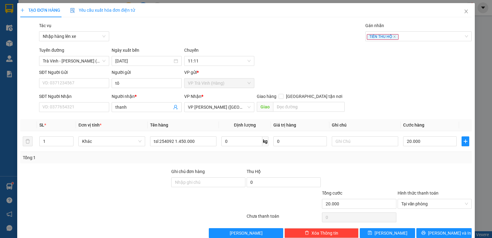
click at [415, 76] on div "SĐT Người Gửi VD: 0371234567 Người gửi tô VP gửi * VP [PERSON_NAME] (Hàng)" at bounding box center [255, 80] width 435 height 22
click at [424, 69] on div "SĐT Người Gửi VD: 0371234567 Người gửi tô VP gửi * VP [PERSON_NAME] (Hàng)" at bounding box center [255, 80] width 435 height 22
click at [416, 69] on div "SĐT Người Gửi VD: 0371234567 Người gửi tô VP gửi * VP [PERSON_NAME] (Hàng)" at bounding box center [255, 80] width 435 height 22
click at [417, 69] on div "SĐT Người Gửi VD: 0371234567 Người gửi tô VP gửi * VP [PERSON_NAME] (Hàng)" at bounding box center [255, 80] width 435 height 22
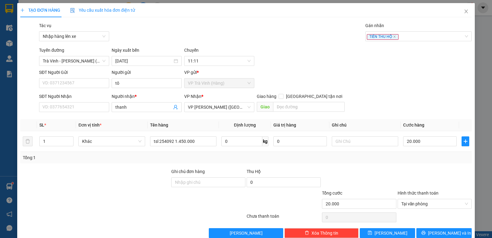
click at [417, 69] on div "SĐT Người Gửi VD: 0371234567 Người gửi tô VP gửi * VP [PERSON_NAME] (Hàng)" at bounding box center [255, 80] width 435 height 22
click at [412, 69] on div "SĐT Người Gửi VD: 0371234567 Người gửi tô VP gửi * VP [PERSON_NAME] (Hàng)" at bounding box center [255, 80] width 435 height 22
click at [295, 6] on div "TẠO ĐƠN HÀNG Yêu cầu xuất hóa đơn điện tử Transit Pickup Surcharge Ids Transit …" at bounding box center [246, 120] width 452 height 235
click at [431, 10] on div "TẠO ĐƠN HÀNG Yêu cầu xuất hóa đơn điện tử Transit Pickup Surcharge Ids Transit …" at bounding box center [246, 120] width 452 height 235
drag, startPoint x: 453, startPoint y: 4, endPoint x: 450, endPoint y: 17, distance: 13.6
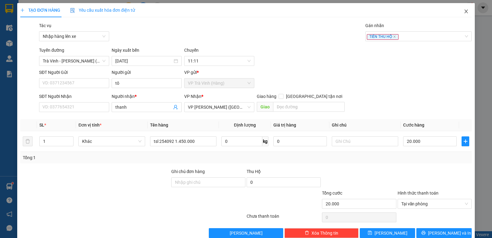
click at [450, 17] on div "TẠO ĐƠN HÀNG Yêu cầu xuất hóa đơn điện tử Transit Pickup Surcharge Ids Transit …" at bounding box center [246, 122] width 458 height 239
click at [266, 28] on div "Tác vụ Nhập hàng lên xe Gán nhãn TIỀN THU HỘ" at bounding box center [255, 33] width 435 height 22
click at [429, 70] on div "SĐT Người Gửi VD: 0371234567 Người gửi tô VP gửi * VP [PERSON_NAME] (Hàng)" at bounding box center [255, 80] width 435 height 22
drag, startPoint x: 425, startPoint y: 12, endPoint x: 424, endPoint y: 20, distance: 8.0
click at [425, 22] on div "Gán nhãn TIỀN THU HỘ" at bounding box center [418, 33] width 106 height 22
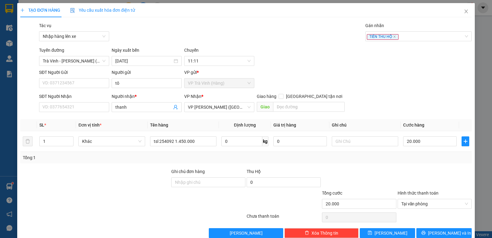
click at [313, 31] on div "Tác vụ Nhập hàng lên xe Gán nhãn TIỀN THU HỘ" at bounding box center [255, 33] width 435 height 22
click at [433, 231] on button "[PERSON_NAME] và In" at bounding box center [444, 233] width 55 height 10
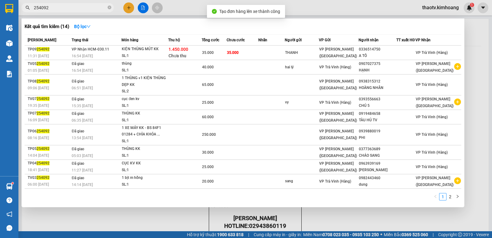
click at [58, 9] on input "254092" at bounding box center [70, 7] width 73 height 7
click at [54, 6] on input "254092" at bounding box center [70, 7] width 73 height 7
click at [182, 222] on div at bounding box center [246, 119] width 492 height 238
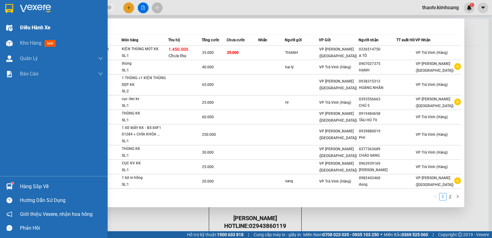
drag, startPoint x: 56, startPoint y: 6, endPoint x: 9, endPoint y: 31, distance: 53.0
click at [0, 32] on section "Kết quả tìm kiếm ( 14 ) Bộ lọc Mã ĐH Trạng thái Món hàng Thu hộ Tổng cước Chưa …" at bounding box center [246, 119] width 492 height 238
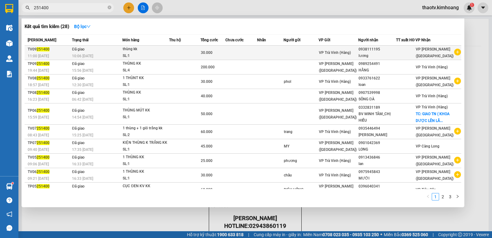
type input "251400"
click at [156, 52] on div "thùng kk" at bounding box center [146, 49] width 46 height 7
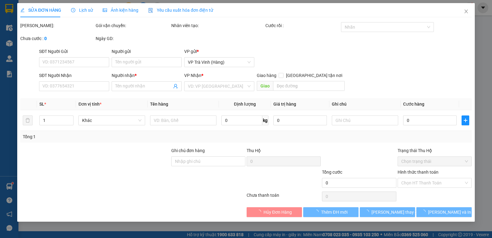
type input "0938111195"
type input "lương"
type input "30.000"
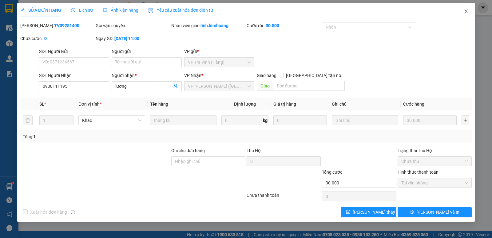
click at [466, 11] on icon "close" at bounding box center [466, 12] width 3 height 4
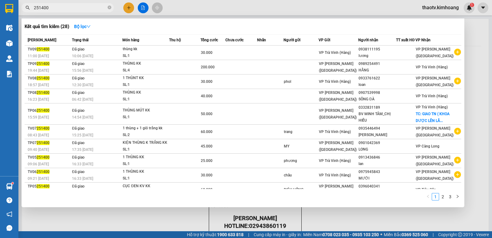
drag, startPoint x: 56, startPoint y: 6, endPoint x: 8, endPoint y: 25, distance: 51.8
click at [0, 28] on section "Kết quả tìm kiếm ( 28 ) Bộ lọc Mã ĐH Trạng thái Món hàng Thu hộ Tổng cước Chưa …" at bounding box center [246, 119] width 492 height 238
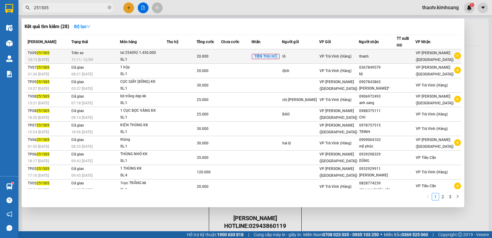
type input "251505"
click at [158, 50] on div "tsl 254092 1.450.000" at bounding box center [143, 53] width 46 height 7
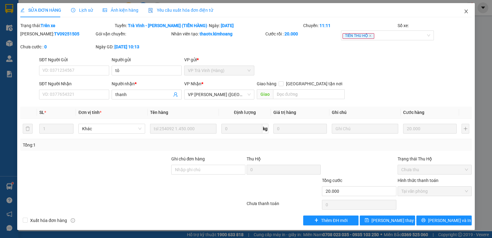
click at [467, 10] on icon "close" at bounding box center [466, 11] width 5 height 5
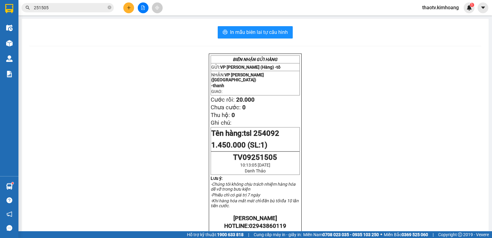
click at [90, 8] on input "251505" at bounding box center [70, 7] width 73 height 7
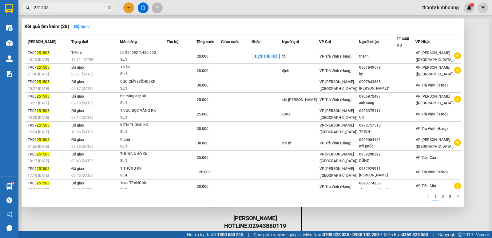
click at [143, 6] on div at bounding box center [246, 119] width 492 height 238
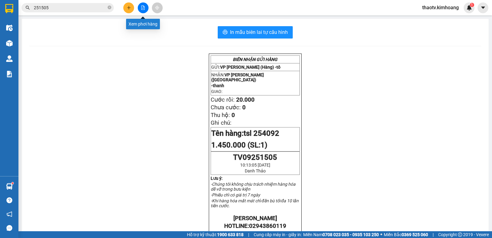
click at [143, 6] on icon "file-add" at bounding box center [143, 8] width 4 height 4
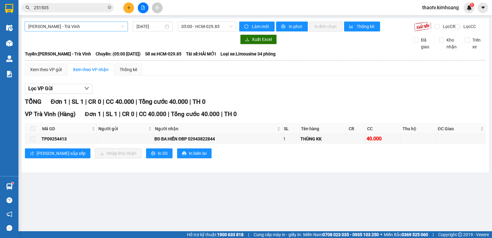
click at [76, 26] on span "[PERSON_NAME] - Trà Vinh" at bounding box center [76, 26] width 96 height 9
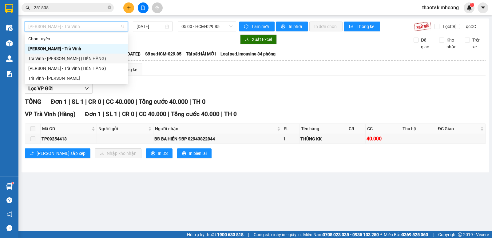
click at [74, 60] on div "Trà Vinh - [PERSON_NAME] (TIỀN HÀNG)" at bounding box center [76, 58] width 96 height 7
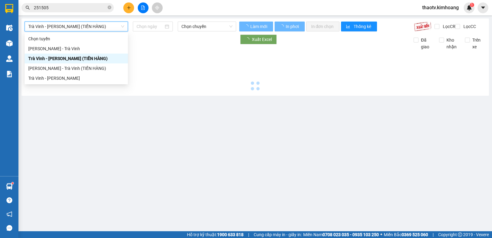
type input "[DATE]"
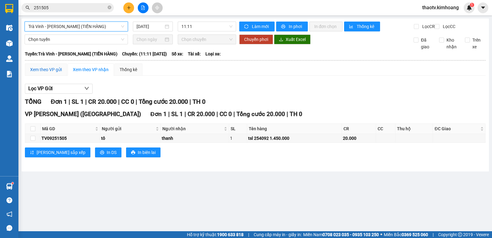
click at [51, 73] on div "Xem theo VP gửi" at bounding box center [46, 69] width 32 height 7
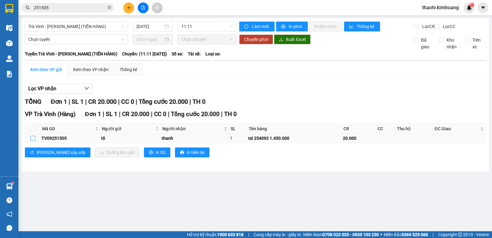
click at [33, 141] on input "checkbox" at bounding box center [32, 138] width 5 height 5
checkbox input "true"
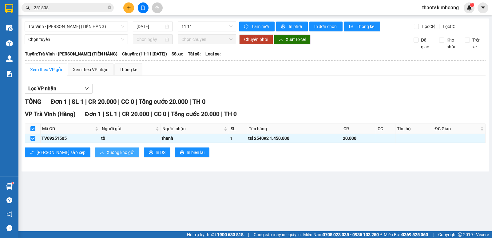
click at [98, 157] on button "Xuống kho gửi" at bounding box center [117, 152] width 44 height 10
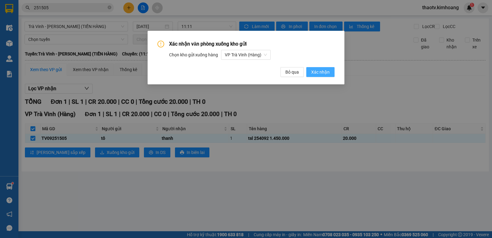
click at [313, 76] on button "Xác nhận" at bounding box center [320, 72] width 28 height 10
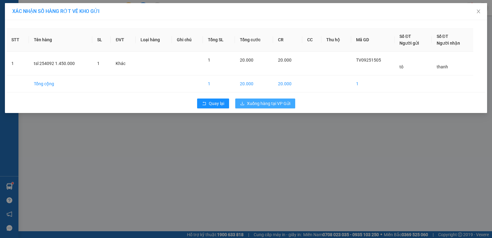
click at [254, 105] on span "Xuống hàng tại VP Gửi" at bounding box center [268, 103] width 43 height 7
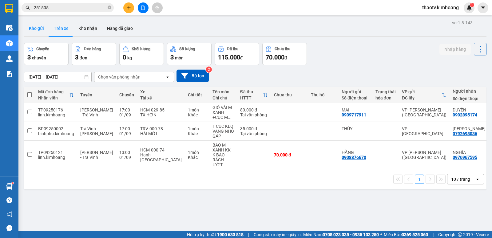
click at [39, 28] on button "Kho gửi" at bounding box center [36, 28] width 25 height 15
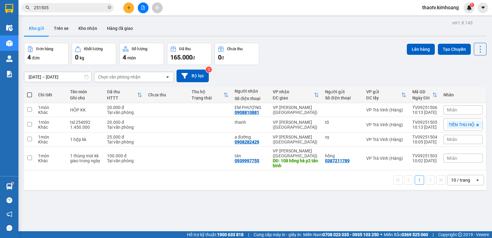
click at [477, 126] on icon at bounding box center [478, 125] width 2 height 2
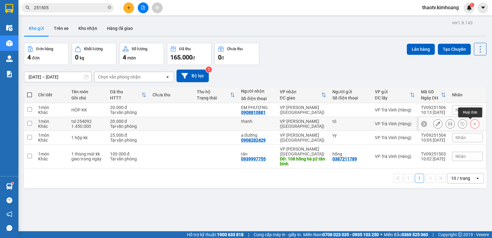
click at [473, 124] on icon at bounding box center [475, 124] width 4 height 4
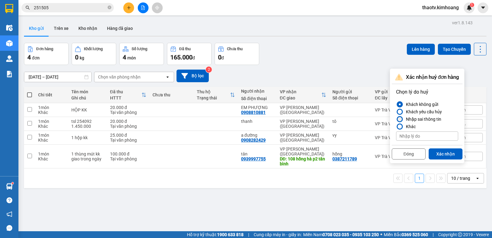
click at [400, 118] on div at bounding box center [400, 119] width 4 height 4
click at [396, 119] on input "Nhập sai thông tin" at bounding box center [396, 119] width 0 height 0
click at [409, 155] on button "Đóng" at bounding box center [409, 153] width 34 height 11
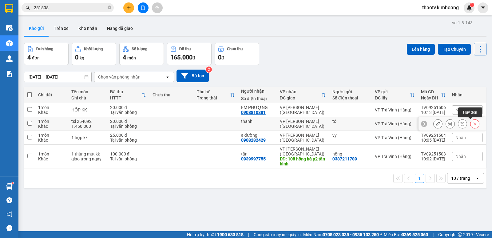
click at [473, 124] on icon at bounding box center [475, 124] width 4 height 4
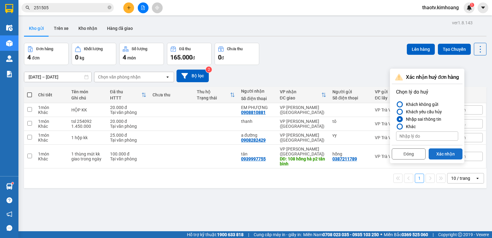
click at [442, 151] on button "Xác nhận" at bounding box center [446, 153] width 34 height 11
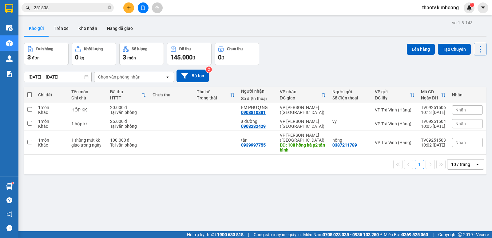
click at [279, 18] on div "ver 1.8.143 Kho gửi Trên xe Kho nhận Hàng đã giao Đơn hàng 3 đơn Khối lượng 0 k…" at bounding box center [256, 137] width 468 height 238
click at [208, 191] on div "ver 1.8.143 Kho gửi Trên xe Kho nhận Hàng đã giao Đơn hàng 3 đơn Khối lượng 0 k…" at bounding box center [256, 137] width 468 height 238
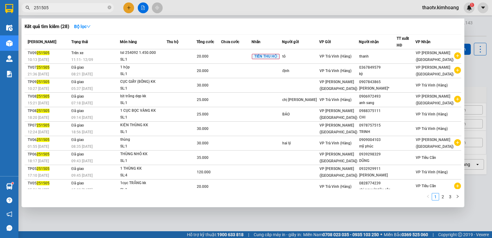
click at [62, 11] on span "251505" at bounding box center [68, 7] width 92 height 9
click at [237, 220] on div at bounding box center [246, 119] width 492 height 238
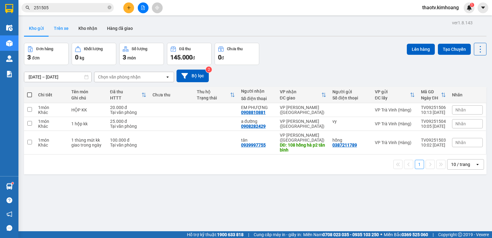
click at [62, 27] on button "Trên xe" at bounding box center [61, 28] width 25 height 15
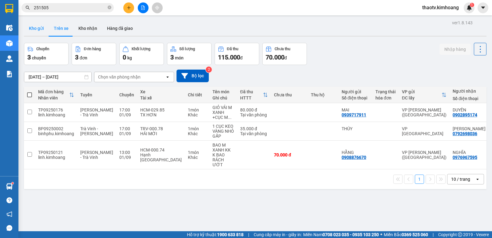
click at [36, 27] on button "Kho gửi" at bounding box center [36, 28] width 25 height 15
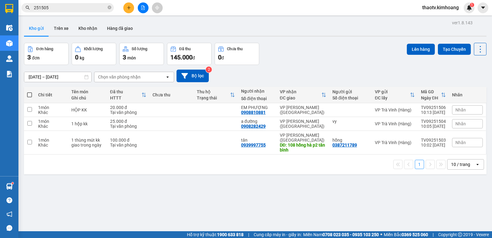
click at [129, 8] on icon "plus" at bounding box center [128, 7] width 3 height 0
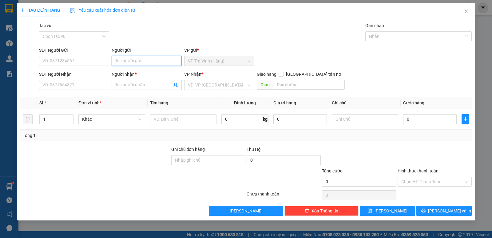
click at [123, 58] on input "Người gửi" at bounding box center [147, 61] width 70 height 10
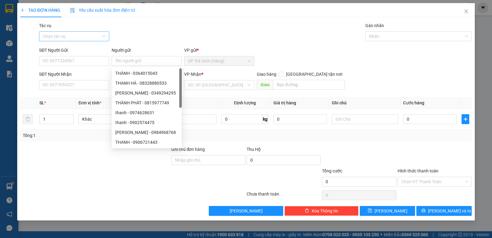
click at [82, 35] on input "Tác vụ" at bounding box center [72, 36] width 58 height 9
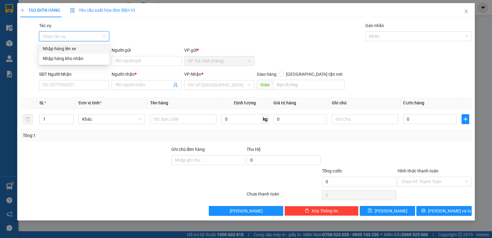
click at [76, 50] on div "Nhập hàng lên xe" at bounding box center [74, 48] width 63 height 7
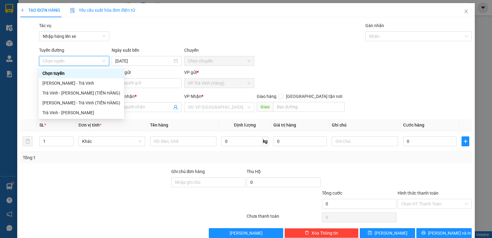
click at [152, 72] on div "Người gửi" at bounding box center [147, 72] width 70 height 7
click at [152, 78] on input "Người gửi" at bounding box center [147, 83] width 70 height 10
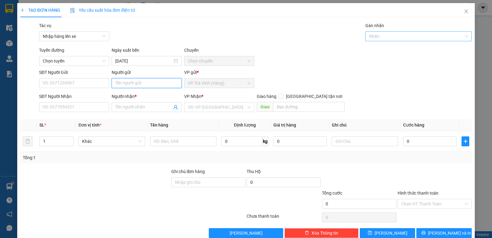
click at [391, 36] on div at bounding box center [415, 36] width 97 height 7
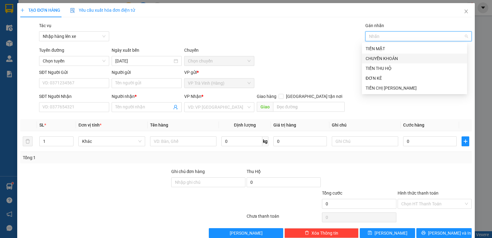
click at [381, 58] on div "CHUYỂN KHOẢN" at bounding box center [415, 58] width 98 height 7
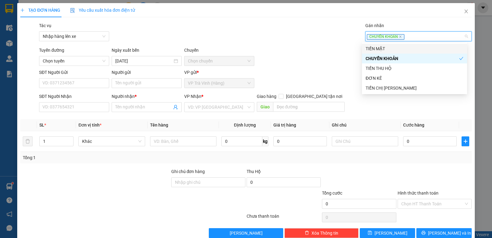
click at [398, 37] on span "CHUYỂN KHOẢN" at bounding box center [386, 37] width 38 height 6
click at [399, 37] on icon "close" at bounding box center [400, 36] width 3 height 3
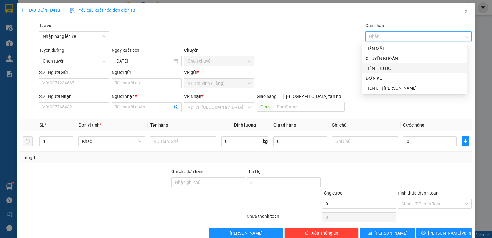
click at [381, 69] on div "TIỀN THU HỘ" at bounding box center [415, 68] width 98 height 7
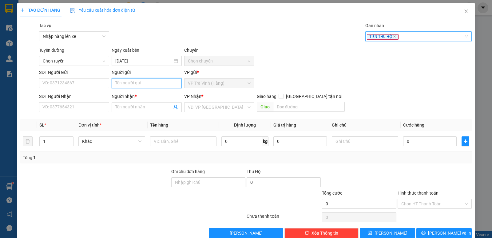
click at [136, 87] on input "Người gửi" at bounding box center [147, 83] width 70 height 10
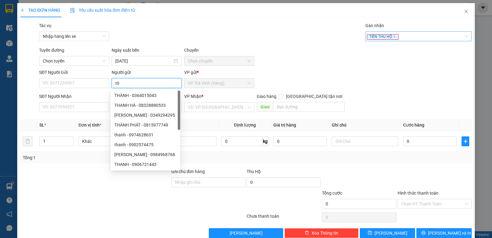
type input "tô"
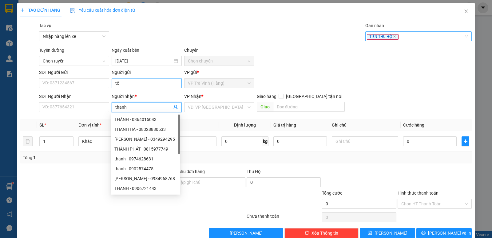
type input "thanh"
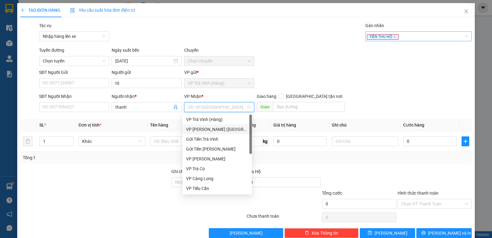
click at [206, 129] on div "VP [PERSON_NAME] ([GEOGRAPHIC_DATA])" at bounding box center [217, 129] width 62 height 7
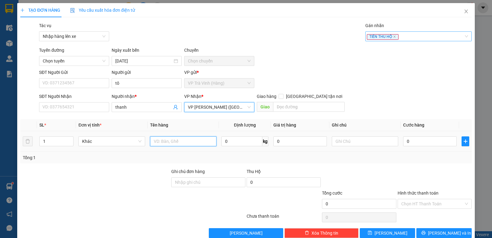
click at [169, 145] on input "text" at bounding box center [183, 141] width 66 height 10
type input "tsl 254092 1.450.000"
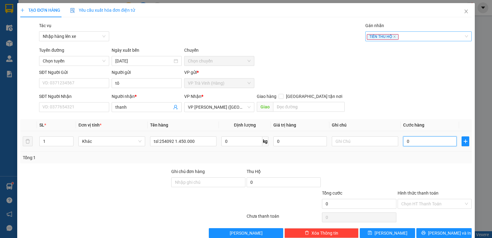
click at [407, 142] on input "0" at bounding box center [430, 141] width 54 height 10
type input "2"
type input "20"
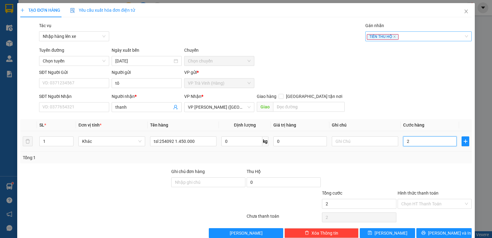
type input "20"
click at [445, 230] on span "[PERSON_NAME] và In" at bounding box center [449, 233] width 43 height 7
click at [81, 62] on span "Chọn tuyến" at bounding box center [74, 60] width 63 height 9
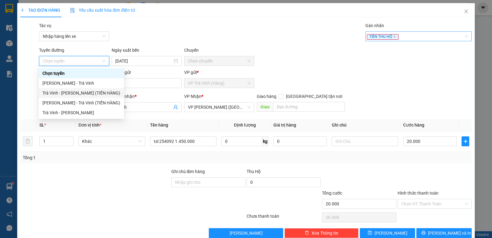
click at [82, 94] on div "Trà Vinh - [PERSON_NAME] (TIỀN HÀNG)" at bounding box center [81, 93] width 78 height 7
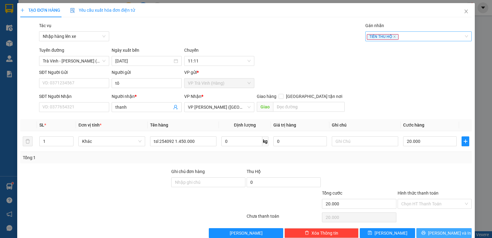
click at [441, 230] on span "[PERSON_NAME] và In" at bounding box center [449, 233] width 43 height 7
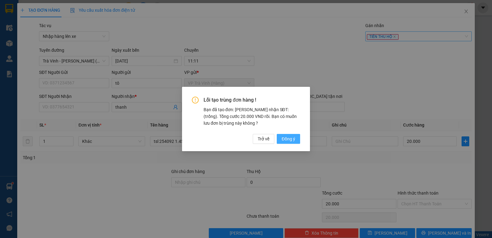
click at [294, 141] on span "Đồng ý" at bounding box center [289, 138] width 14 height 7
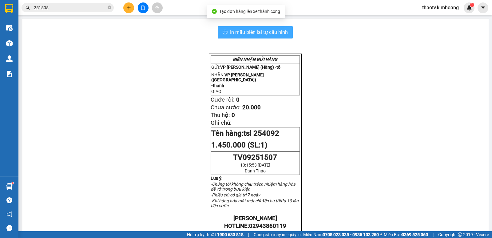
click at [272, 32] on span "In mẫu biên lai tự cấu hình" at bounding box center [259, 32] width 58 height 8
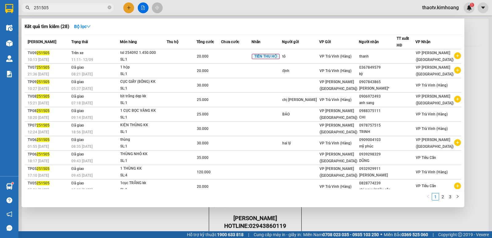
click at [48, 11] on input "251505" at bounding box center [70, 7] width 73 height 7
drag, startPoint x: 52, startPoint y: 7, endPoint x: 4, endPoint y: 19, distance: 49.5
click at [0, 26] on section "Kết quả tìm kiếm ( 28 ) Bộ lọc Mã ĐH Trạng thái Món hàng Thu hộ Tổng cước Chưa …" at bounding box center [246, 119] width 492 height 238
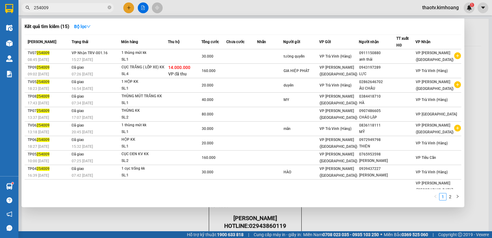
click at [132, 7] on div at bounding box center [246, 119] width 492 height 238
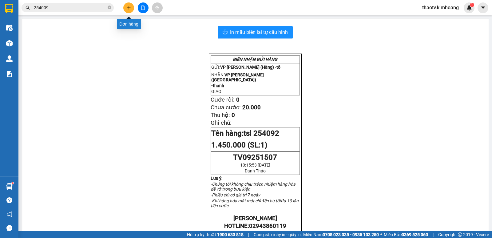
click at [125, 10] on button at bounding box center [128, 7] width 11 height 11
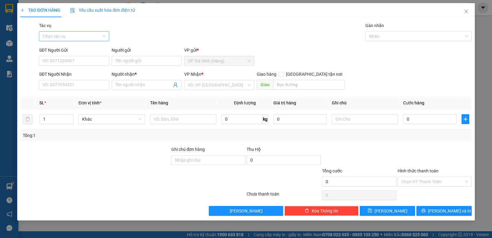
click at [81, 37] on input "Tác vụ" at bounding box center [72, 36] width 58 height 9
click at [76, 49] on div "Nhập hàng lên xe" at bounding box center [74, 48] width 63 height 7
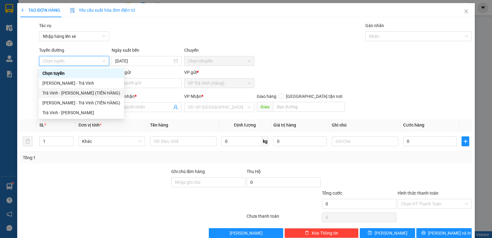
click at [94, 94] on div "Trà Vinh - [PERSON_NAME] (TIỀN HÀNG)" at bounding box center [81, 93] width 78 height 7
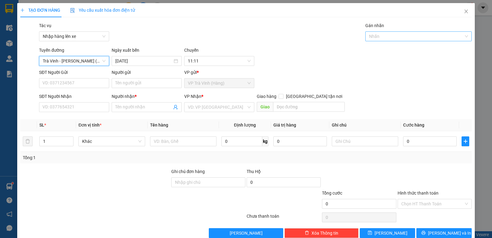
click at [420, 37] on div at bounding box center [415, 36] width 97 height 7
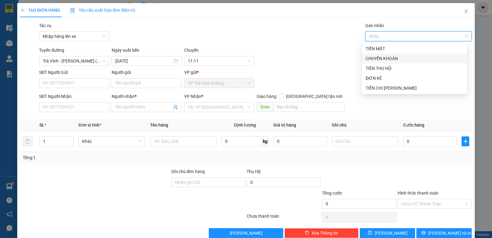
click at [387, 60] on div "CHUYỂN KHOẢN" at bounding box center [415, 58] width 98 height 7
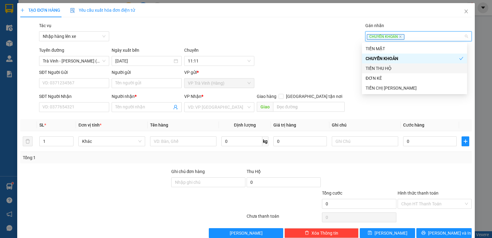
click at [385, 67] on div "TIỀN THU HỘ" at bounding box center [415, 68] width 98 height 7
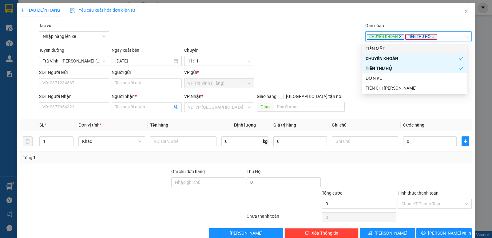
click at [399, 36] on icon "close" at bounding box center [400, 36] width 3 height 3
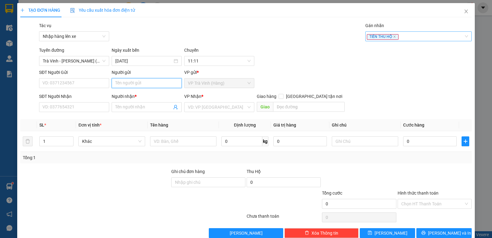
click at [125, 83] on input "Người gửi" at bounding box center [147, 83] width 70 height 10
click at [212, 107] on input "search" at bounding box center [217, 106] width 58 height 9
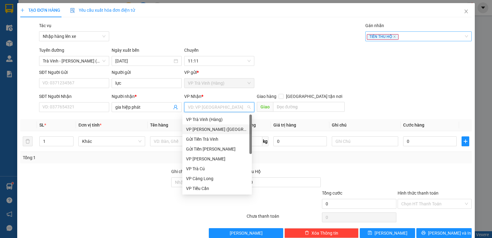
click at [207, 127] on div "VP [PERSON_NAME] ([GEOGRAPHIC_DATA])" at bounding box center [217, 129] width 62 height 7
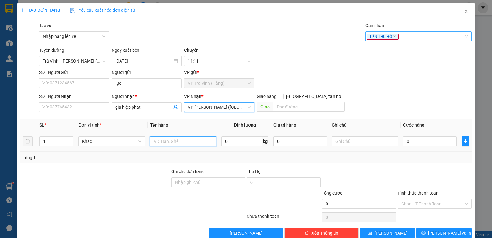
click at [159, 143] on input "text" at bounding box center [183, 141] width 66 height 10
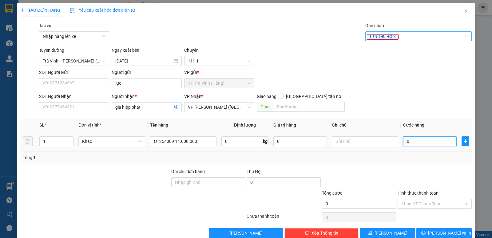
click at [413, 143] on input "0" at bounding box center [430, 141] width 54 height 10
click at [427, 168] on div at bounding box center [434, 179] width 75 height 22
click at [438, 230] on span "[PERSON_NAME] và In" at bounding box center [449, 233] width 43 height 7
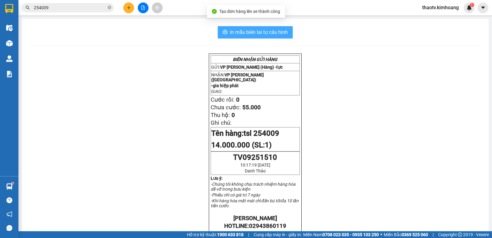
click at [268, 30] on span "In mẫu biên lai tự cấu hình" at bounding box center [259, 32] width 58 height 8
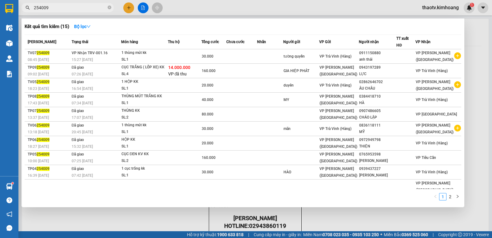
click at [81, 9] on input "254009" at bounding box center [70, 7] width 73 height 7
click at [129, 8] on div at bounding box center [246, 119] width 492 height 238
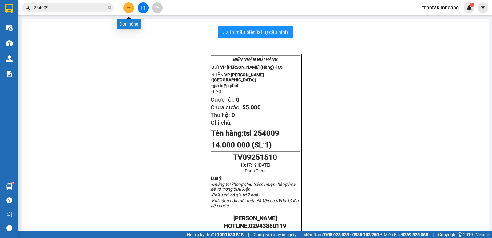
click at [130, 8] on icon "plus" at bounding box center [128, 7] width 3 height 0
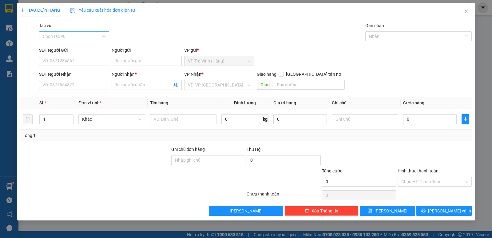
click at [79, 40] on input "Tác vụ" at bounding box center [72, 36] width 58 height 9
click at [80, 50] on div "Nhập hàng lên xe" at bounding box center [74, 48] width 63 height 7
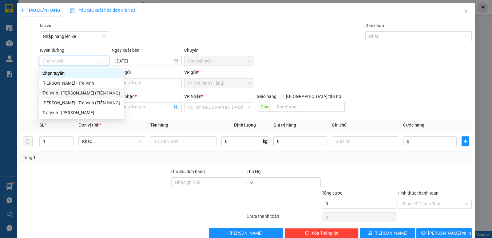
click at [92, 94] on div "Trà Vinh - [PERSON_NAME] (TIỀN HÀNG)" at bounding box center [81, 93] width 78 height 7
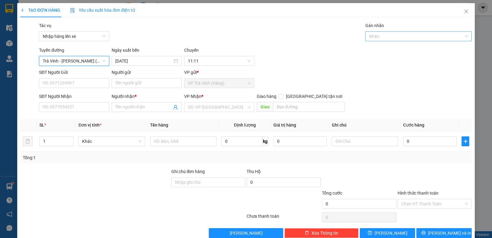
click at [394, 40] on div at bounding box center [415, 36] width 97 height 7
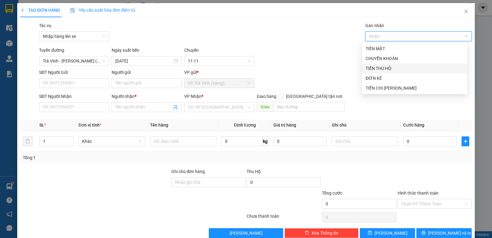
click at [387, 68] on div "TIỀN THU HỘ" at bounding box center [415, 68] width 98 height 7
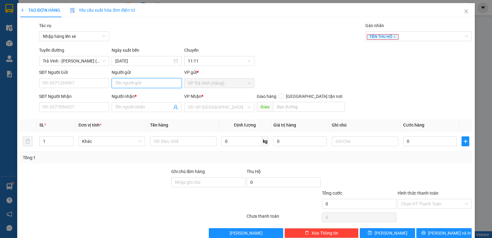
click at [121, 82] on input "Người gửi" at bounding box center [147, 83] width 70 height 10
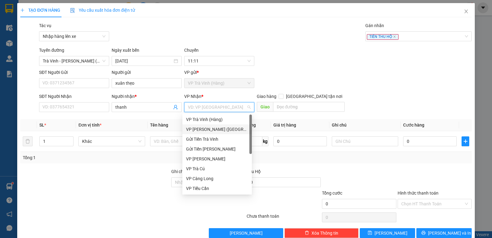
click at [214, 129] on div "VP [PERSON_NAME] ([GEOGRAPHIC_DATA])" at bounding box center [217, 129] width 62 height 7
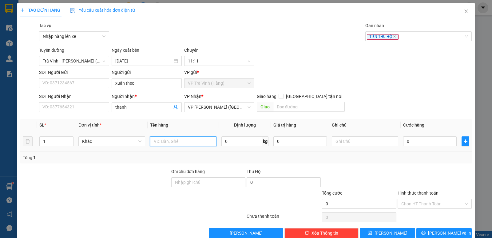
click at [165, 140] on input "text" at bounding box center [183, 141] width 66 height 10
click at [173, 142] on input "tsl 254264 3325" at bounding box center [183, 141] width 66 height 10
click at [175, 141] on input "tsl 254264 3325" at bounding box center [183, 141] width 66 height 10
click at [187, 141] on input "tsl 254264 3.325" at bounding box center [183, 141] width 66 height 10
click at [412, 140] on input "0" at bounding box center [430, 141] width 54 height 10
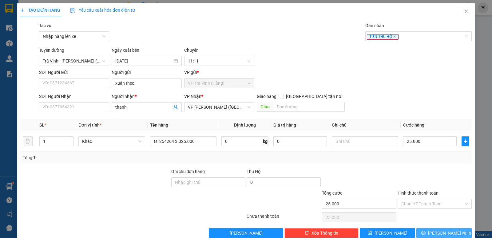
click at [435, 230] on span "[PERSON_NAME] và In" at bounding box center [449, 233] width 43 height 7
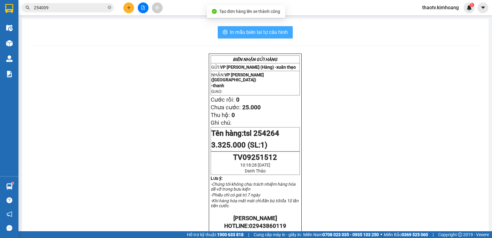
click at [283, 32] on span "In mẫu biên lai tự cấu hình" at bounding box center [259, 32] width 58 height 8
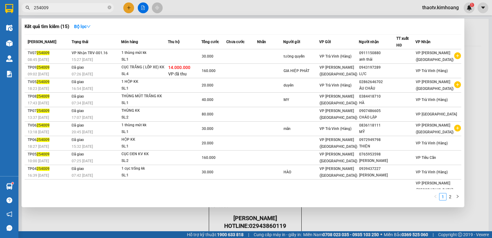
drag, startPoint x: 65, startPoint y: 6, endPoint x: 0, endPoint y: 13, distance: 65.5
click at [0, 14] on section "Kết quả tìm kiếm ( 15 ) Bộ lọc Mã ĐH Trạng thái Món hàng Thu hộ Tổng cước Chưa …" at bounding box center [246, 119] width 492 height 238
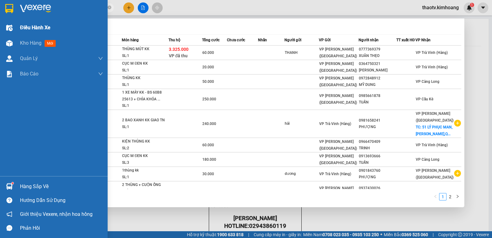
drag, startPoint x: 54, startPoint y: 9, endPoint x: 0, endPoint y: 20, distance: 54.6
click at [0, 20] on section "Kết quả tìm kiếm ( 12 ) Bộ lọc Mã ĐH Trạng thái Món hàng Thu hộ Tổng cước Chưa …" at bounding box center [246, 119] width 492 height 238
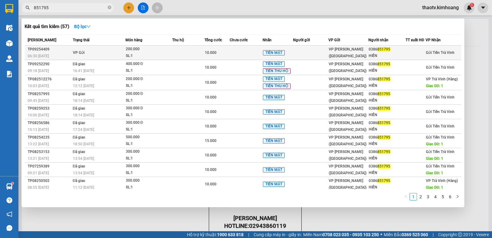
click at [107, 53] on td "VP Gửi" at bounding box center [98, 53] width 54 height 14
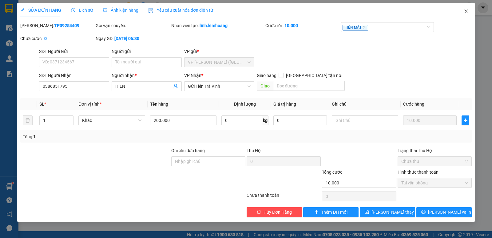
click at [467, 12] on icon "close" at bounding box center [466, 12] width 3 height 4
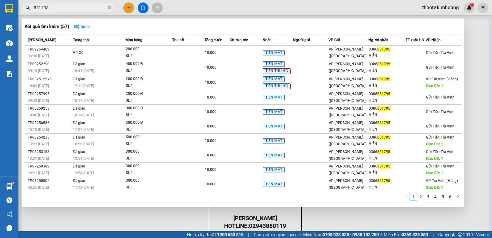
drag, startPoint x: 60, startPoint y: 10, endPoint x: 11, endPoint y: 5, distance: 49.2
click at [0, 10] on section "Kết quả tìm kiếm ( 57 ) Bộ lọc Mã ĐH Trạng thái Món hàng Thu hộ Tổng cước Chưa …" at bounding box center [246, 119] width 492 height 238
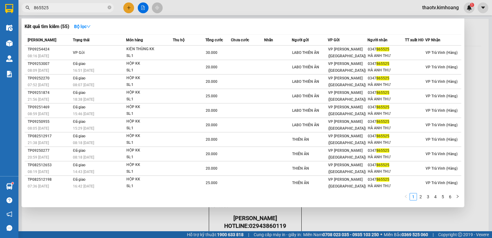
click at [128, 10] on div at bounding box center [246, 119] width 492 height 238
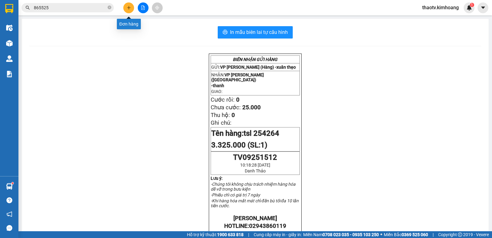
click at [127, 10] on icon "plus" at bounding box center [129, 8] width 4 height 4
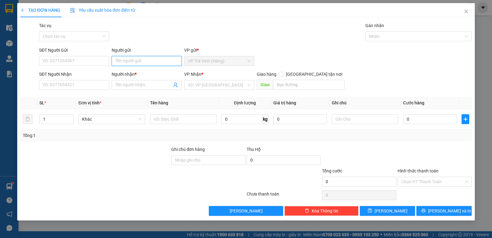
click at [126, 65] on input "Người gửi" at bounding box center [147, 61] width 70 height 10
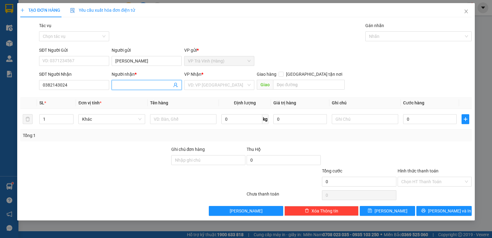
click at [137, 84] on input "Người nhận *" at bounding box center [143, 85] width 57 height 7
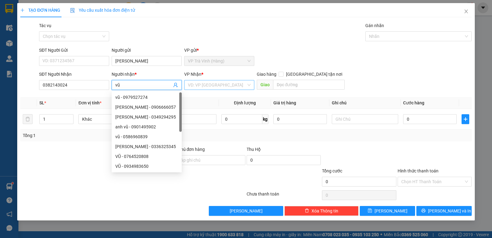
click at [203, 83] on input "search" at bounding box center [217, 84] width 58 height 9
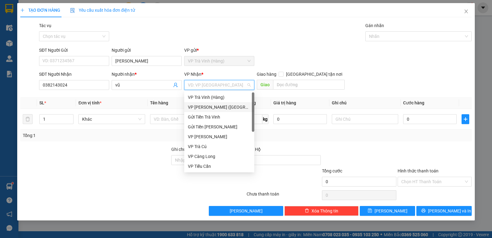
click at [213, 109] on div "VP [PERSON_NAME] ([GEOGRAPHIC_DATA])" at bounding box center [219, 107] width 63 height 7
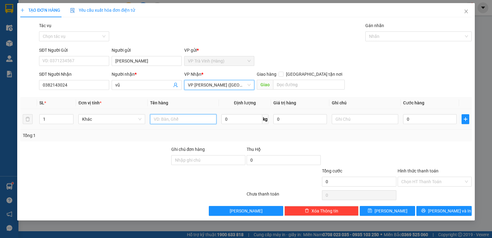
click at [176, 123] on input "text" at bounding box center [183, 119] width 66 height 10
click at [248, 86] on span "VP [PERSON_NAME] ([GEOGRAPHIC_DATA])" at bounding box center [219, 84] width 63 height 9
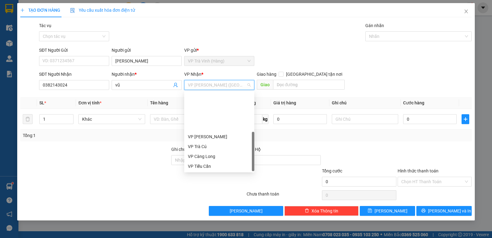
click at [203, 212] on div "VP Cầu Kè" at bounding box center [219, 215] width 63 height 7
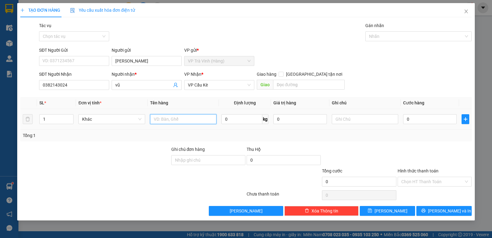
click at [173, 119] on input "text" at bounding box center [183, 119] width 66 height 10
click at [414, 120] on input "0" at bounding box center [430, 119] width 54 height 10
click at [426, 182] on input "Hình thức thanh toán" at bounding box center [432, 181] width 62 height 9
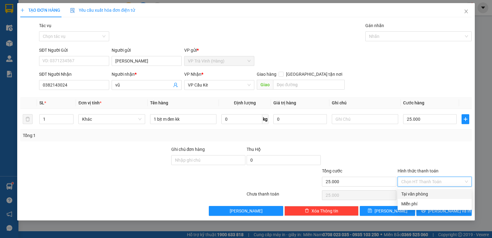
click at [424, 191] on div "Tại văn phòng" at bounding box center [434, 193] width 67 height 7
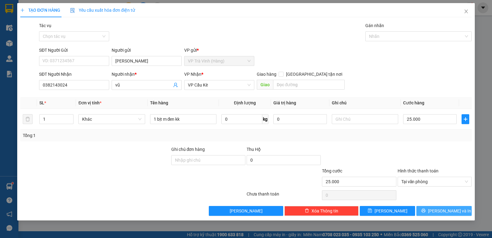
click at [428, 212] on button "[PERSON_NAME] và In" at bounding box center [444, 211] width 55 height 10
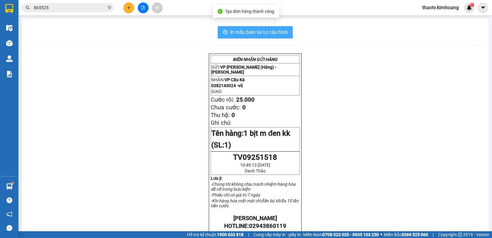
click at [258, 34] on span "In mẫu biên lai tự cấu hình" at bounding box center [259, 32] width 58 height 8
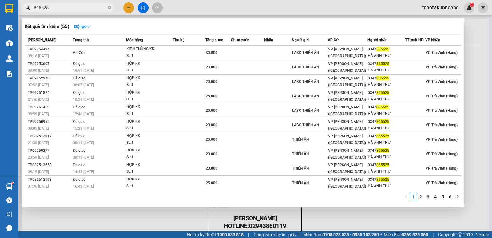
click at [72, 8] on input "865525" at bounding box center [70, 7] width 73 height 7
click at [128, 9] on div at bounding box center [246, 119] width 492 height 238
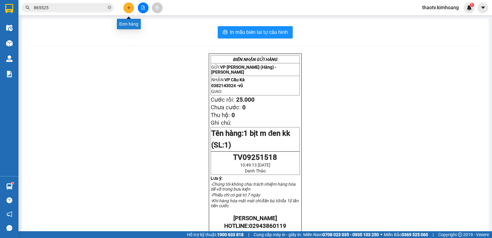
click at [129, 9] on icon "plus" at bounding box center [129, 7] width 0 height 3
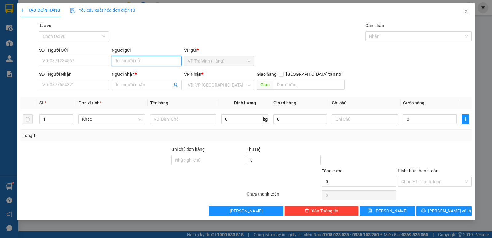
click at [121, 63] on input "Người gửi" at bounding box center [147, 61] width 70 height 10
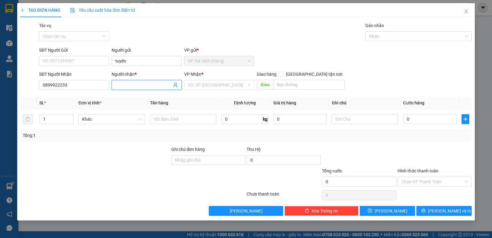
click at [145, 84] on input "Người nhận *" at bounding box center [143, 85] width 57 height 7
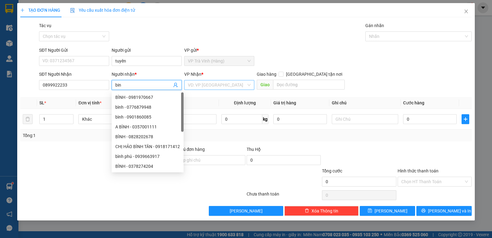
click at [226, 87] on input "search" at bounding box center [217, 84] width 58 height 9
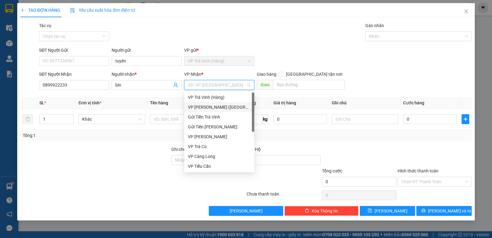
click at [213, 107] on div "VP [PERSON_NAME] ([GEOGRAPHIC_DATA])" at bounding box center [219, 107] width 63 height 7
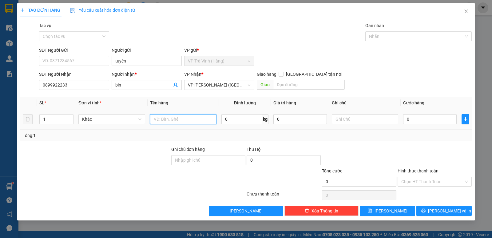
click at [194, 119] on input "text" at bounding box center [183, 119] width 66 height 10
click at [412, 121] on input "0" at bounding box center [430, 119] width 54 height 10
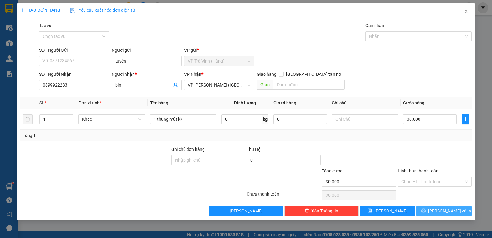
click at [444, 210] on span "[PERSON_NAME] và In" at bounding box center [449, 210] width 43 height 7
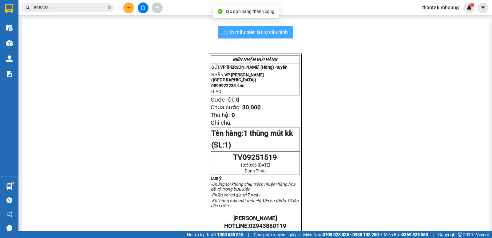
click at [271, 33] on span "In mẫu biên lai tự cấu hình" at bounding box center [259, 32] width 58 height 8
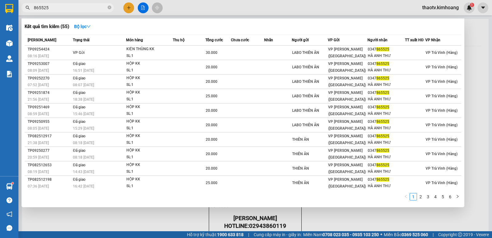
drag, startPoint x: 53, startPoint y: 9, endPoint x: 0, endPoint y: 0, distance: 53.9
click at [0, 3] on section "Kết quả tìm kiếm ( 55 ) Bộ lọc Mã ĐH Trạng thái Món hàng Thu hộ Tổng cước Chưa …" at bounding box center [246, 119] width 492 height 238
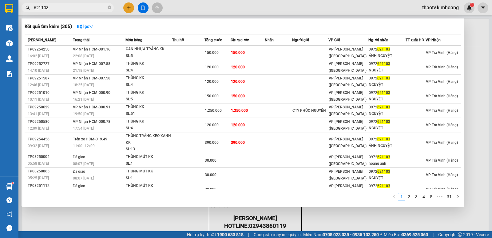
click at [49, 5] on input "621103" at bounding box center [70, 7] width 73 height 7
drag, startPoint x: 50, startPoint y: 7, endPoint x: 0, endPoint y: 13, distance: 50.8
click at [0, 13] on section "Kết quả tìm kiếm ( 305 ) Bộ lọc Mã ĐH Trạng thái Món hàng Thu hộ Tổng cước Chưa…" at bounding box center [246, 119] width 492 height 238
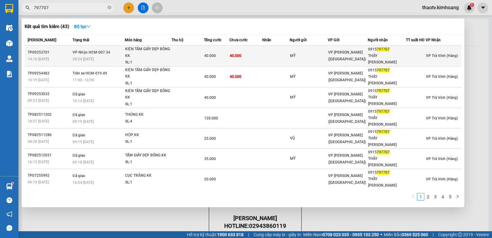
click at [152, 52] on div "KIỆN TẤM GIẤY DẸP BÔNG KK" at bounding box center [148, 52] width 46 height 13
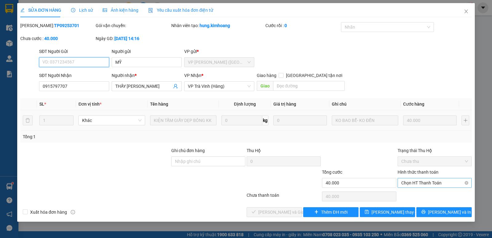
drag, startPoint x: 417, startPoint y: 182, endPoint x: 415, endPoint y: 189, distance: 6.9
click at [417, 182] on span "Chọn HT Thanh Toán" at bounding box center [434, 182] width 67 height 9
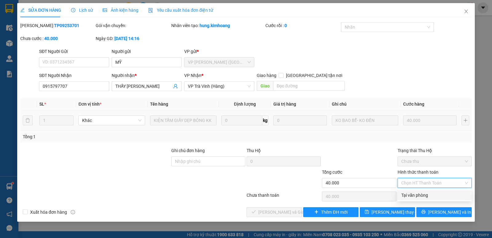
drag, startPoint x: 415, startPoint y: 197, endPoint x: 353, endPoint y: 215, distance: 64.7
click at [414, 197] on div "Tại văn phòng" at bounding box center [434, 195] width 67 height 7
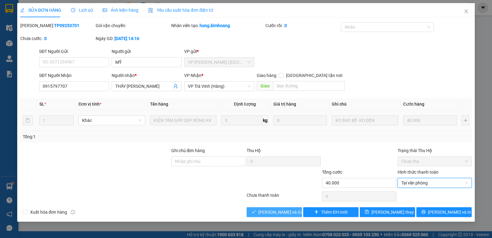
click at [279, 210] on span "[PERSON_NAME] và Giao hàng" at bounding box center [287, 212] width 59 height 7
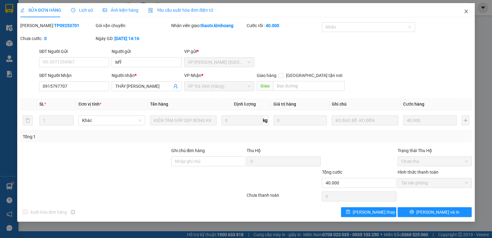
click at [463, 11] on span "Close" at bounding box center [466, 11] width 17 height 17
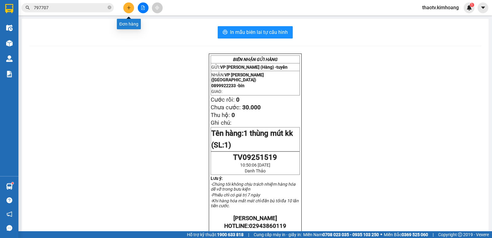
click at [130, 9] on icon "plus" at bounding box center [129, 8] width 4 height 4
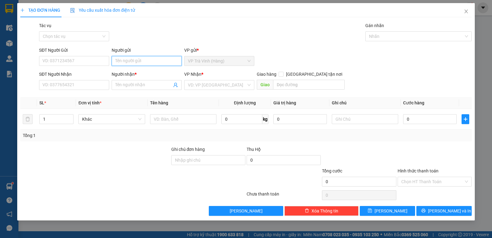
click at [118, 65] on input "Người gửi" at bounding box center [147, 61] width 70 height 10
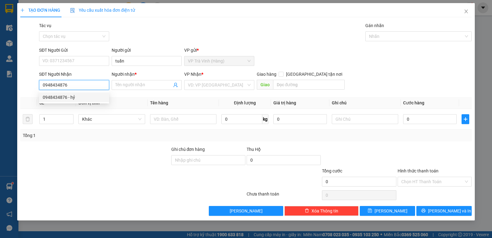
click at [74, 98] on div "0948434876 - hỷ" at bounding box center [74, 97] width 63 height 7
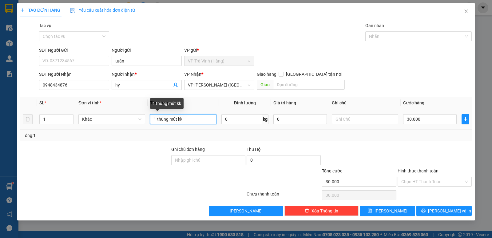
drag, startPoint x: 189, startPoint y: 121, endPoint x: 0, endPoint y: 145, distance: 190.7
click at [11, 145] on div "TẠO ĐƠN HÀNG Yêu cầu xuất hóa đơn điện tử Transit Pickup Surcharge Ids Transit …" at bounding box center [246, 119] width 492 height 238
drag, startPoint x: 420, startPoint y: 122, endPoint x: 417, endPoint y: 118, distance: 5.5
click at [419, 122] on input "30.000" at bounding box center [430, 119] width 54 height 10
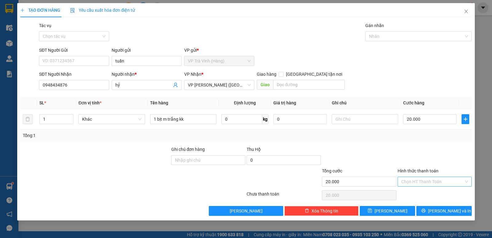
click at [424, 182] on input "Hình thức thanh toán" at bounding box center [432, 181] width 62 height 9
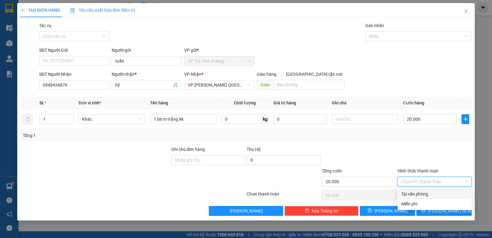
click at [425, 195] on div "Tại văn phòng" at bounding box center [434, 193] width 67 height 7
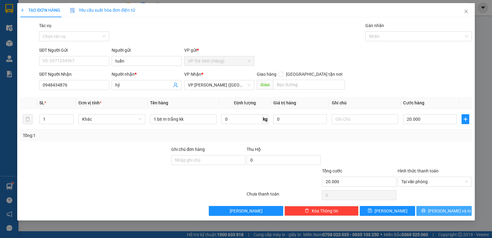
click at [445, 207] on span "[PERSON_NAME] và In" at bounding box center [449, 210] width 43 height 7
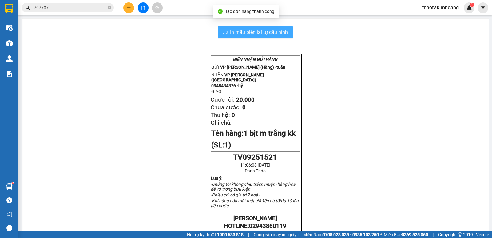
drag, startPoint x: 270, startPoint y: 34, endPoint x: 273, endPoint y: 22, distance: 12.5
click at [270, 34] on span "In mẫu biên lai tự cấu hình" at bounding box center [259, 32] width 58 height 8
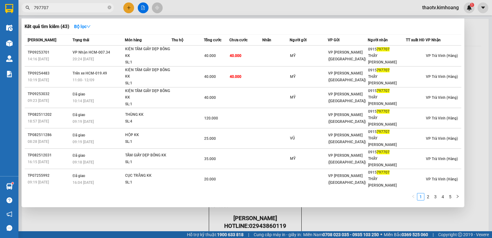
drag, startPoint x: 67, startPoint y: 7, endPoint x: 4, endPoint y: 48, distance: 74.8
click at [0, 46] on section "Kết quả tìm kiếm ( 43 ) Bộ lọc Mã ĐH Trạng thái Món hàng Thu hộ Tổng cước Chưa …" at bounding box center [246, 119] width 492 height 238
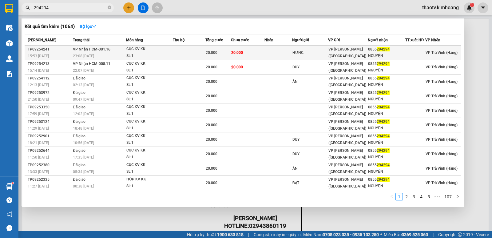
click at [90, 53] on div "23:08 [DATE]" at bounding box center [99, 56] width 53 height 7
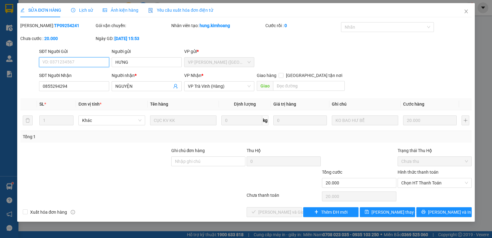
drag, startPoint x: 426, startPoint y: 181, endPoint x: 419, endPoint y: 189, distance: 10.5
click at [425, 182] on span "Chọn HT Thanh Toán" at bounding box center [434, 182] width 67 height 9
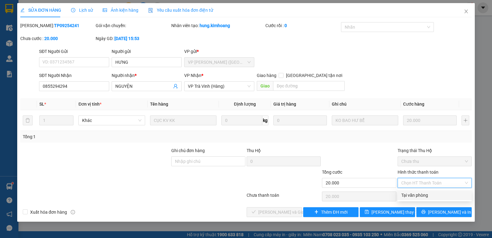
drag, startPoint x: 414, startPoint y: 195, endPoint x: 303, endPoint y: 226, distance: 115.3
click at [409, 196] on div "Tại văn phòng" at bounding box center [434, 195] width 67 height 7
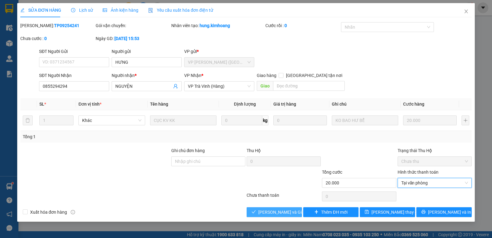
click at [273, 216] on button "[PERSON_NAME] và Giao hàng" at bounding box center [274, 212] width 55 height 10
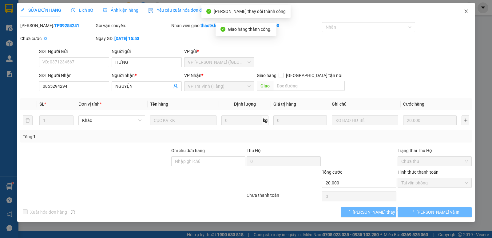
click at [465, 12] on icon "close" at bounding box center [466, 11] width 5 height 5
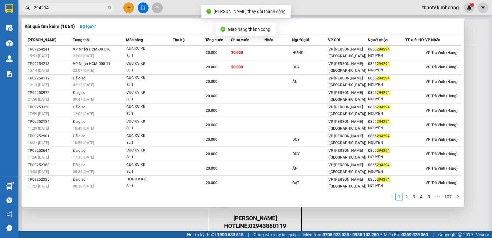
click at [76, 10] on input "294294" at bounding box center [70, 7] width 73 height 7
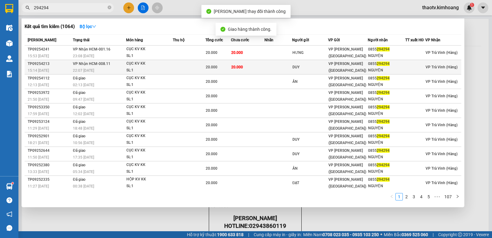
click at [130, 65] on div "CỤC KV KK" at bounding box center [149, 63] width 46 height 7
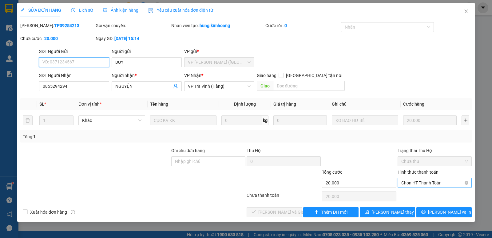
drag, startPoint x: 424, startPoint y: 182, endPoint x: 419, endPoint y: 187, distance: 6.7
click at [423, 182] on span "Chọn HT Thanh Toán" at bounding box center [434, 182] width 67 height 9
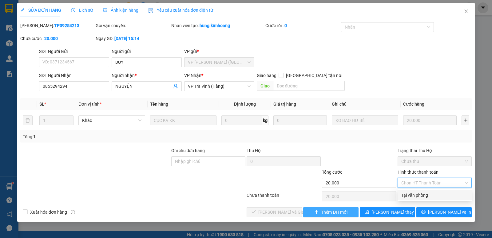
drag, startPoint x: 411, startPoint y: 194, endPoint x: 350, endPoint y: 214, distance: 64.5
click at [411, 194] on div "Tại văn phòng" at bounding box center [434, 195] width 67 height 7
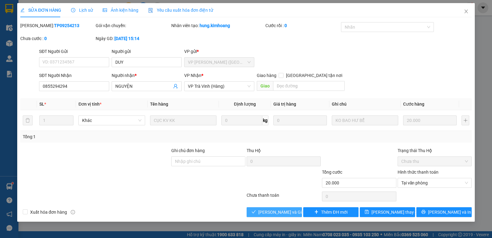
click at [272, 213] on span "[PERSON_NAME] và Giao hàng" at bounding box center [287, 212] width 59 height 7
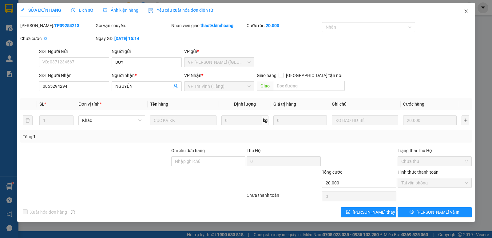
click at [465, 13] on icon "close" at bounding box center [466, 11] width 5 height 5
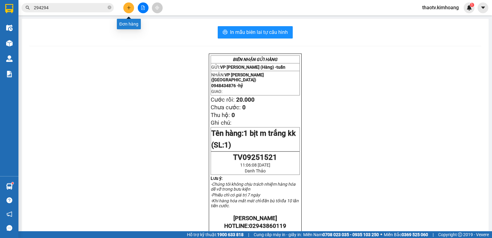
click at [131, 12] on button at bounding box center [128, 7] width 11 height 11
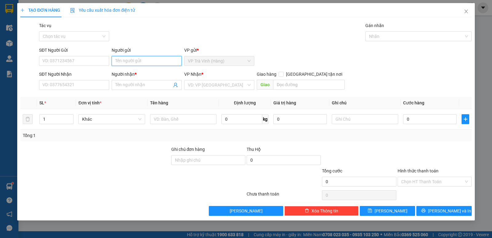
click at [132, 62] on input "Người gửi" at bounding box center [147, 61] width 70 height 10
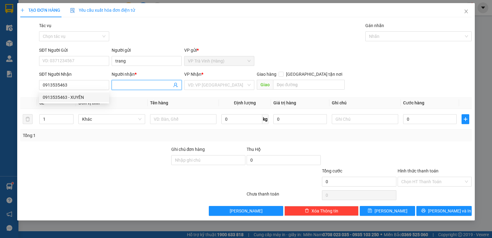
click at [133, 85] on input "Người nhận *" at bounding box center [143, 85] width 57 height 7
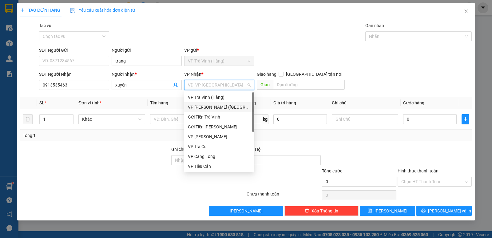
click at [205, 103] on div "VP [PERSON_NAME] ([GEOGRAPHIC_DATA])" at bounding box center [219, 107] width 70 height 10
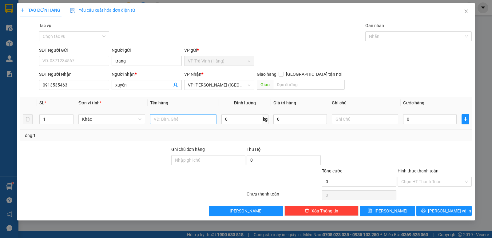
click at [165, 124] on div at bounding box center [183, 119] width 66 height 12
drag, startPoint x: 163, startPoint y: 121, endPoint x: 165, endPoint y: 118, distance: 3.6
click at [163, 120] on input "text" at bounding box center [183, 119] width 66 height 10
click at [419, 120] on input "0" at bounding box center [430, 119] width 54 height 10
click at [444, 210] on span "[PERSON_NAME] và In" at bounding box center [449, 210] width 43 height 7
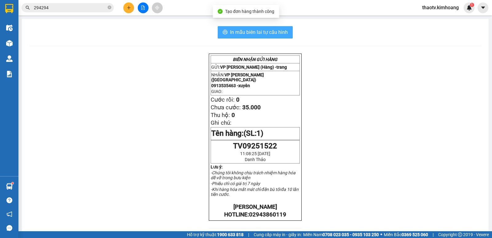
click at [267, 37] on button "In mẫu biên lai tự cấu hình" at bounding box center [255, 32] width 75 height 12
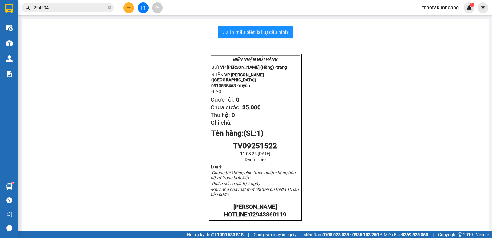
drag, startPoint x: 54, startPoint y: 9, endPoint x: 0, endPoint y: 32, distance: 58.6
click at [0, 31] on section "Kết quả tìm kiếm ( 1064 ) Bộ lọc Mã ĐH Trạng thái Món hàng Thu hộ Tổng cước Chư…" at bounding box center [246, 119] width 492 height 238
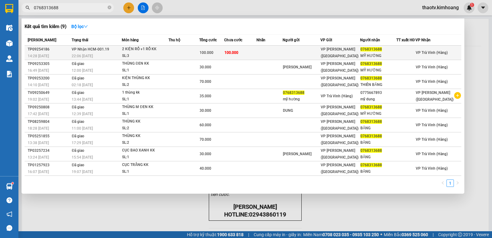
click at [195, 51] on td at bounding box center [184, 53] width 31 height 14
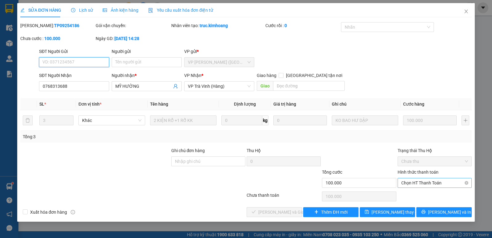
click at [429, 185] on span "Chọn HT Thanh Toán" at bounding box center [434, 182] width 67 height 9
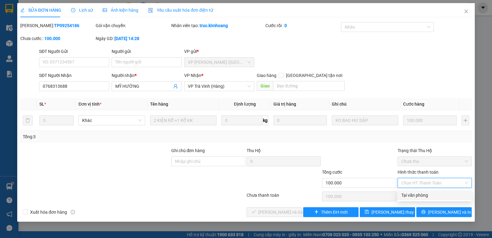
click at [403, 195] on div "Tại văn phòng" at bounding box center [434, 195] width 67 height 7
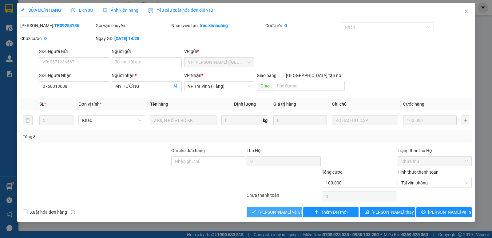
click at [283, 212] on span "[PERSON_NAME] và Giao hàng" at bounding box center [287, 212] width 59 height 7
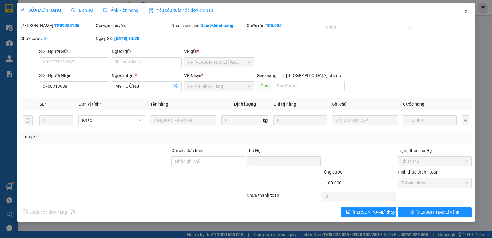
click at [467, 12] on icon "close" at bounding box center [466, 12] width 3 height 4
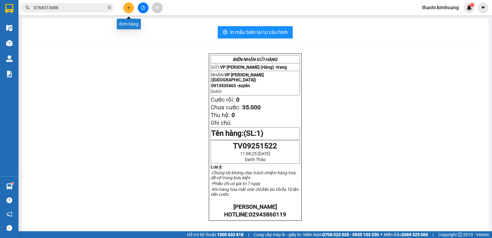
click at [130, 8] on icon "plus" at bounding box center [128, 7] width 3 height 0
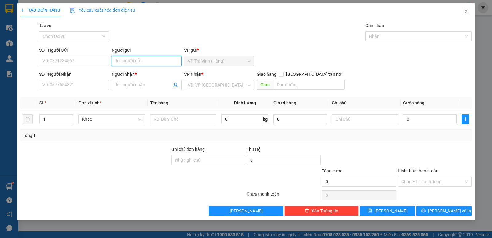
click at [114, 63] on input "Người gửi" at bounding box center [147, 61] width 70 height 10
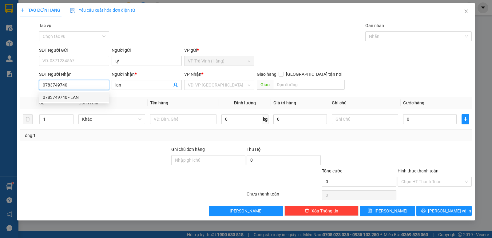
click at [70, 99] on div "0783749740 - LAN" at bounding box center [74, 97] width 63 height 7
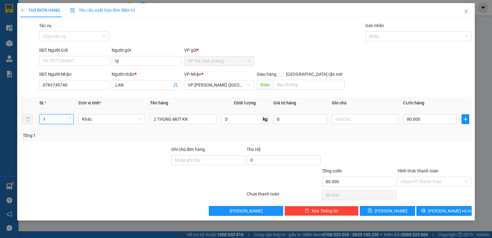
click at [70, 120] on icon "down" at bounding box center [70, 121] width 2 height 2
drag, startPoint x: 199, startPoint y: 119, endPoint x: 0, endPoint y: 123, distance: 198.8
click at [0, 127] on div "TẠO ĐƠN HÀNG Yêu cầu xuất hóa đơn điện tử Transit Pickup Surcharge Ids Transit …" at bounding box center [246, 119] width 492 height 238
click at [421, 120] on input "80.000" at bounding box center [430, 119] width 54 height 10
click at [419, 181] on input "Hình thức thanh toán" at bounding box center [432, 181] width 62 height 9
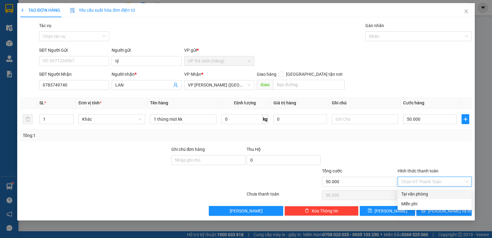
click at [420, 194] on div "Tại văn phòng" at bounding box center [434, 193] width 67 height 7
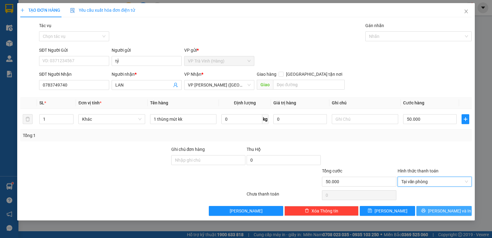
click at [445, 210] on span "[PERSON_NAME] và In" at bounding box center [449, 210] width 43 height 7
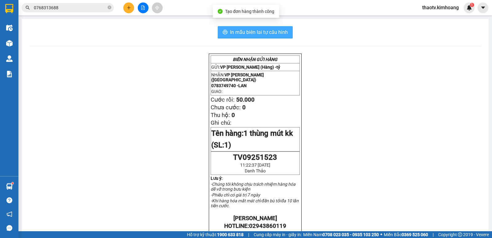
click at [260, 35] on span "In mẫu biên lai tự cấu hình" at bounding box center [259, 32] width 58 height 8
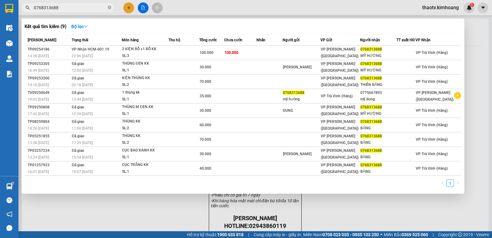
drag, startPoint x: 66, startPoint y: 9, endPoint x: 0, endPoint y: 0, distance: 67.1
click at [0, 2] on section "Kết quả tìm kiếm ( 9 ) Bộ lọc Mã ĐH Trạng thái Món hàng Thu hộ Tổng cước Chưa c…" at bounding box center [246, 119] width 492 height 238
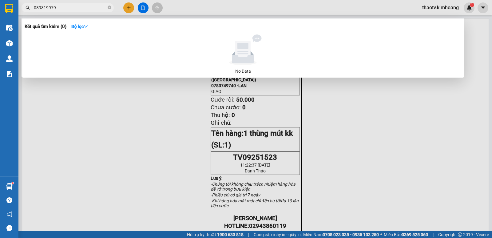
click at [42, 8] on input "089319979" at bounding box center [70, 7] width 73 height 7
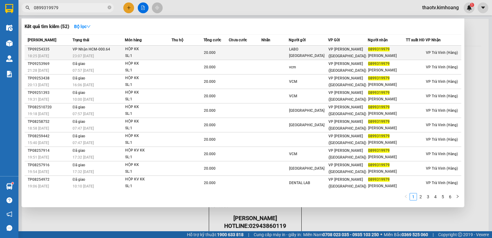
click at [128, 52] on div "HỘP KK" at bounding box center [148, 49] width 46 height 7
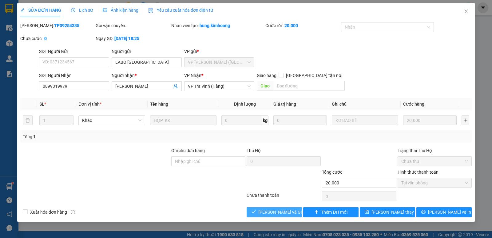
click at [289, 213] on span "[PERSON_NAME] và Giao hàng" at bounding box center [287, 212] width 59 height 7
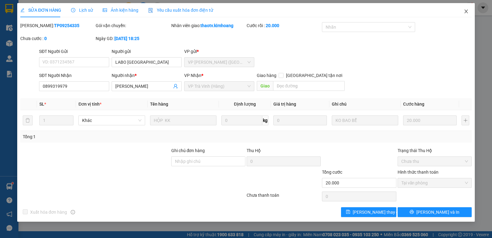
click at [465, 12] on icon "close" at bounding box center [466, 11] width 5 height 5
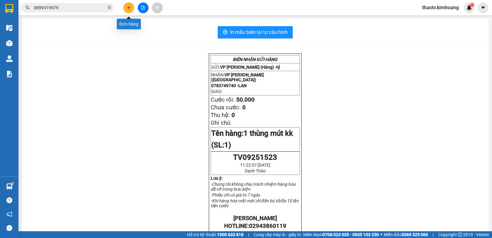
click at [129, 12] on button at bounding box center [128, 7] width 11 height 11
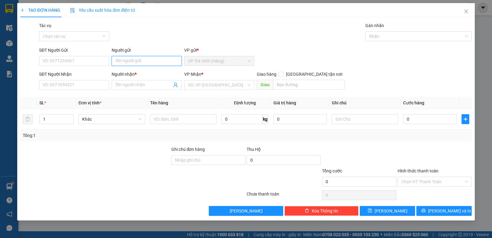
click at [122, 58] on input "Người gửi" at bounding box center [147, 61] width 70 height 10
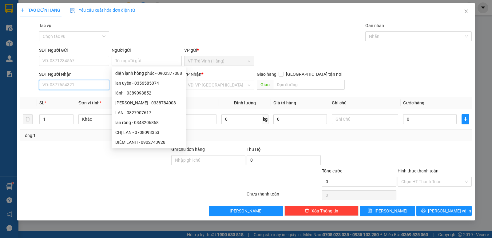
click at [53, 87] on input "SĐT Người Nhận" at bounding box center [74, 85] width 70 height 10
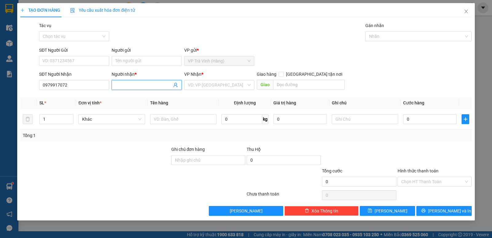
click at [133, 84] on input "Người nhận *" at bounding box center [143, 85] width 57 height 7
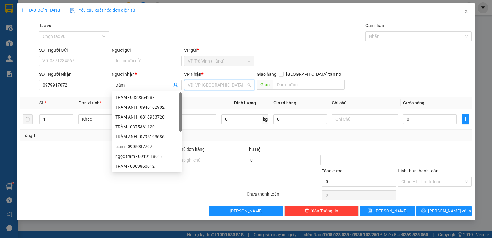
click at [208, 87] on input "search" at bounding box center [217, 84] width 58 height 9
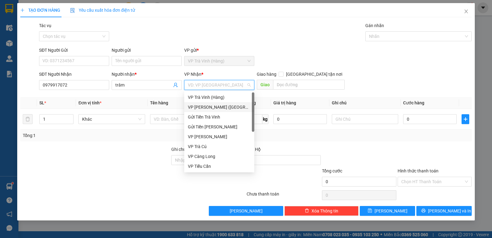
click at [214, 109] on div "VP [PERSON_NAME] ([GEOGRAPHIC_DATA])" at bounding box center [219, 107] width 63 height 7
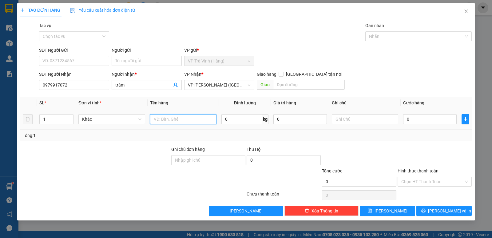
click at [179, 122] on input "text" at bounding box center [183, 119] width 66 height 10
click at [415, 121] on input "0" at bounding box center [430, 119] width 54 height 10
click at [415, 123] on input "0" at bounding box center [430, 119] width 54 height 10
click at [415, 121] on input "0" at bounding box center [430, 119] width 54 height 10
click at [416, 158] on div at bounding box center [434, 157] width 75 height 22
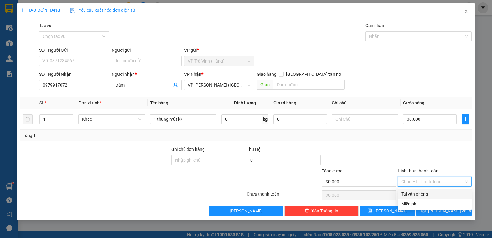
click at [424, 185] on input "Hình thức thanh toán" at bounding box center [432, 181] width 62 height 9
click at [425, 194] on div "Tại văn phòng" at bounding box center [434, 193] width 67 height 7
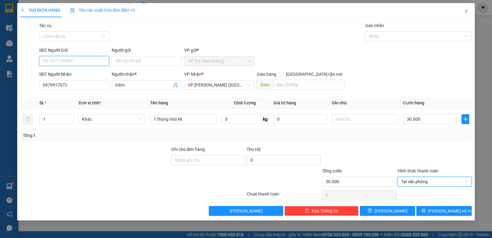
click at [61, 59] on input "SĐT Người Gửi" at bounding box center [74, 61] width 70 height 10
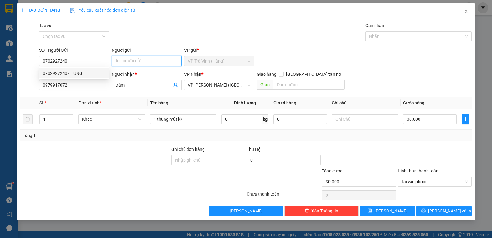
click at [132, 63] on input "Người gửi" at bounding box center [147, 61] width 70 height 10
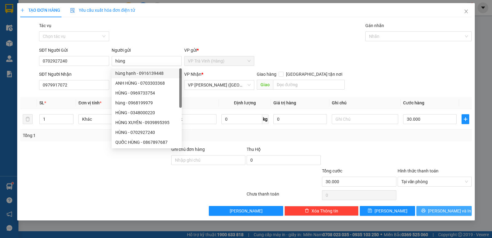
click at [437, 213] on button "[PERSON_NAME] và In" at bounding box center [444, 211] width 55 height 10
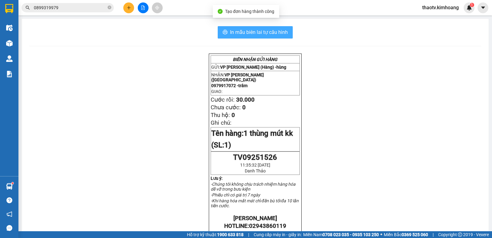
click at [261, 35] on span "In mẫu biên lai tự cấu hình" at bounding box center [259, 32] width 58 height 8
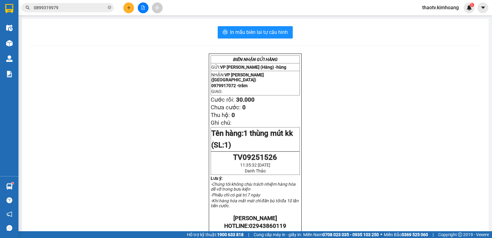
click at [62, 7] on input "0899319979" at bounding box center [70, 7] width 73 height 7
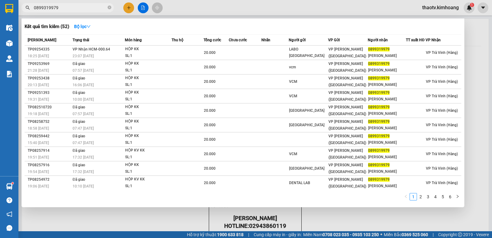
drag, startPoint x: 62, startPoint y: 7, endPoint x: 0, endPoint y: 33, distance: 67.1
click at [0, 33] on section "Kết quả tìm kiếm ( 52 ) Bộ lọc Mã ĐH Trạng thái Món hàng Thu hộ Tổng cước Chưa …" at bounding box center [246, 119] width 492 height 238
drag, startPoint x: 66, startPoint y: 11, endPoint x: 43, endPoint y: 10, distance: 23.4
click at [43, 10] on span "0899319979" at bounding box center [68, 7] width 92 height 9
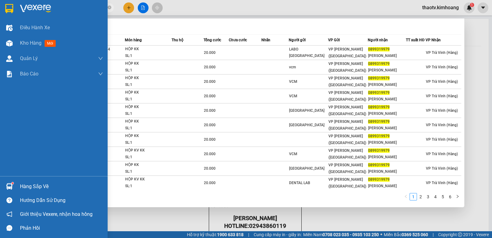
drag, startPoint x: 66, startPoint y: 9, endPoint x: 0, endPoint y: 18, distance: 66.5
click at [0, 18] on section "Kết quả tìm kiếm ( 52 ) Bộ lọc Mã ĐH Trạng thái Món hàng Thu hộ Tổng cước Chưa …" at bounding box center [246, 119] width 492 height 238
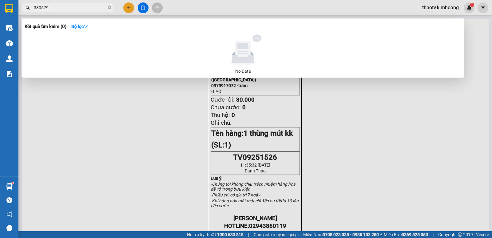
click at [53, 8] on input "330579" at bounding box center [70, 7] width 73 height 7
drag, startPoint x: 57, startPoint y: 10, endPoint x: 0, endPoint y: 13, distance: 56.7
click at [0, 13] on section "Kết quả tìm kiếm ( 0 ) Bộ lọc No Data 330579 thaotv.kimhoang 1 Điều hành xe Kho…" at bounding box center [246, 119] width 492 height 238
click at [59, 7] on input "330579" at bounding box center [70, 7] width 73 height 7
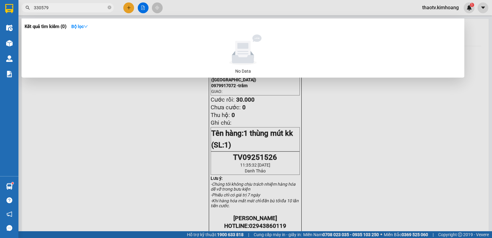
click at [59, 7] on input "330579" at bounding box center [70, 7] width 73 height 7
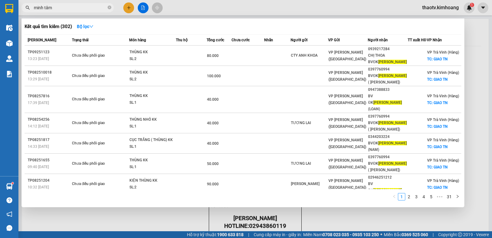
drag, startPoint x: 82, startPoint y: 14, endPoint x: 5, endPoint y: 27, distance: 78.3
click at [0, 32] on section "Kết quả tìm kiếm ( 302 ) Bộ lọc Mã ĐH Trạng thái Món hàng Thu hộ Tổng cước Chưa…" at bounding box center [246, 119] width 492 height 238
click at [53, 6] on input "minh tâm" at bounding box center [70, 7] width 73 height 7
click at [54, 6] on input "minh tâm" at bounding box center [70, 7] width 73 height 7
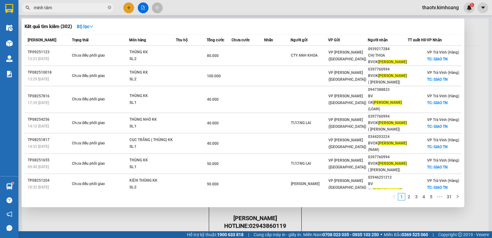
click at [54, 6] on input "minh tâm" at bounding box center [70, 7] width 73 height 7
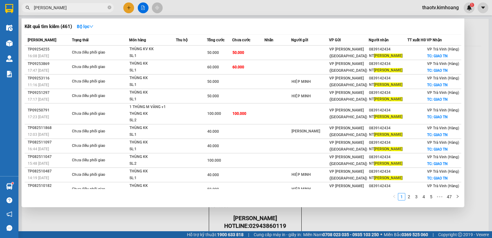
drag, startPoint x: 54, startPoint y: 5, endPoint x: 0, endPoint y: 26, distance: 57.9
click at [0, 18] on section "Kết quả tìm kiếm ( 461 ) Bộ lọc Mã ĐH Trạng thái Món hàng Thu hộ Tổng cước Chưa…" at bounding box center [246, 119] width 492 height 238
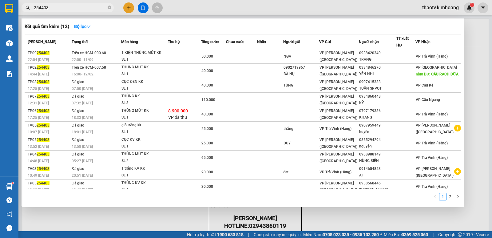
click at [58, 7] on input "254403" at bounding box center [70, 7] width 73 height 7
drag, startPoint x: 57, startPoint y: 7, endPoint x: 27, endPoint y: 14, distance: 31.4
click at [27, 13] on div "Kết quả tìm kiếm ( 12 ) Bộ lọc Mã ĐH Trạng thái Món hàng Thu hộ Tổng cước Chưa …" at bounding box center [60, 7] width 120 height 11
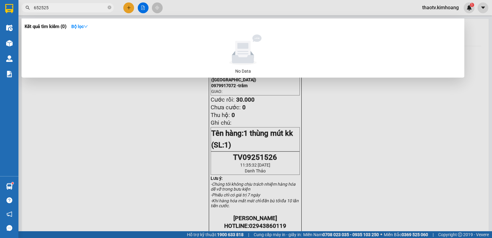
click at [54, 9] on input "652525" at bounding box center [70, 7] width 73 height 7
click at [69, 8] on input "652525" at bounding box center [70, 7] width 73 height 7
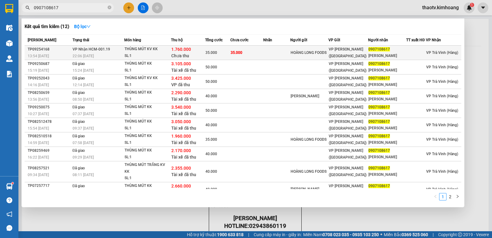
click at [164, 54] on div "SL: 1" at bounding box center [148, 56] width 46 height 7
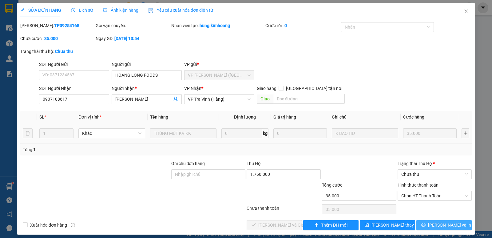
click at [450, 226] on span "[PERSON_NAME] và In" at bounding box center [449, 225] width 43 height 7
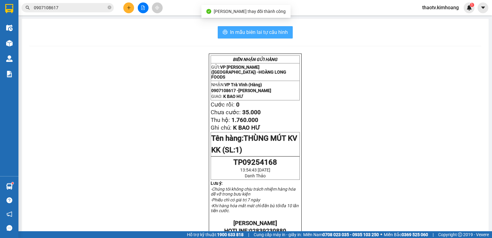
click at [272, 33] on span "In mẫu biên lai tự cấu hình" at bounding box center [259, 32] width 58 height 8
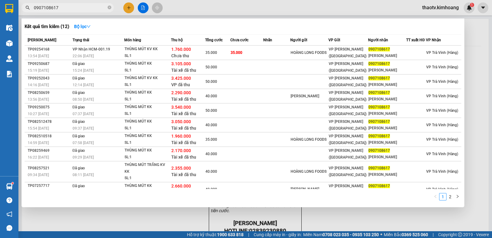
click at [78, 9] on input "0907108617" at bounding box center [70, 7] width 73 height 7
click at [144, 10] on div at bounding box center [246, 119] width 492 height 238
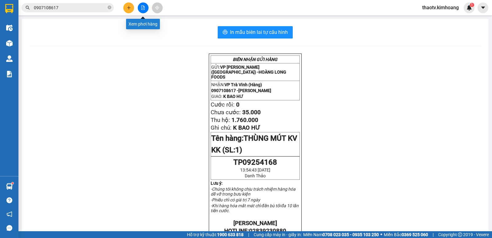
click at [144, 10] on button at bounding box center [143, 7] width 11 height 11
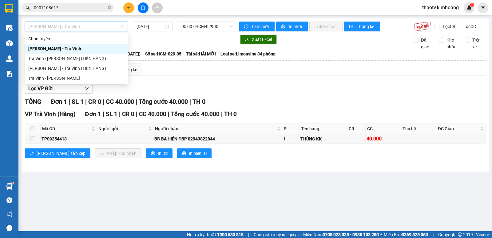
click at [89, 27] on span "[PERSON_NAME] - Trà Vinh" at bounding box center [76, 26] width 96 height 9
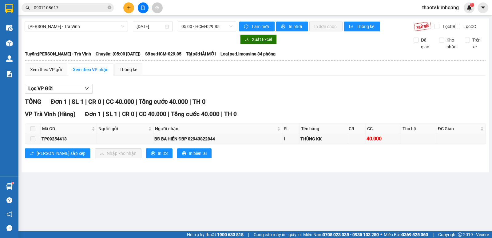
click at [233, 10] on div "Kết quả tìm kiếm ( 12 ) Bộ lọc Mã ĐH Trạng thái Món hàng Thu hộ Tổng cước Chưa …" at bounding box center [246, 7] width 492 height 15
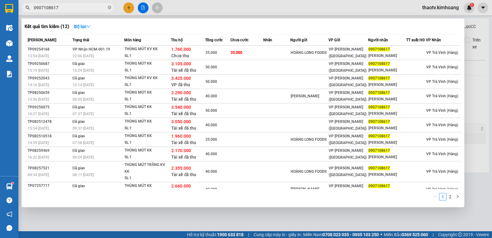
drag, startPoint x: 68, startPoint y: 9, endPoint x: 11, endPoint y: 26, distance: 59.1
click at [17, 24] on section "Kết quả tìm kiếm ( 12 ) Bộ lọc Mã ĐH Trạng thái Món hàng Thu hộ Tổng cước Chưa …" at bounding box center [246, 119] width 492 height 238
click at [110, 7] on icon "close-circle" at bounding box center [110, 8] width 4 height 4
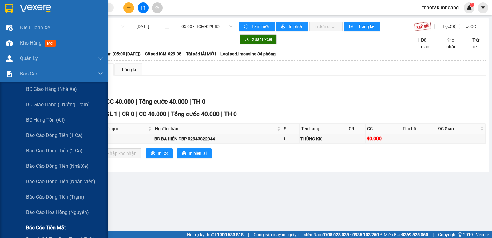
click at [51, 224] on span "Báo cáo tiền mặt" at bounding box center [46, 228] width 40 height 8
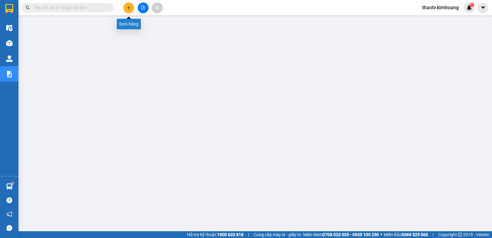
click at [129, 6] on icon "plus" at bounding box center [129, 8] width 4 height 4
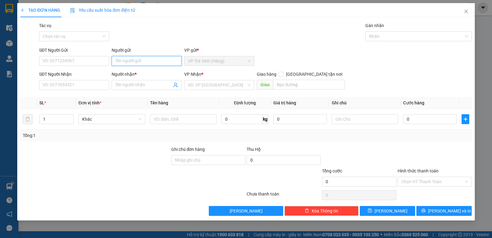
click at [127, 55] on div "Người gửi Tên người gửi" at bounding box center [147, 58] width 70 height 22
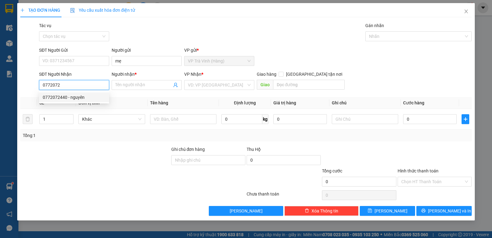
click at [54, 96] on div "0772072440 - nguyên" at bounding box center [74, 97] width 63 height 7
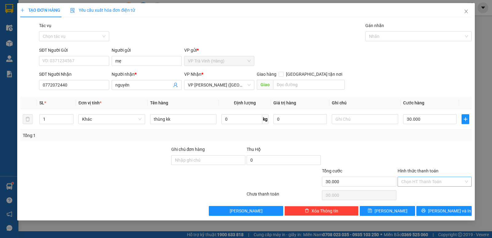
click at [443, 179] on input "Hình thức thanh toán" at bounding box center [432, 181] width 62 height 9
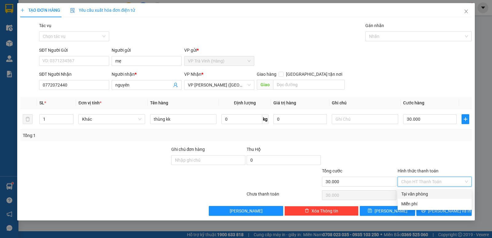
click at [435, 191] on div "Tại văn phòng" at bounding box center [434, 193] width 67 height 7
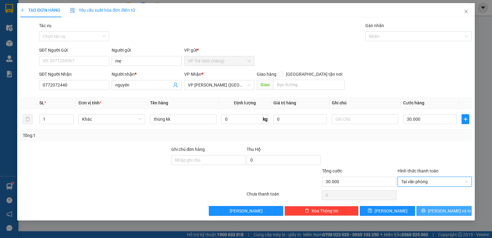
click at [456, 209] on button "[PERSON_NAME] và In" at bounding box center [444, 211] width 55 height 10
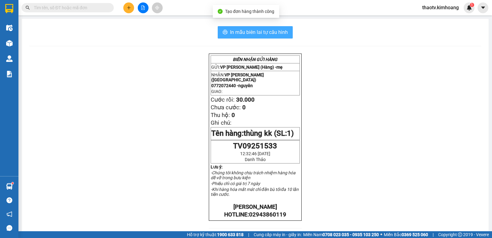
click at [280, 34] on span "In mẫu biên lai tự cấu hình" at bounding box center [259, 32] width 58 height 8
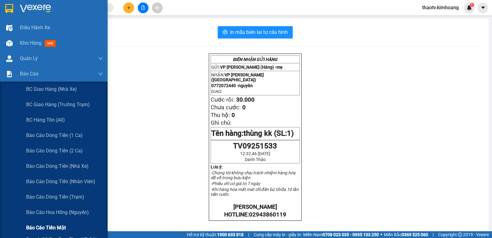
click at [57, 224] on span "Báo cáo tiền mặt" at bounding box center [46, 228] width 40 height 8
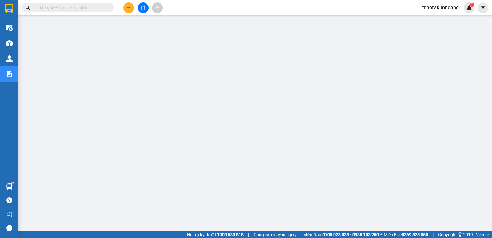
click at [436, 7] on span "thaotv.kimhoang" at bounding box center [440, 8] width 46 height 8
click at [429, 18] on span "Đăng xuất" at bounding box center [443, 19] width 34 height 7
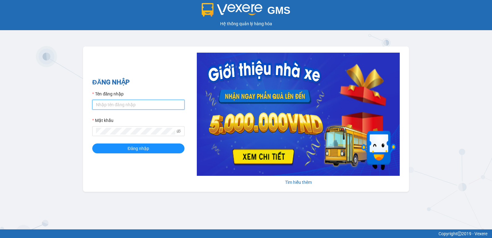
click at [124, 102] on input "Tên đăng nhập" at bounding box center [138, 105] width 92 height 10
type input "nguyenpht.kimhoang"
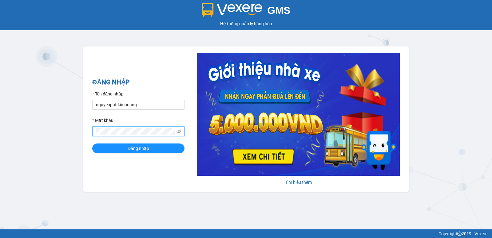
click at [92, 143] on button "Đăng nhập" at bounding box center [138, 148] width 92 height 10
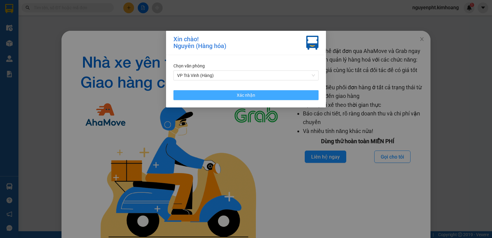
click at [223, 95] on button "Xác nhận" at bounding box center [246, 95] width 145 height 10
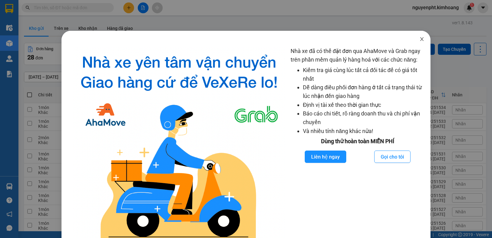
drag, startPoint x: 418, startPoint y: 38, endPoint x: 405, endPoint y: 46, distance: 15.5
click at [420, 38] on icon "close" at bounding box center [422, 39] width 5 height 5
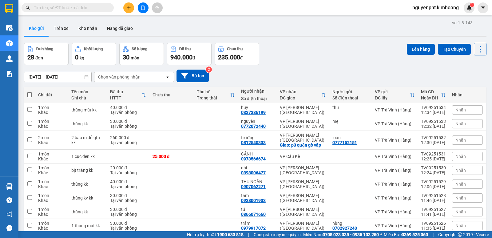
click at [133, 8] on button at bounding box center [128, 7] width 11 height 11
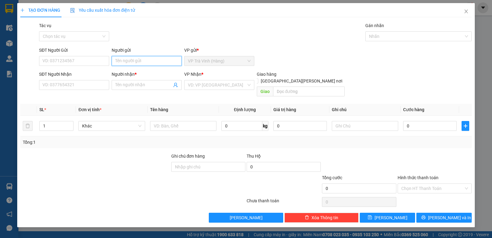
drag, startPoint x: 134, startPoint y: 61, endPoint x: 137, endPoint y: 64, distance: 4.6
click at [134, 61] on input "Người gửi" at bounding box center [147, 61] width 70 height 10
type input "diệp"
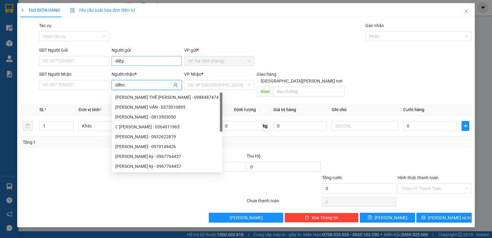
type input "diễm"
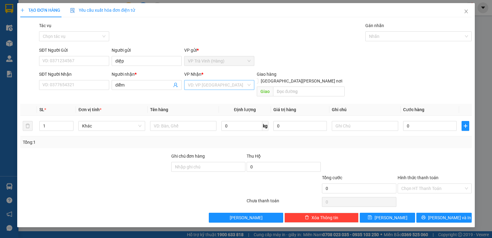
click at [221, 85] on input "search" at bounding box center [217, 84] width 58 height 9
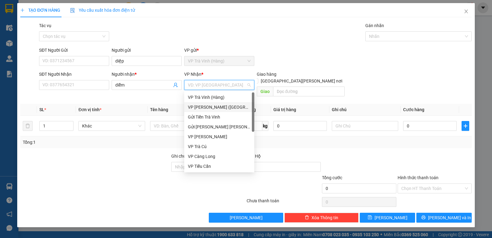
click at [208, 107] on div "VP [PERSON_NAME] ([GEOGRAPHIC_DATA])" at bounding box center [219, 107] width 63 height 7
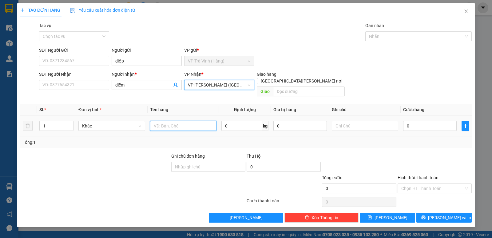
click at [174, 121] on input "text" at bounding box center [183, 126] width 66 height 10
type input "kiện thùng mút kk"
type input "4"
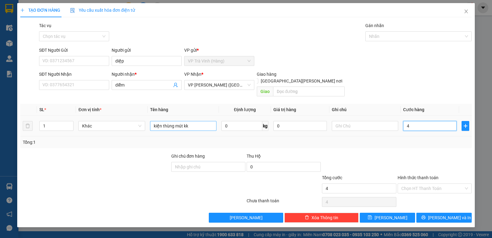
type input "40"
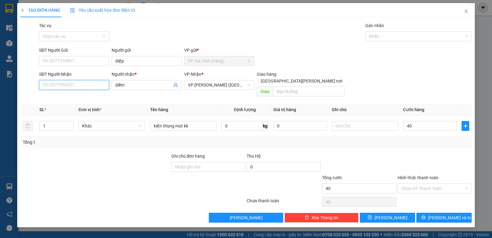
type input "40.000"
click at [58, 80] on input "SĐT Người Nhận" at bounding box center [74, 85] width 70 height 10
type input "0918672539"
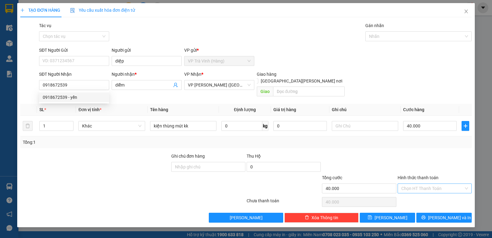
drag, startPoint x: 417, startPoint y: 179, endPoint x: 419, endPoint y: 185, distance: 5.9
click at [417, 184] on input "Hình thức thanh toán" at bounding box center [432, 188] width 62 height 9
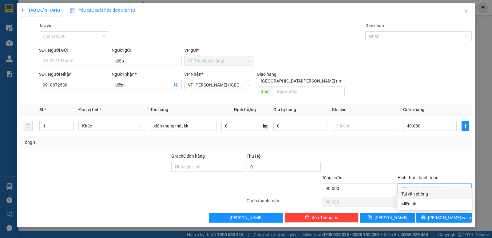
click at [420, 194] on div "Tại văn phòng" at bounding box center [434, 193] width 67 height 7
type input "0"
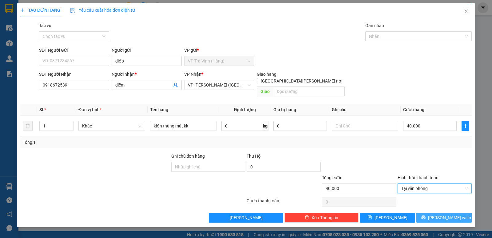
click at [445, 214] on span "[PERSON_NAME] và In" at bounding box center [449, 217] width 43 height 7
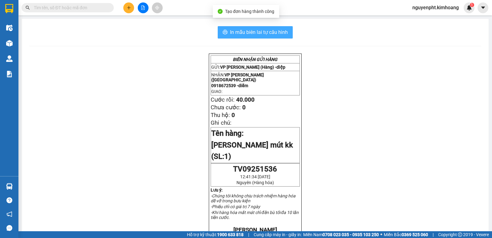
click at [268, 34] on span "In mẫu biên lai tự cấu hình" at bounding box center [259, 32] width 58 height 8
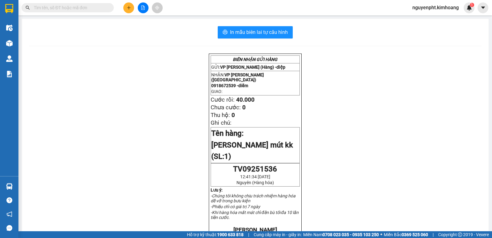
drag, startPoint x: 73, startPoint y: 4, endPoint x: 69, endPoint y: 18, distance: 14.5
click at [73, 5] on input "text" at bounding box center [70, 7] width 73 height 7
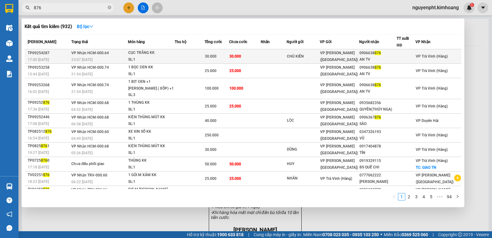
type input "876"
click at [241, 58] on span "30.000" at bounding box center [236, 56] width 12 height 4
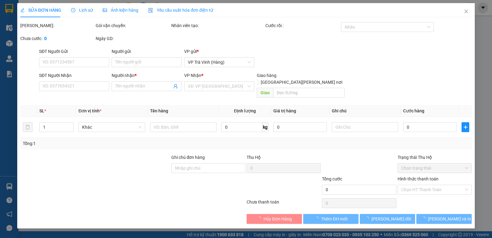
type input "CHÚ KIÊN"
type input "0906638876"
type input "AN TV"
type input "30.000"
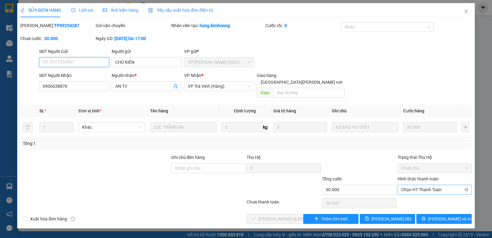
click at [431, 185] on span "Chọn HT Thanh Toán" at bounding box center [434, 189] width 67 height 9
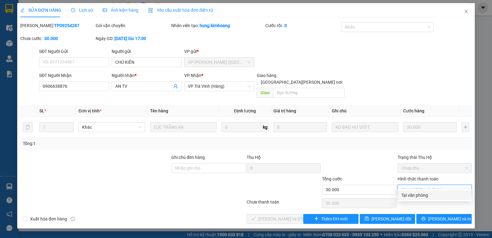
drag, startPoint x: 428, startPoint y: 193, endPoint x: 354, endPoint y: 200, distance: 73.5
click at [426, 193] on div "Tại văn phòng" at bounding box center [434, 195] width 67 height 7
type input "0"
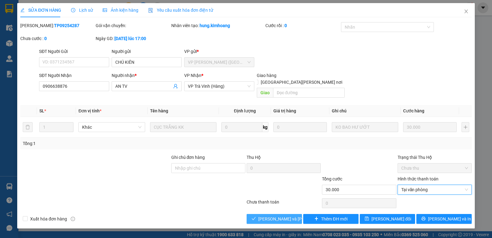
click at [286, 215] on span "[PERSON_NAME] và Giao hàng" at bounding box center [299, 218] width 83 height 7
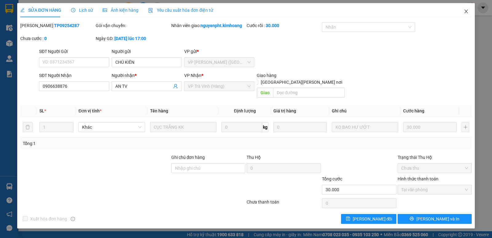
click at [467, 12] on icon "close" at bounding box center [466, 12] width 3 height 4
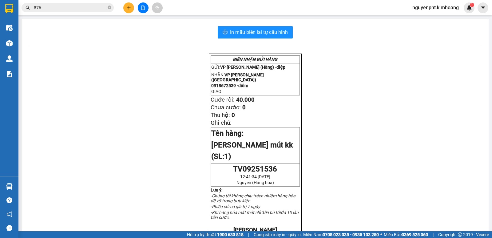
drag, startPoint x: 92, startPoint y: 10, endPoint x: 0, endPoint y: 17, distance: 92.2
click at [0, 17] on section "Kết quả tìm kiếm ( 932 ) Bộ lọc Mã ĐH Trạng thái Món hàng Thu hộ Tổng cước Chưa…" at bounding box center [246, 119] width 492 height 238
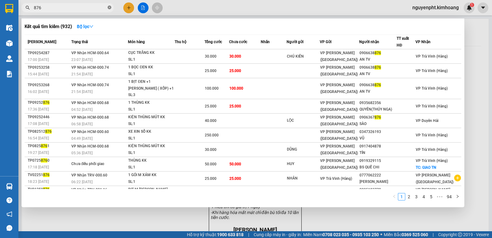
click at [110, 7] on icon "close-circle" at bounding box center [110, 8] width 4 height 4
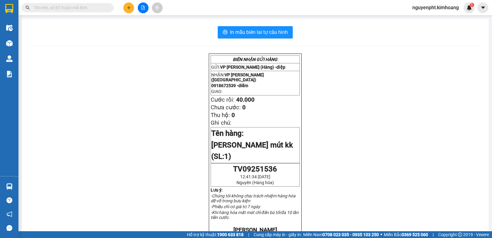
click at [83, 7] on input "text" at bounding box center [70, 7] width 73 height 7
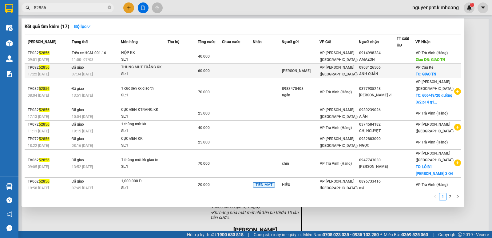
type input "52856"
click at [253, 70] on td at bounding box center [237, 71] width 31 height 14
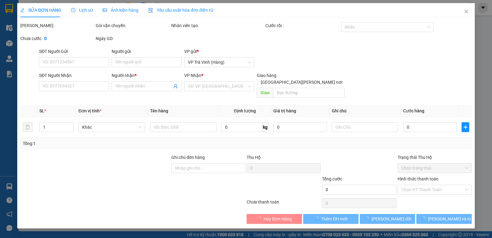
type input "PHÚC THIỆN"
type input "0903126506"
type input "ANH QUÂN"
checkbox input "true"
type input "GIAO TN"
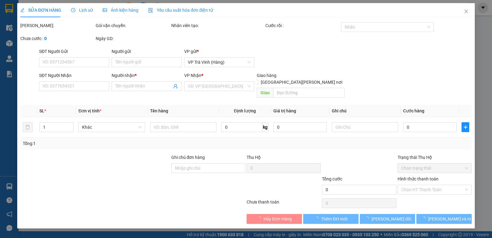
type input "60.000"
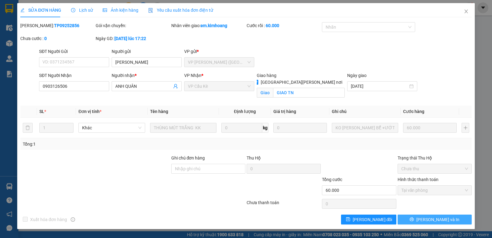
click at [431, 219] on span "[PERSON_NAME] và In" at bounding box center [438, 219] width 43 height 7
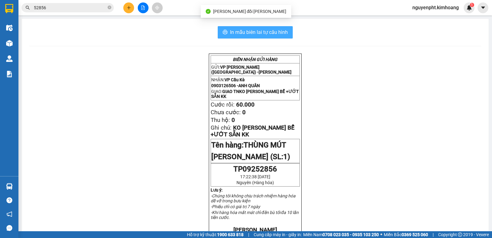
click at [275, 36] on span "In mẫu biên lai tự cấu hình" at bounding box center [259, 32] width 58 height 8
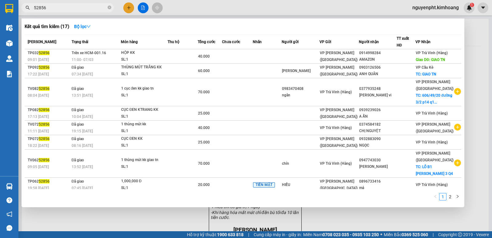
drag, startPoint x: 80, startPoint y: 7, endPoint x: 0, endPoint y: 13, distance: 79.9
click at [0, 13] on section "Kết quả tìm kiếm ( 17 ) Bộ lọc Mã ĐH Trạng thái Món hàng Thu hộ Tổng cước Chưa …" at bounding box center [246, 119] width 492 height 238
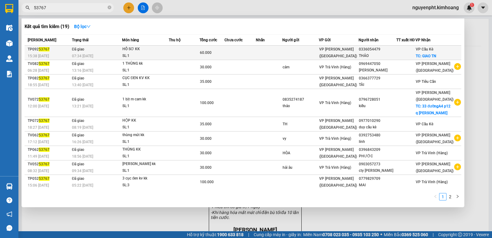
type input "53767"
click at [302, 55] on td at bounding box center [300, 53] width 36 height 14
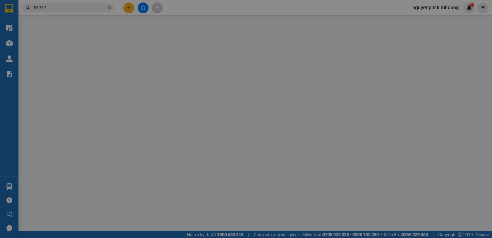
type input "0336054479"
type input "THẢO"
checkbox input "true"
type input "GIAO TN"
type input "60.000"
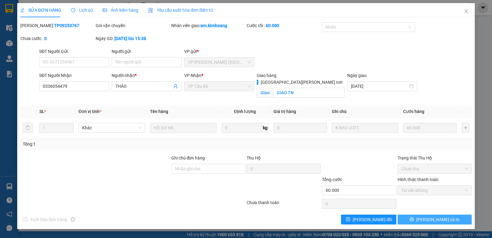
click at [449, 219] on button "[PERSON_NAME] và In" at bounding box center [435, 219] width 74 height 10
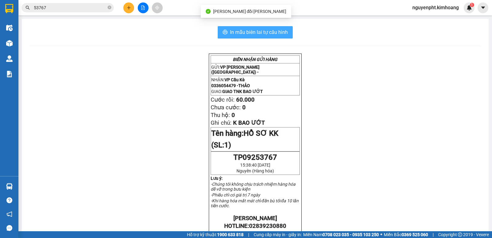
click at [280, 29] on span "In mẫu biên lai tự cấu hình" at bounding box center [259, 32] width 58 height 8
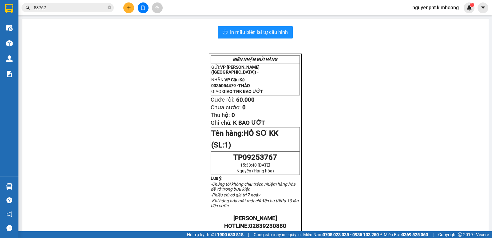
drag, startPoint x: 79, startPoint y: 6, endPoint x: 0, endPoint y: 5, distance: 79.4
click at [0, 7] on section "Kết quả tìm kiếm ( 19 ) Bộ lọc Mã ĐH Trạng thái Món hàng Thu hộ Tổng cước Chưa …" at bounding box center [246, 119] width 492 height 238
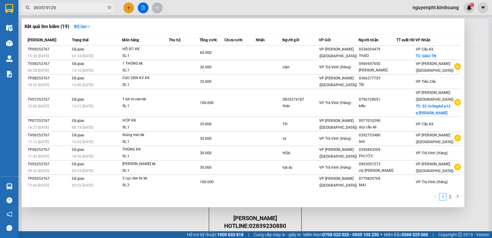
type input "0935191297"
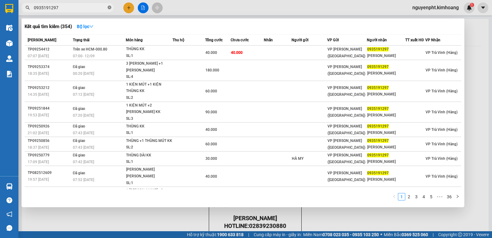
click at [109, 7] on icon "close-circle" at bounding box center [110, 8] width 4 height 4
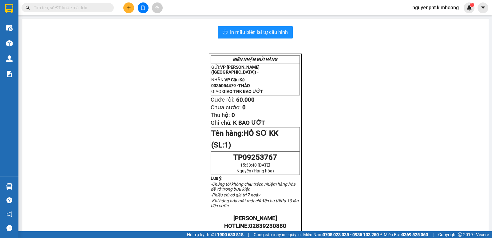
click at [157, 135] on div "BIÊN NHẬN GỬI HÀNG GỬI: VP Trần Phú (Hàng) - NHẬN: VP Cầu Kè 0336054479 - THẢO …" at bounding box center [255, 228] width 452 height 348
click at [58, 6] on input "text" at bounding box center [70, 7] width 73 height 7
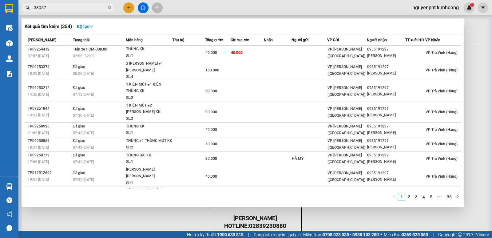
type input "330579"
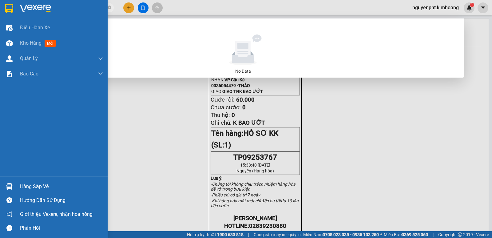
drag, startPoint x: 81, startPoint y: 5, endPoint x: 0, endPoint y: 88, distance: 116.0
click at [0, 75] on section "Kết quả tìm kiếm ( 0 ) Bộ lọc No Data 330579 nguyenpht.kimhoang 1 Điều hành xe …" at bounding box center [246, 119] width 492 height 238
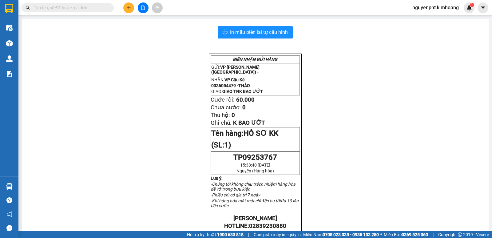
click at [86, 9] on input "text" at bounding box center [70, 7] width 73 height 7
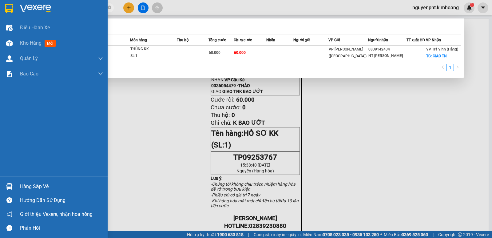
drag, startPoint x: 63, startPoint y: 8, endPoint x: 14, endPoint y: 11, distance: 48.7
click at [0, 9] on section "Kết quả tìm kiếm ( 1 ) Bộ lọc Mã ĐH Trạng thái Món hàng Thu hộ Tổng cước Chưa c…" at bounding box center [246, 119] width 492 height 238
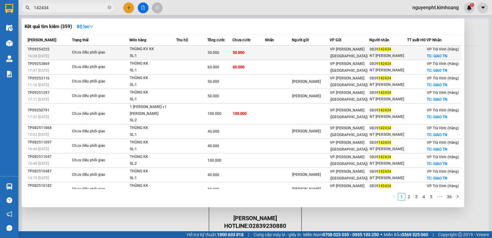
type input "142434"
click at [324, 58] on td at bounding box center [311, 53] width 38 height 14
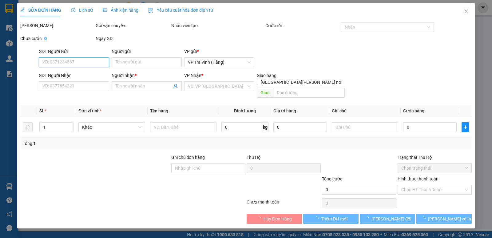
type input "0839142434"
type input "NT [PERSON_NAME]"
checkbox input "true"
type input "GIAO TN"
type input "50.000"
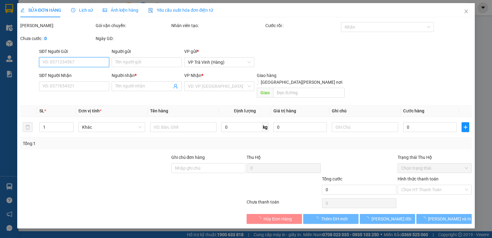
type input "50.000"
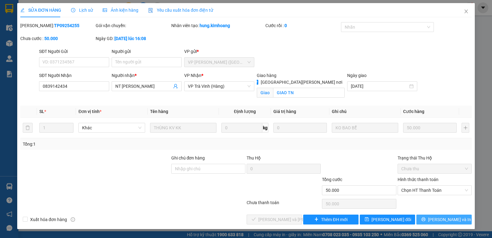
click at [461, 214] on button "[PERSON_NAME] và In" at bounding box center [444, 219] width 55 height 10
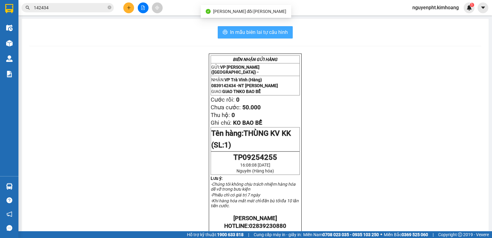
click at [268, 30] on span "In mẫu biên lai tự cấu hình" at bounding box center [259, 32] width 58 height 8
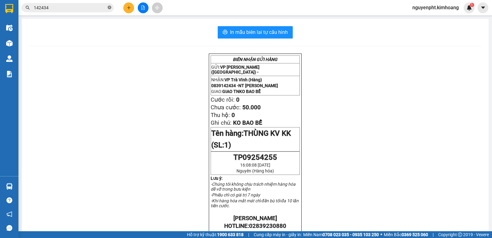
click at [110, 8] on icon "close-circle" at bounding box center [110, 8] width 4 height 4
click at [127, 8] on icon "plus" at bounding box center [129, 8] width 4 height 4
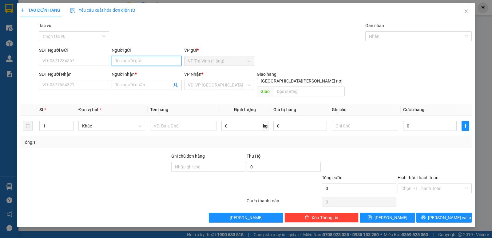
click at [134, 61] on input "Người gửi" at bounding box center [147, 61] width 70 height 10
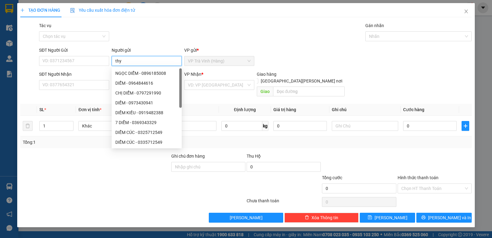
type input "thy"
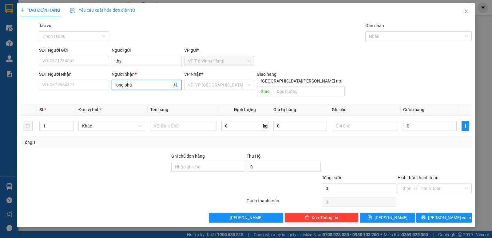
type input "long phát"
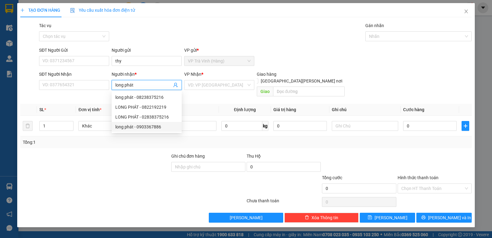
click at [150, 129] on div "long phát - 0903367886" at bounding box center [146, 126] width 63 height 7
type input "0903367886"
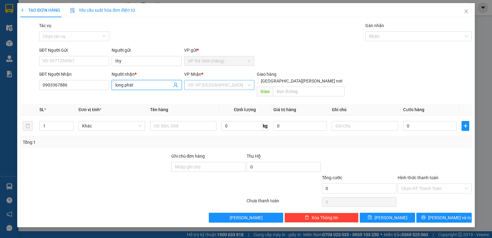
type input "long phát"
click at [215, 85] on input "search" at bounding box center [217, 84] width 58 height 9
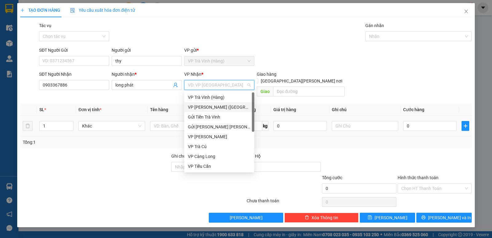
drag, startPoint x: 212, startPoint y: 107, endPoint x: 207, endPoint y: 111, distance: 6.8
click at [212, 107] on div "VP [PERSON_NAME] ([GEOGRAPHIC_DATA])" at bounding box center [219, 107] width 63 height 7
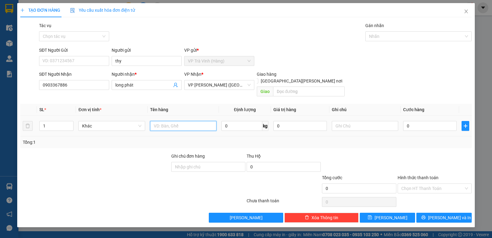
drag, startPoint x: 170, startPoint y: 118, endPoint x: 185, endPoint y: 109, distance: 17.7
click at [171, 121] on input "text" at bounding box center [183, 126] width 66 height 10
type input "tiền m 2.145.000"
click at [72, 36] on input "Tác vụ" at bounding box center [72, 36] width 58 height 9
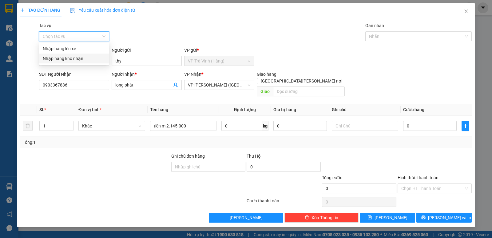
click at [68, 58] on div "Nhập hàng kho nhận" at bounding box center [74, 58] width 63 height 7
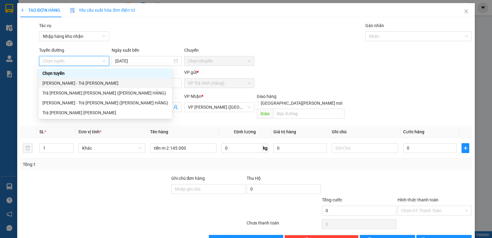
click at [78, 86] on div "[PERSON_NAME] - Trà Vinh" at bounding box center [105, 83] width 126 height 7
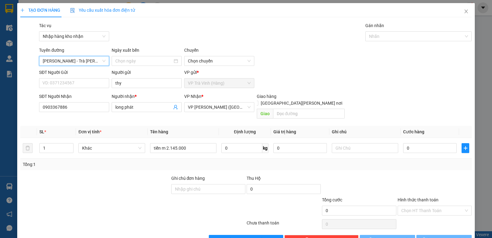
type input "[DATE]"
drag, startPoint x: 85, startPoint y: 63, endPoint x: 79, endPoint y: 78, distance: 15.9
click at [85, 63] on span "[PERSON_NAME] - Trà Vinh" at bounding box center [74, 60] width 63 height 9
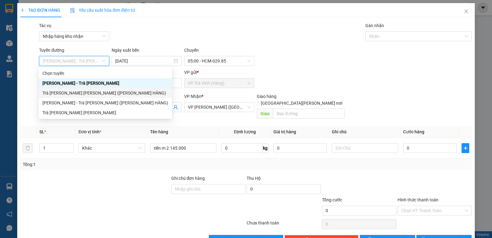
drag, startPoint x: 76, startPoint y: 92, endPoint x: 82, endPoint y: 91, distance: 5.9
click at [76, 92] on div "Trà Vinh - [PERSON_NAME] (TIỀN HÀNG)" at bounding box center [105, 93] width 126 height 7
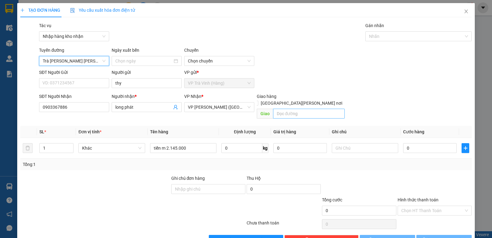
type input "[DATE]"
click at [411, 35] on div at bounding box center [415, 36] width 97 height 7
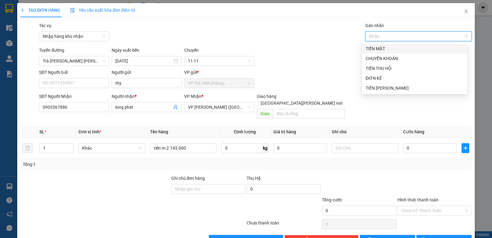
click at [375, 49] on div "TIỀN MẶT" at bounding box center [415, 48] width 98 height 7
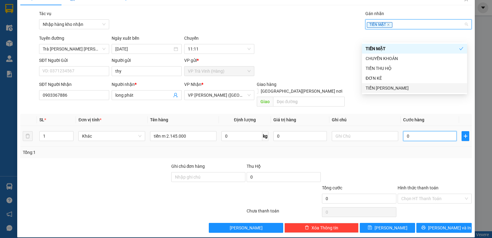
click at [423, 131] on input "0" at bounding box center [430, 136] width 54 height 10
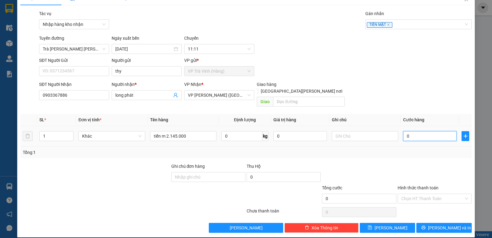
type input "2"
type input "20"
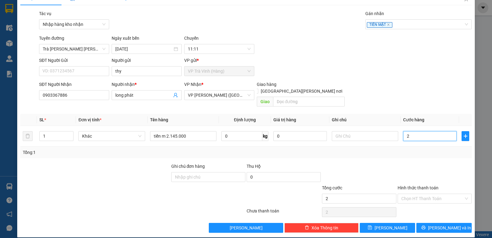
type input "20"
type input "20.000"
click at [433, 194] on input "Hình thức thanh toán" at bounding box center [432, 198] width 62 height 9
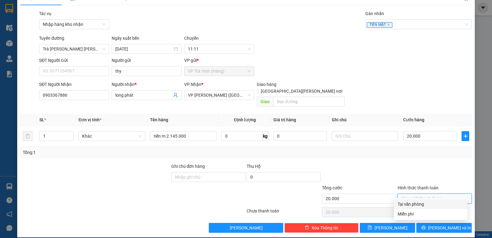
drag, startPoint x: 425, startPoint y: 204, endPoint x: 427, endPoint y: 213, distance: 8.8
click at [425, 205] on div "Tại văn phòng" at bounding box center [431, 204] width 66 height 7
type input "0"
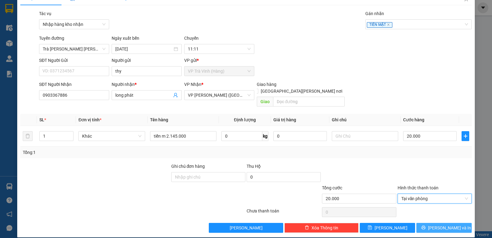
click at [437, 224] on span "[PERSON_NAME] và In" at bounding box center [449, 227] width 43 height 7
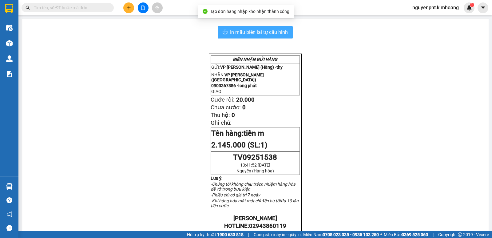
click at [236, 31] on span "In mẫu biên lai tự cấu hình" at bounding box center [259, 32] width 58 height 8
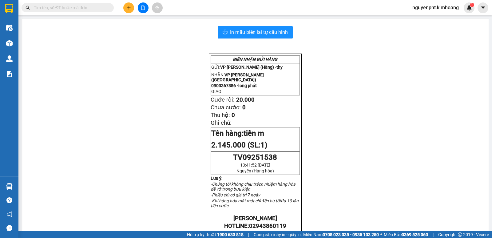
click at [100, 11] on input "text" at bounding box center [70, 7] width 73 height 7
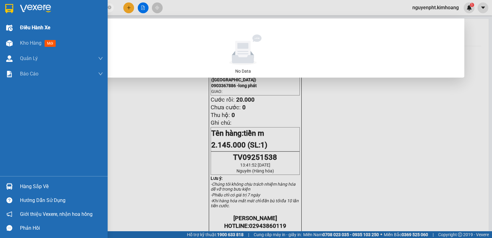
drag, startPoint x: 97, startPoint y: 6, endPoint x: 1, endPoint y: 30, distance: 98.4
click at [0, 29] on section "Kết quả tìm kiếm ( 0 ) Bộ lọc No Data 794833 nguyenpht.kimhoang 1 Điều hành xe …" at bounding box center [246, 119] width 492 height 238
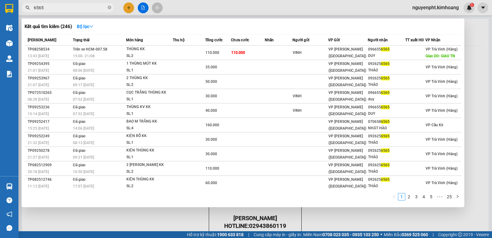
click at [0, 11] on section "Kết quả tìm kiếm ( 246 ) Bộ lọc Mã ĐH Trạng thái Món hàng Thu hộ Tổng cước Chưa…" at bounding box center [246, 119] width 492 height 238
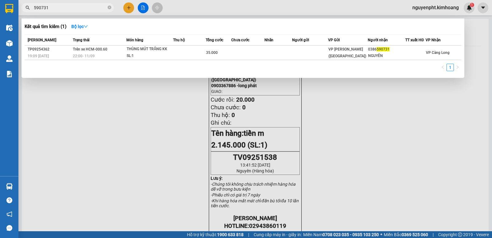
type input "590731"
click at [109, 7] on icon "close-circle" at bounding box center [110, 8] width 4 height 4
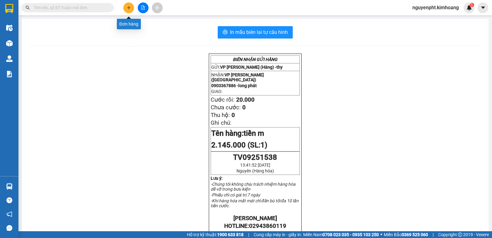
click at [133, 5] on button at bounding box center [128, 7] width 11 height 11
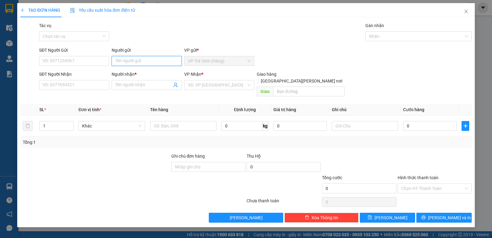
drag, startPoint x: 123, startPoint y: 60, endPoint x: 131, endPoint y: 54, distance: 9.7
click at [126, 58] on input "Người gửi" at bounding box center [147, 61] width 70 height 10
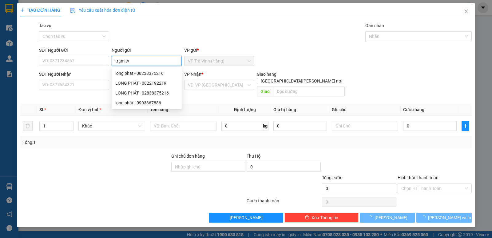
type input "trạm tv"
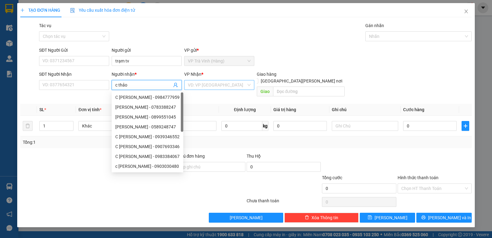
type input "c thảo"
click at [223, 86] on input "search" at bounding box center [217, 84] width 58 height 9
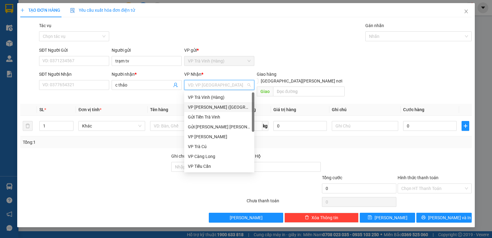
drag, startPoint x: 218, startPoint y: 106, endPoint x: 205, endPoint y: 111, distance: 14.2
click at [218, 106] on div "VP [PERSON_NAME] ([GEOGRAPHIC_DATA])" at bounding box center [219, 107] width 63 height 7
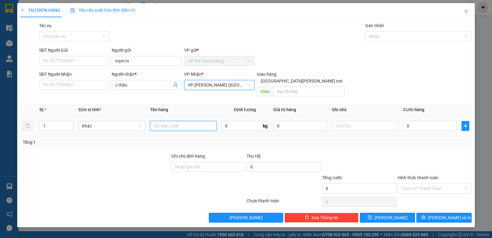
click at [174, 121] on input "text" at bounding box center [183, 126] width 66 height 10
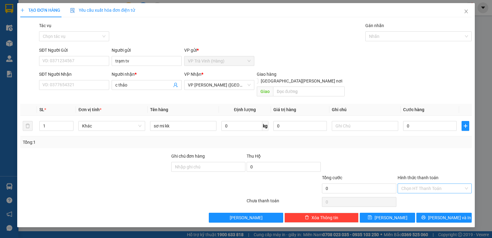
drag, startPoint x: 434, startPoint y: 180, endPoint x: 434, endPoint y: 184, distance: 4.4
click at [434, 184] on input "Hình thức thanh toán" at bounding box center [432, 188] width 62 height 9
click at [422, 204] on div "Miễn phí" at bounding box center [434, 203] width 67 height 7
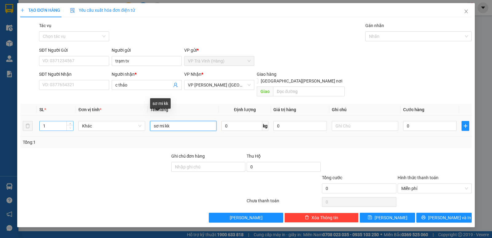
drag, startPoint x: 164, startPoint y: 119, endPoint x: 69, endPoint y: 123, distance: 94.9
click at [69, 123] on tr "1 Khác sơ mi kk 0 kg 0 0" at bounding box center [246, 126] width 452 height 21
type input "gói trắng kk"
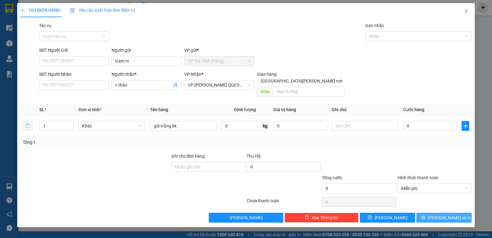
click at [449, 214] on span "[PERSON_NAME] và In" at bounding box center [449, 217] width 43 height 7
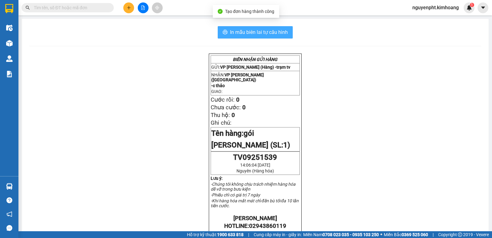
click at [262, 34] on span "In mẫu biên lai tự cấu hình" at bounding box center [259, 32] width 58 height 8
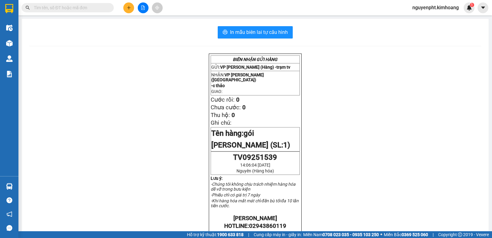
click at [127, 7] on icon "plus" at bounding box center [129, 8] width 4 height 4
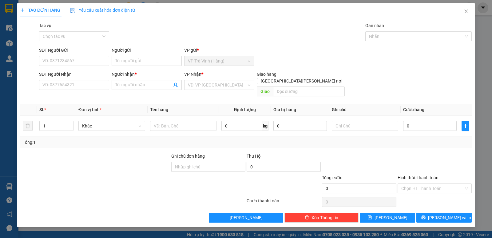
click at [164, 54] on div "Người gửi" at bounding box center [147, 51] width 70 height 9
drag, startPoint x: 162, startPoint y: 60, endPoint x: 160, endPoint y: 64, distance: 4.2
click at [161, 61] on input "Người gửi" at bounding box center [147, 61] width 70 height 10
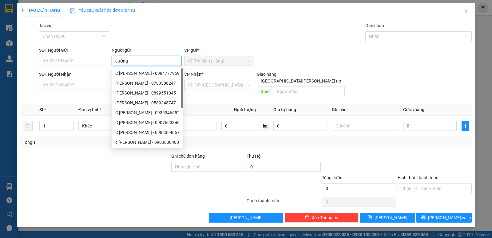
type input "cường"
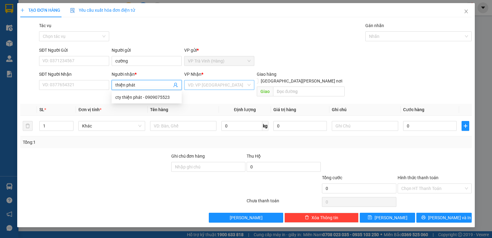
type input "thiện phát"
click at [227, 84] on input "search" at bounding box center [217, 84] width 58 height 9
click at [141, 81] on span "thiện phát" at bounding box center [147, 85] width 70 height 10
drag, startPoint x: 146, startPoint y: 96, endPoint x: 154, endPoint y: 94, distance: 8.3
click at [146, 96] on div "cty thiện phát - 0909075523" at bounding box center [146, 97] width 63 height 7
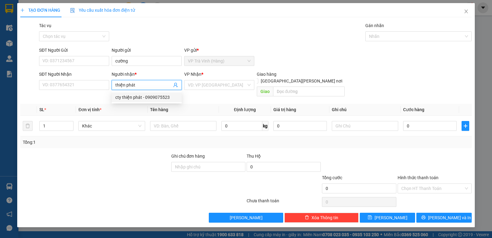
type input "0909075523"
type input "cty thiện phát"
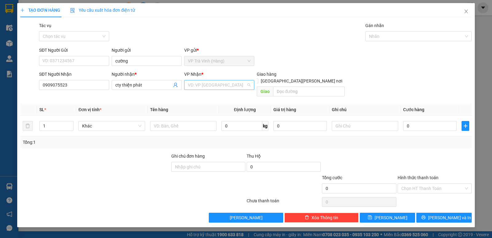
click at [217, 88] on input "search" at bounding box center [217, 84] width 58 height 9
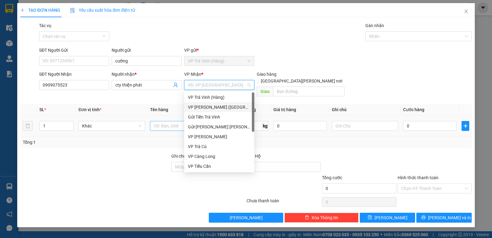
drag, startPoint x: 205, startPoint y: 110, endPoint x: 178, endPoint y: 115, distance: 27.6
click at [204, 110] on div "VP [PERSON_NAME] ([GEOGRAPHIC_DATA])" at bounding box center [219, 107] width 63 height 7
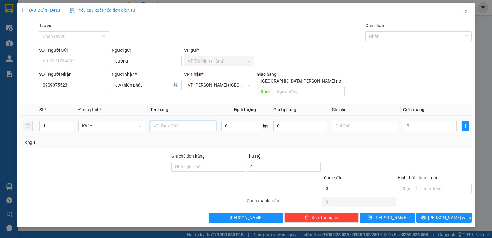
click at [169, 121] on input "text" at bounding box center [183, 126] width 66 height 10
type input "tiề m 1.250.000"
click at [91, 35] on input "Tác vụ" at bounding box center [72, 36] width 58 height 9
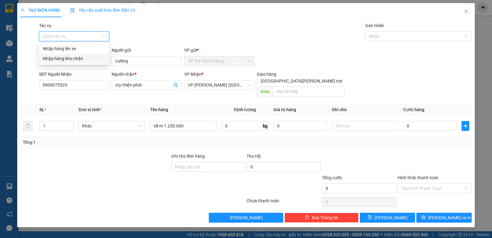
click at [68, 60] on div "Nhập hàng kho nhận" at bounding box center [74, 58] width 63 height 7
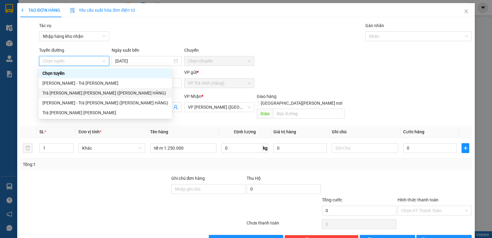
click at [71, 90] on div "Trà Vinh - [PERSON_NAME] (TIỀN HÀNG)" at bounding box center [105, 93] width 126 height 7
type input "[DATE]"
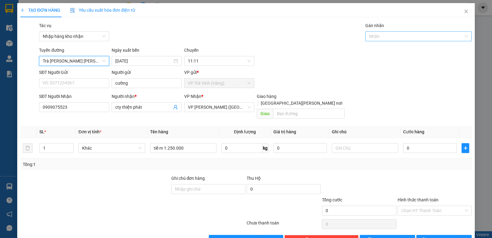
click at [385, 37] on div at bounding box center [415, 36] width 97 height 7
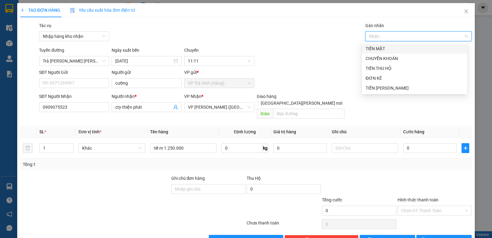
drag, startPoint x: 382, startPoint y: 45, endPoint x: 382, endPoint y: 55, distance: 9.8
click at [382, 46] on div "TIỀN MẶT" at bounding box center [415, 48] width 98 height 7
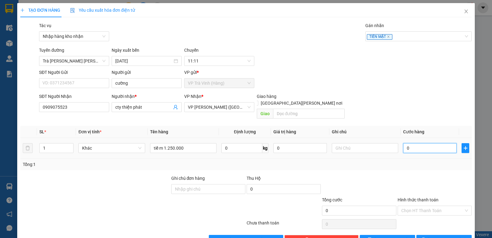
click at [425, 143] on input "0" at bounding box center [430, 148] width 54 height 10
type input "2"
type input "20"
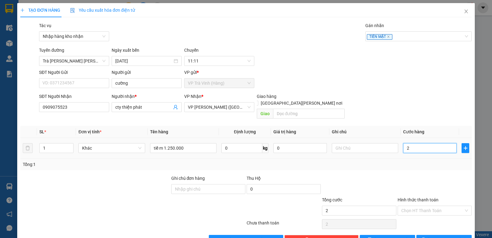
type input "20"
type input "20.000"
drag, startPoint x: 424, startPoint y: 202, endPoint x: 420, endPoint y: 208, distance: 7.0
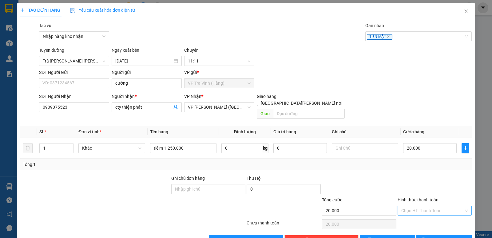
click at [424, 206] on input "Hình thức thanh toán" at bounding box center [432, 210] width 62 height 9
click at [413, 214] on div "Tại văn phòng" at bounding box center [431, 216] width 66 height 7
type input "0"
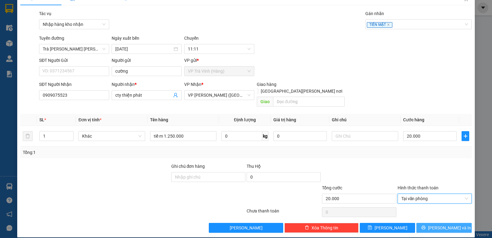
click at [438, 224] on span "[PERSON_NAME] và In" at bounding box center [449, 227] width 43 height 7
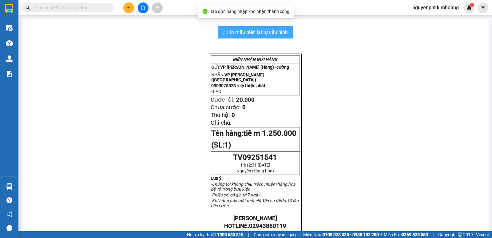
click at [276, 32] on span "In mẫu biên lai tự cấu hình" at bounding box center [259, 32] width 58 height 8
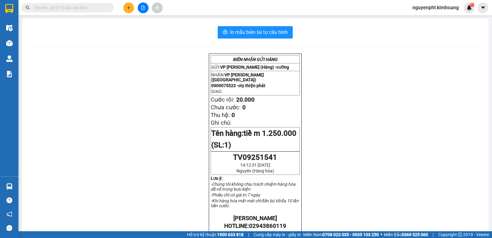
click at [97, 9] on input "text" at bounding box center [70, 7] width 73 height 7
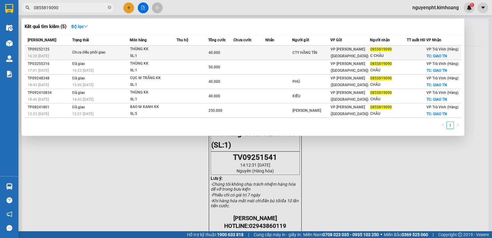
type input "0855819090"
click at [317, 55] on div "CTY HẰNG TÍN" at bounding box center [312, 53] width 38 height 6
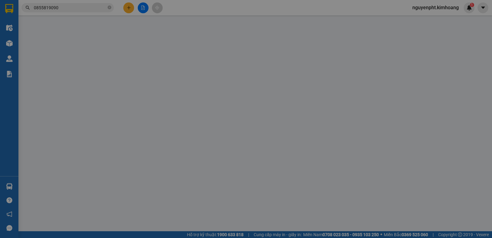
type input "CTY HẰNG TÍN"
type input "0855819090"
type input "C CHÂU"
checkbox input "true"
type input "GIAO TN"
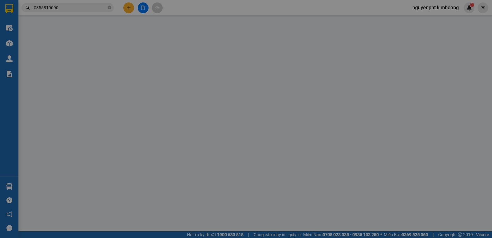
type input "40.000"
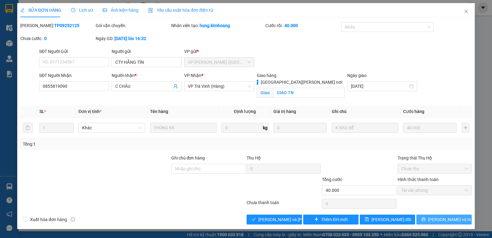
click at [441, 218] on span "[PERSON_NAME] và In" at bounding box center [449, 219] width 43 height 7
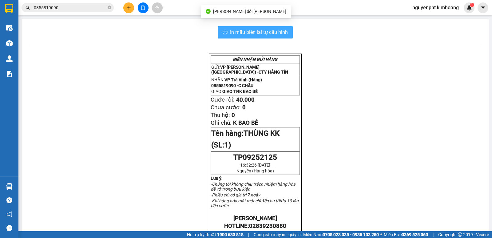
drag, startPoint x: 284, startPoint y: 30, endPoint x: 279, endPoint y: 29, distance: 5.3
click at [284, 30] on span "In mẫu biên lai tự cấu hình" at bounding box center [259, 32] width 58 height 8
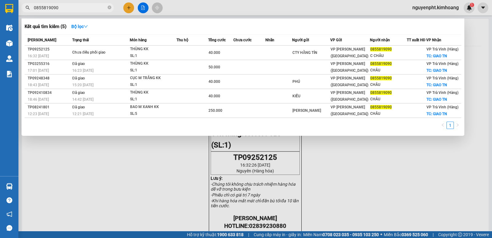
drag, startPoint x: 85, startPoint y: 8, endPoint x: 0, endPoint y: 13, distance: 85.4
click at [0, 10] on section "Kết quả tìm kiếm ( 5 ) Bộ lọc Mã ĐH Trạng thái Món hàng Thu hộ Tổng cước Chưa c…" at bounding box center [246, 119] width 492 height 238
